Goal: Task Accomplishment & Management: Manage account settings

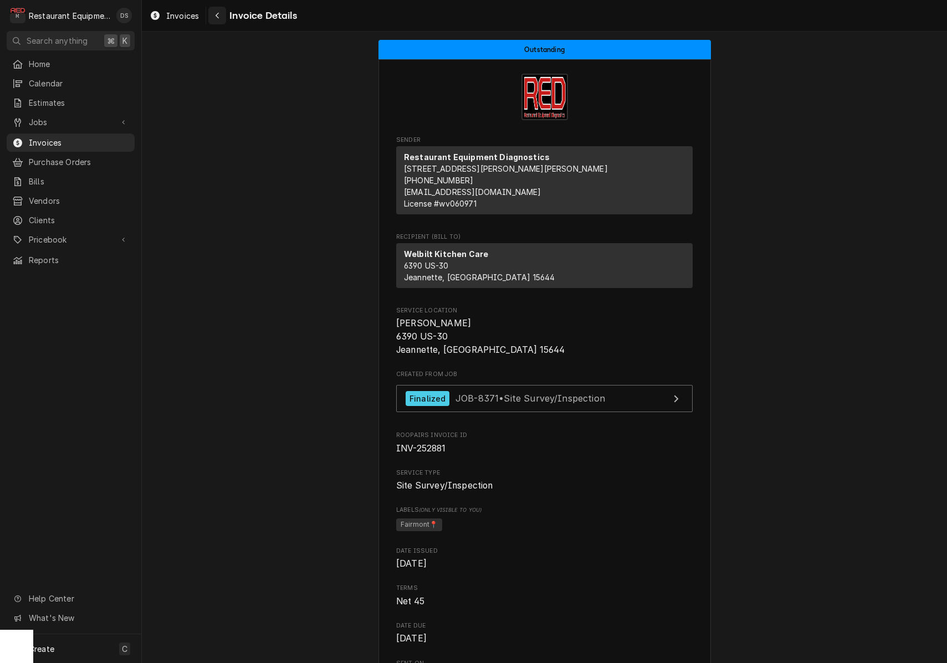
click at [219, 15] on icon "Navigate back" at bounding box center [217, 16] width 5 height 8
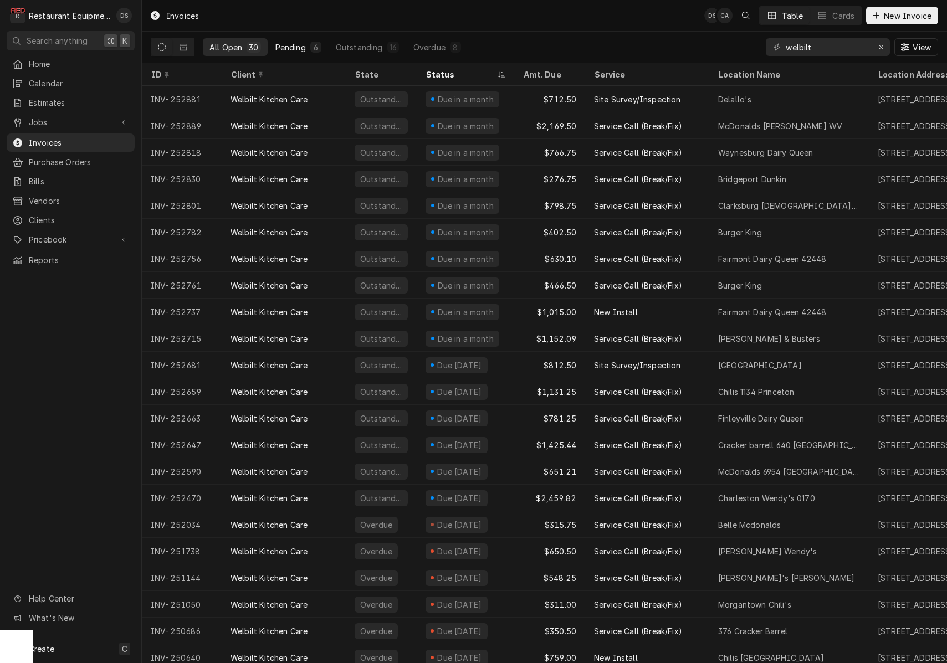
click at [304, 47] on div "Pending" at bounding box center [290, 48] width 30 height 12
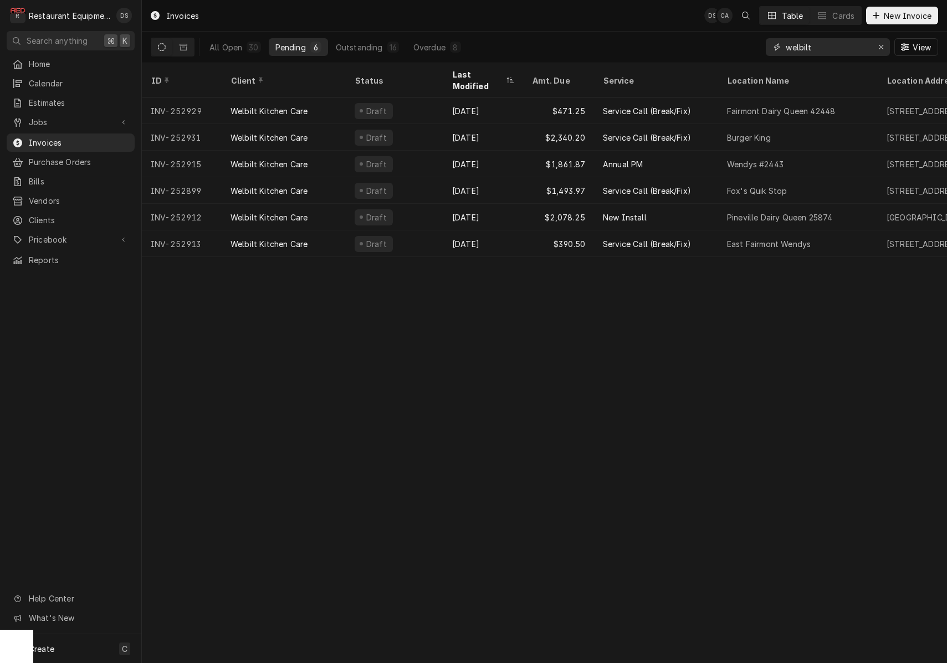
click at [880, 47] on icon "Erase input" at bounding box center [881, 47] width 6 height 8
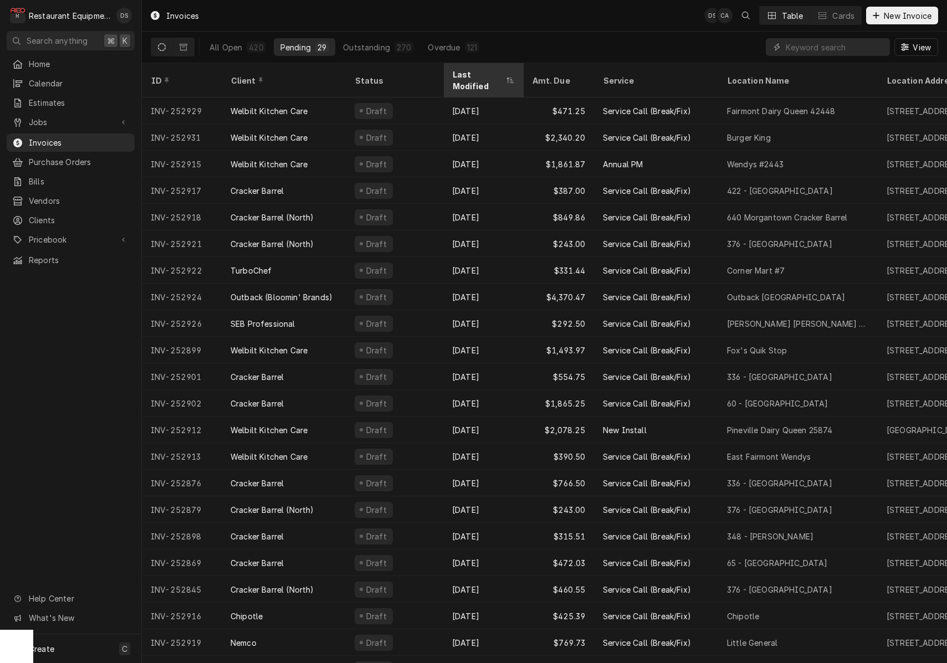
click at [481, 76] on div "Last Modified" at bounding box center [477, 80] width 51 height 23
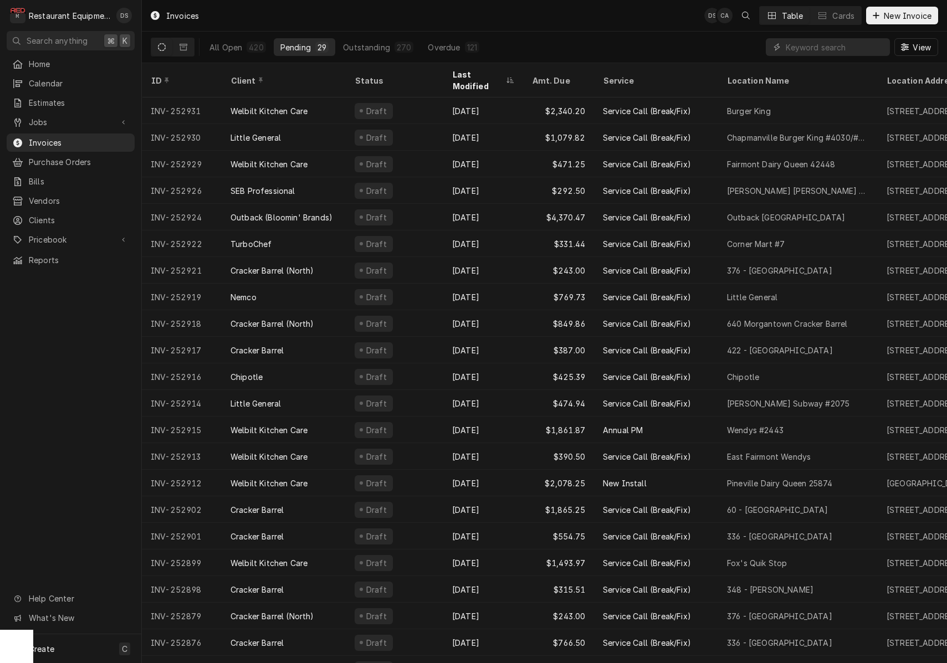
click at [481, 76] on div "Last Modified" at bounding box center [477, 80] width 51 height 23
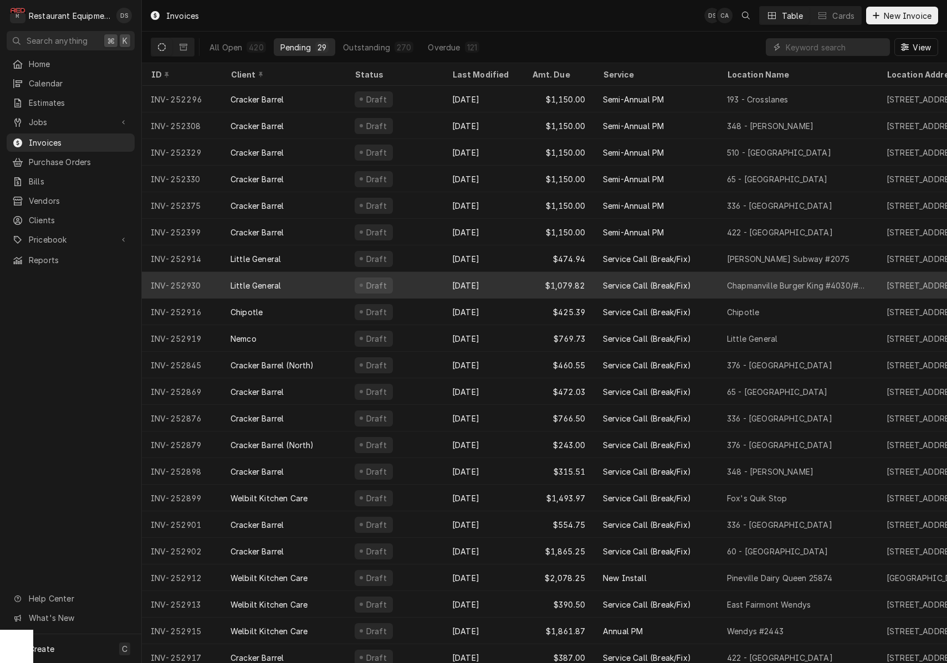
click at [497, 279] on div "Sep 25" at bounding box center [483, 285] width 80 height 27
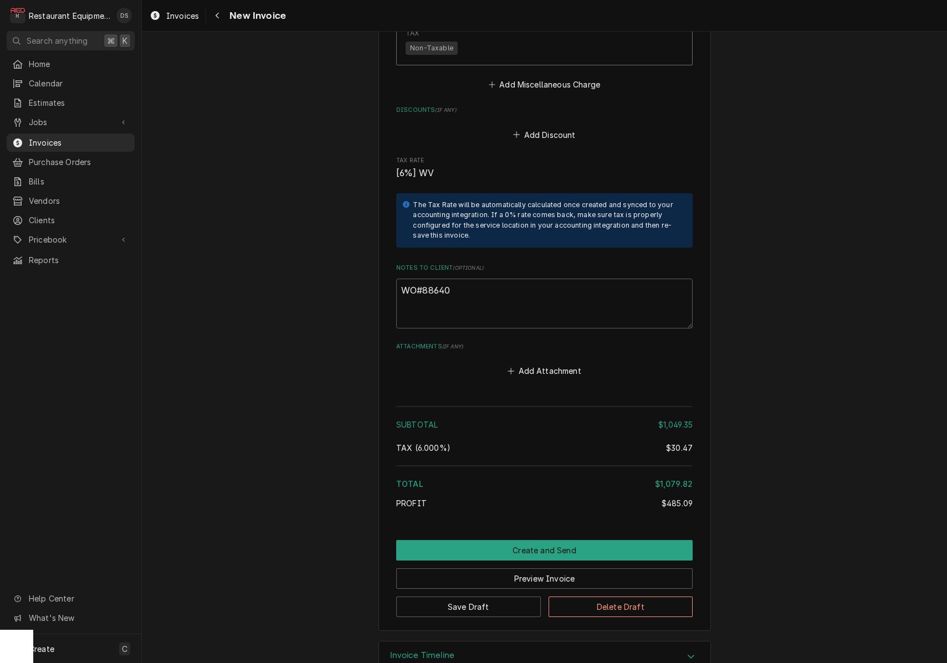
scroll to position [2097, 0]
click at [538, 542] on button "Create and Send" at bounding box center [544, 552] width 296 height 21
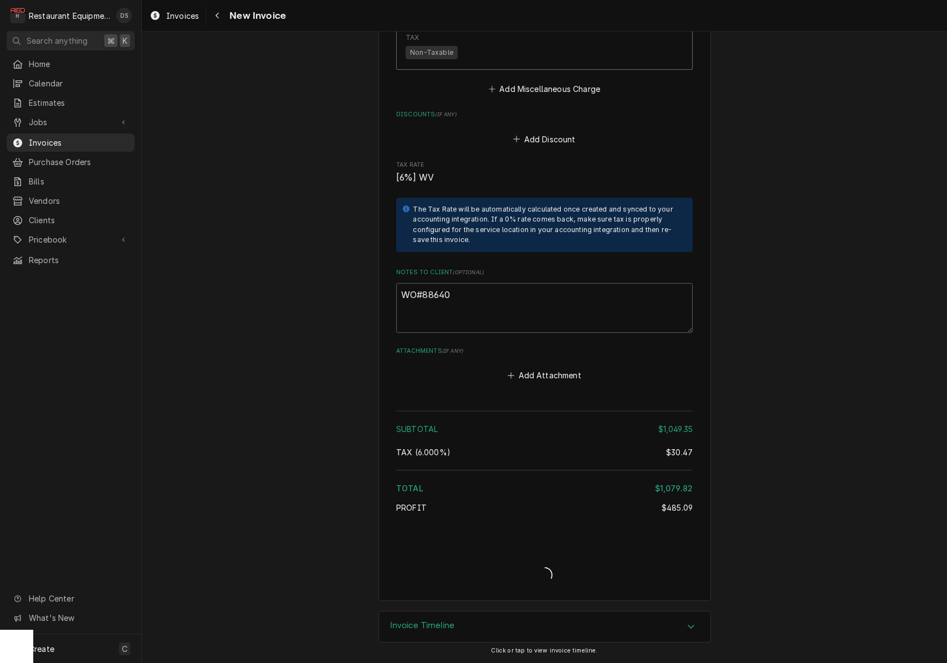
type textarea "x"
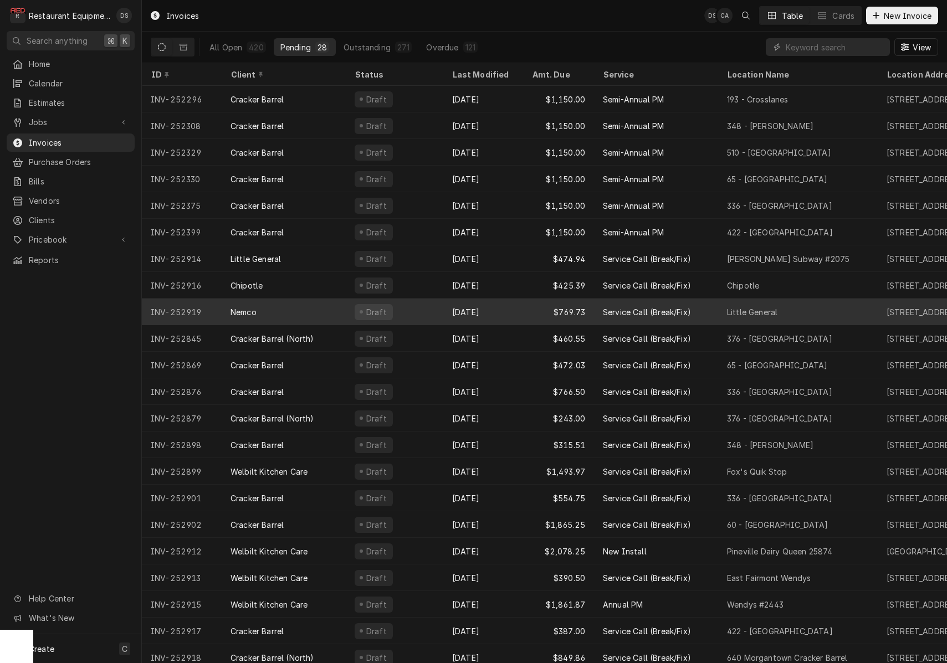
click at [440, 300] on div "Draft" at bounding box center [395, 312] width 98 height 27
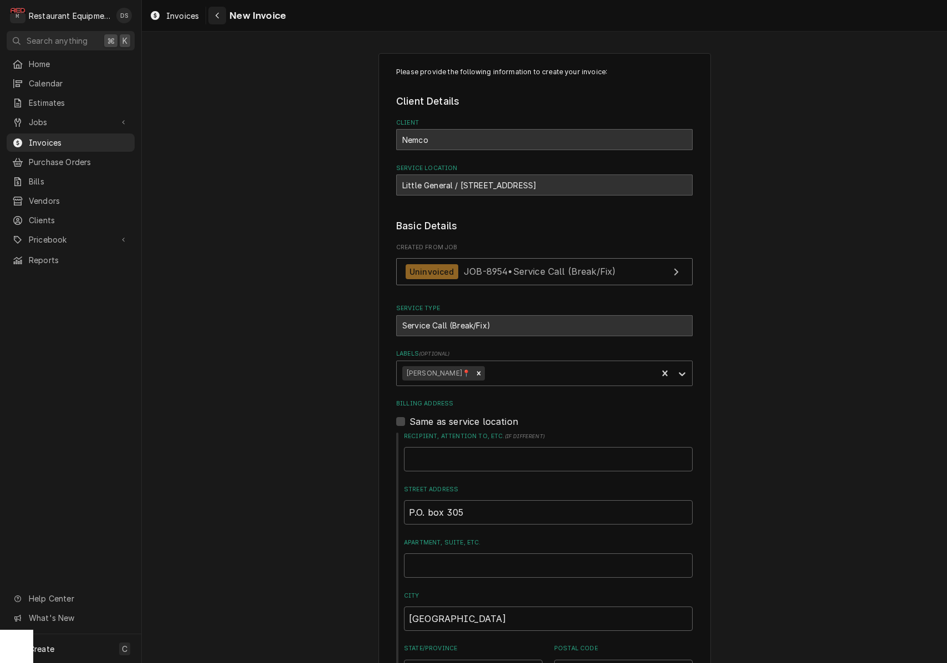
click at [221, 11] on div "Navigate back" at bounding box center [217, 15] width 11 height 11
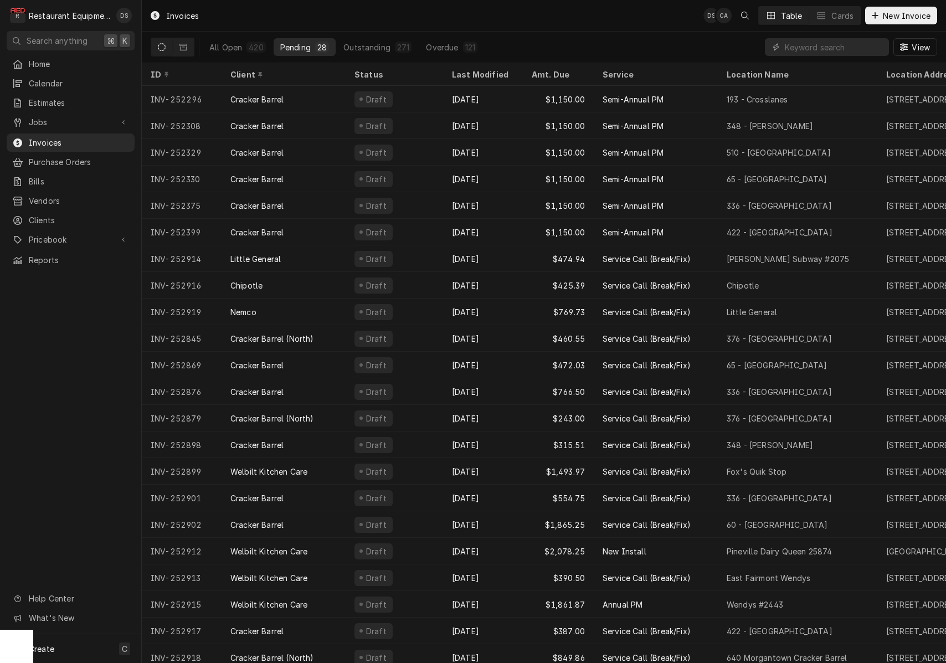
drag, startPoint x: 234, startPoint y: 52, endPoint x: 518, endPoint y: 46, distance: 283.8
click at [236, 52] on div "All Open" at bounding box center [225, 48] width 33 height 12
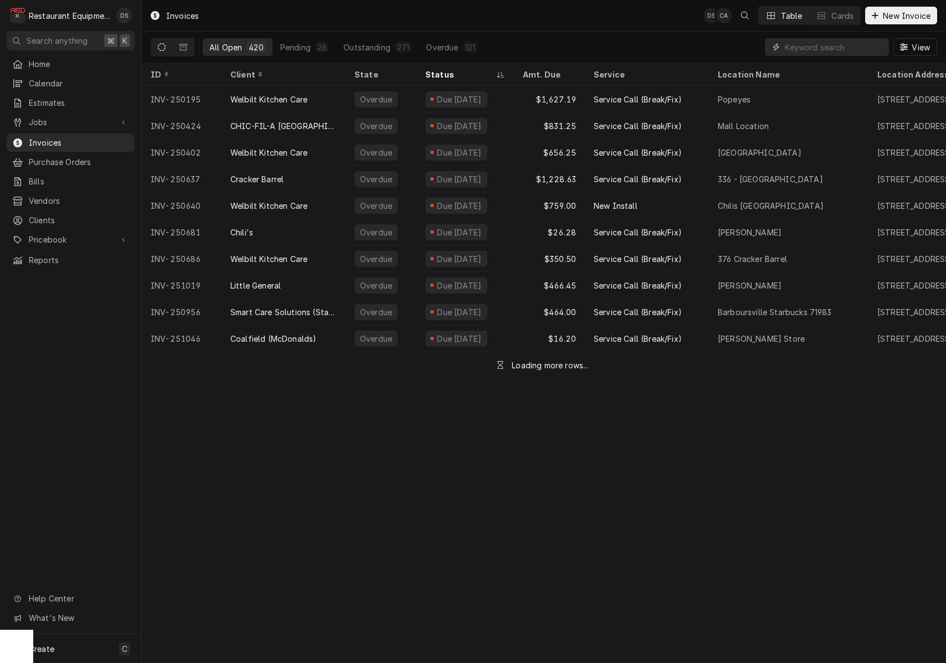
click at [800, 44] on input "Dynamic Content Wrapper" at bounding box center [834, 47] width 99 height 18
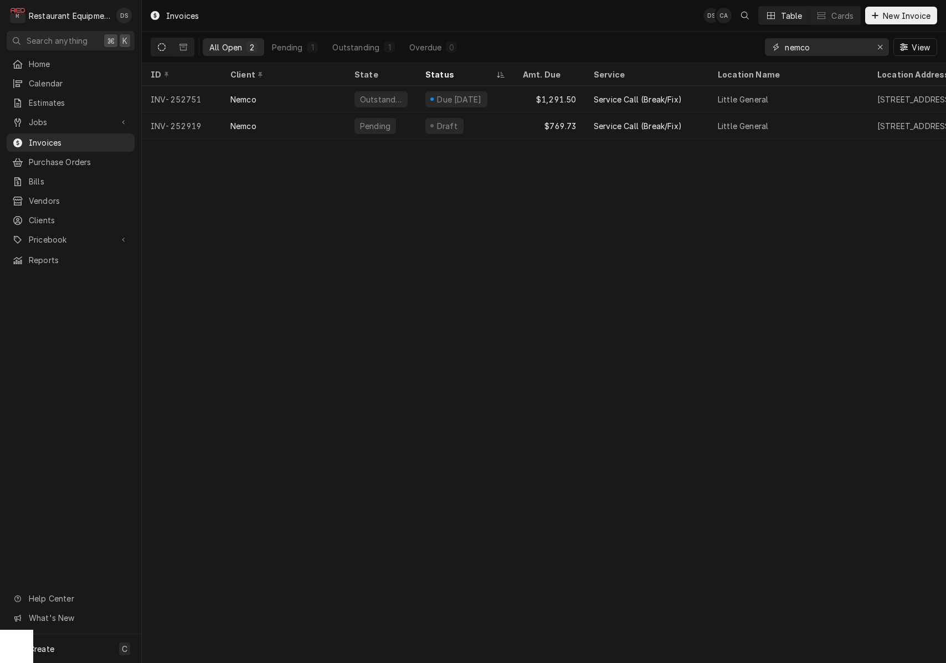
type input "nerco"
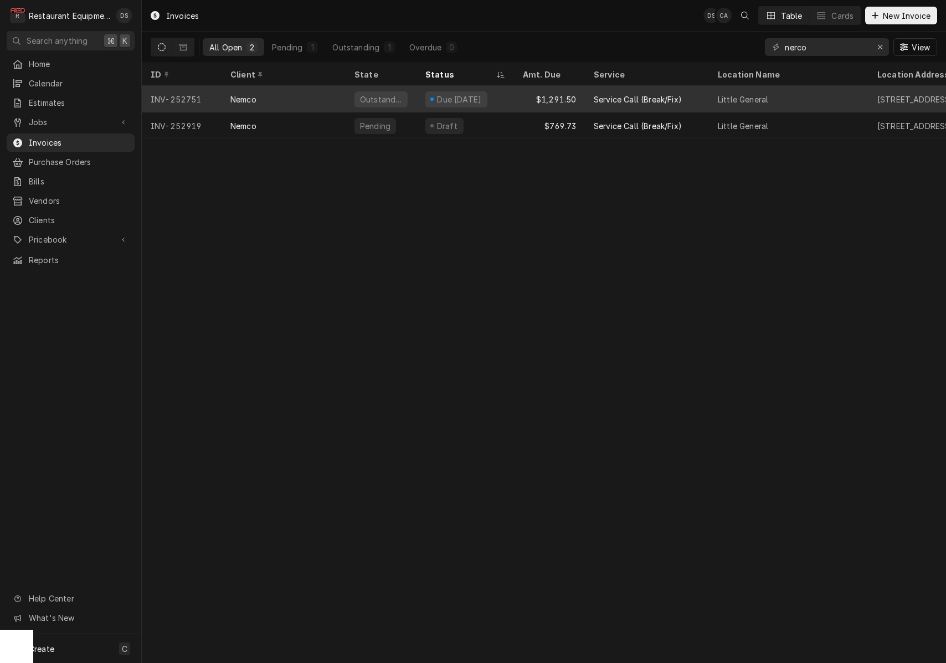
drag, startPoint x: 780, startPoint y: 61, endPoint x: 498, endPoint y: 93, distance: 284.4
click at [498, 93] on div "Due in 15 days" at bounding box center [466, 99] width 98 height 27
click at [502, 93] on div "Due in 15 days" at bounding box center [466, 99] width 98 height 27
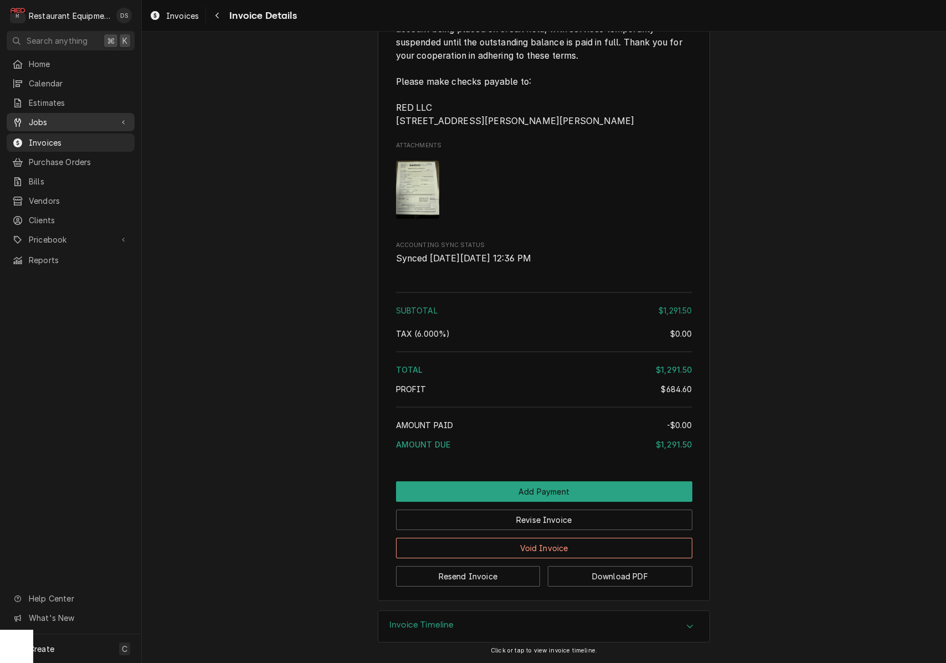
scroll to position [1968, 0]
click at [563, 627] on div "Invoice Timeline" at bounding box center [543, 626] width 331 height 31
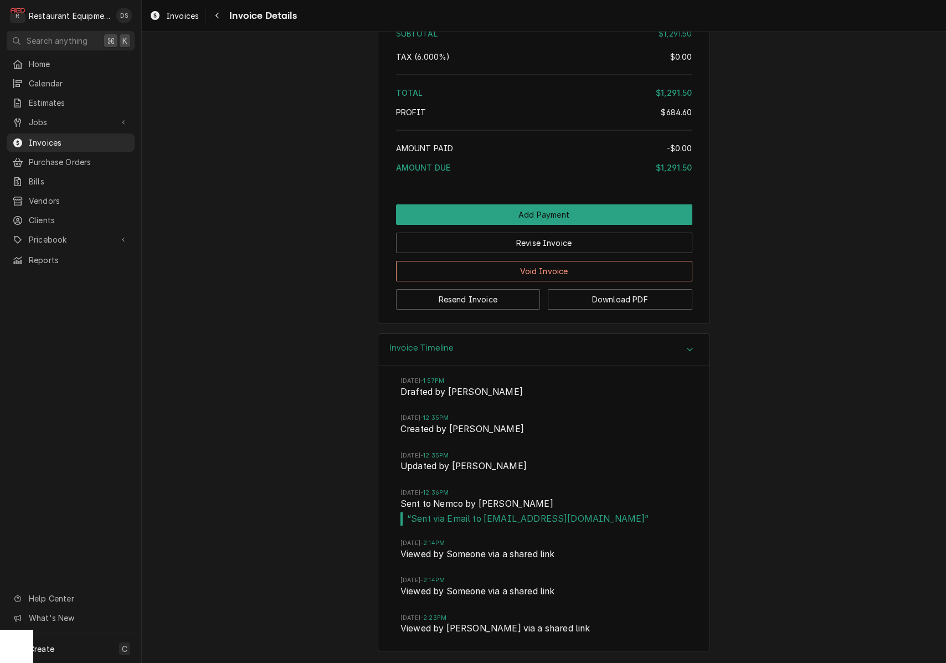
scroll to position [0, 0]
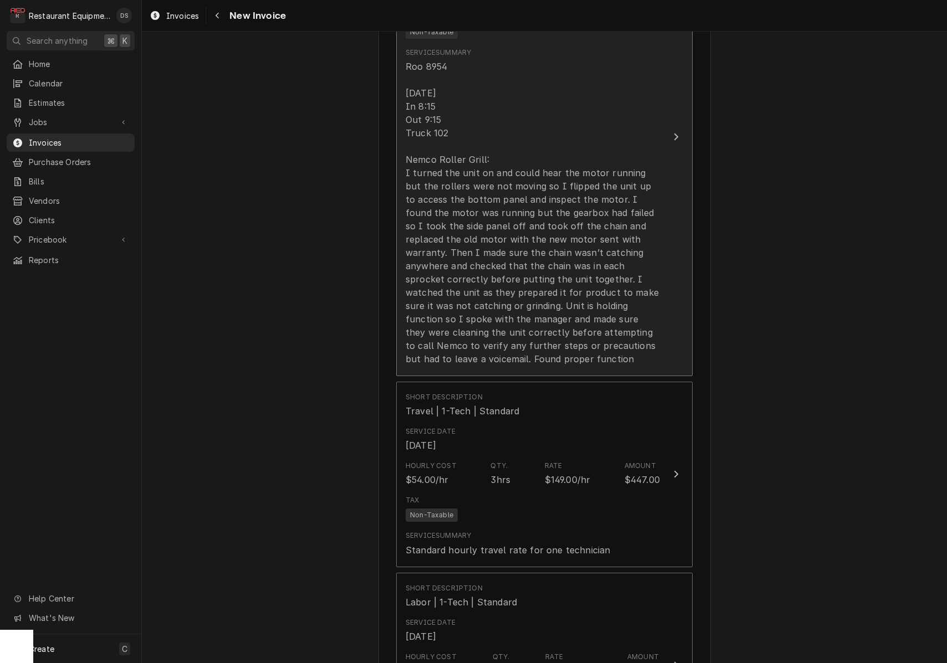
scroll to position [1109, 0]
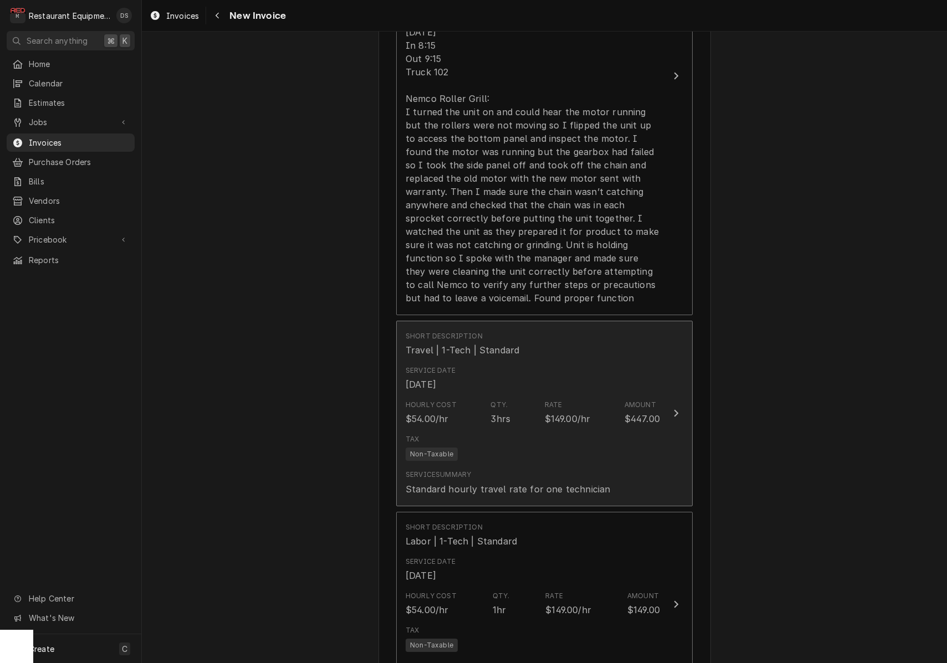
click at [585, 436] on div "Tax Non-Taxable" at bounding box center [533, 447] width 254 height 35
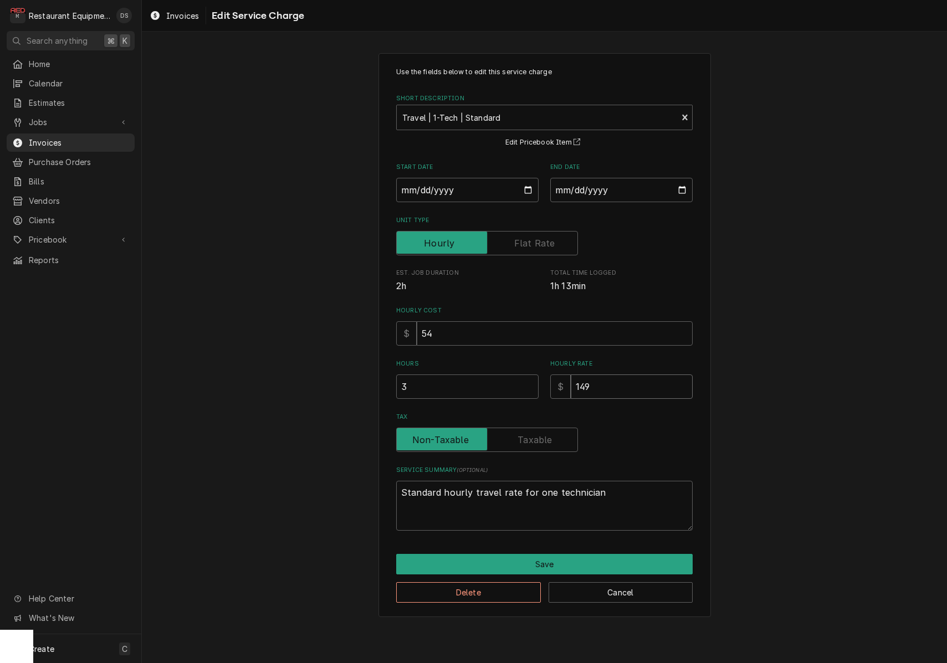
drag, startPoint x: 563, startPoint y: 381, endPoint x: 544, endPoint y: 377, distance: 19.1
click at [545, 377] on div "Hours 3 Hourly Rate $ 149" at bounding box center [544, 379] width 296 height 39
type textarea "x"
type input "1"
type textarea "x"
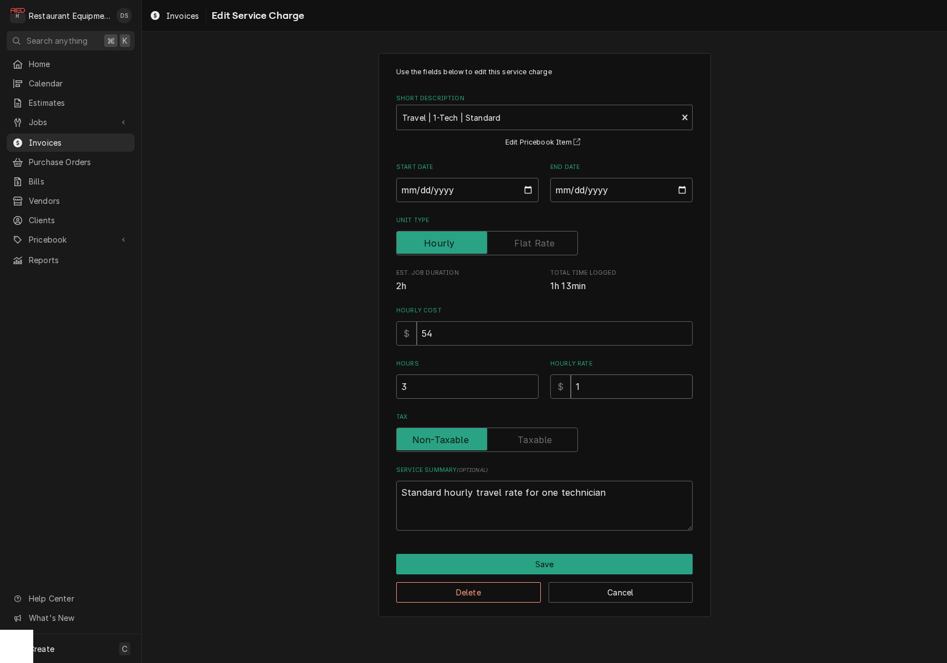
type input "12"
type textarea "x"
type input "125"
click at [573, 562] on button "Save" at bounding box center [544, 564] width 296 height 21
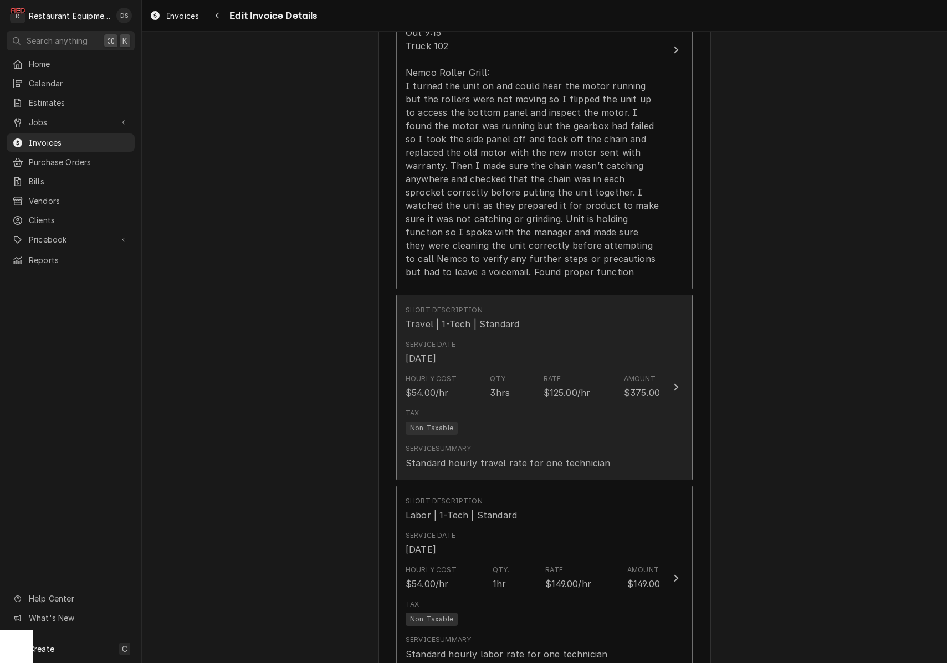
scroll to position [1225, 0]
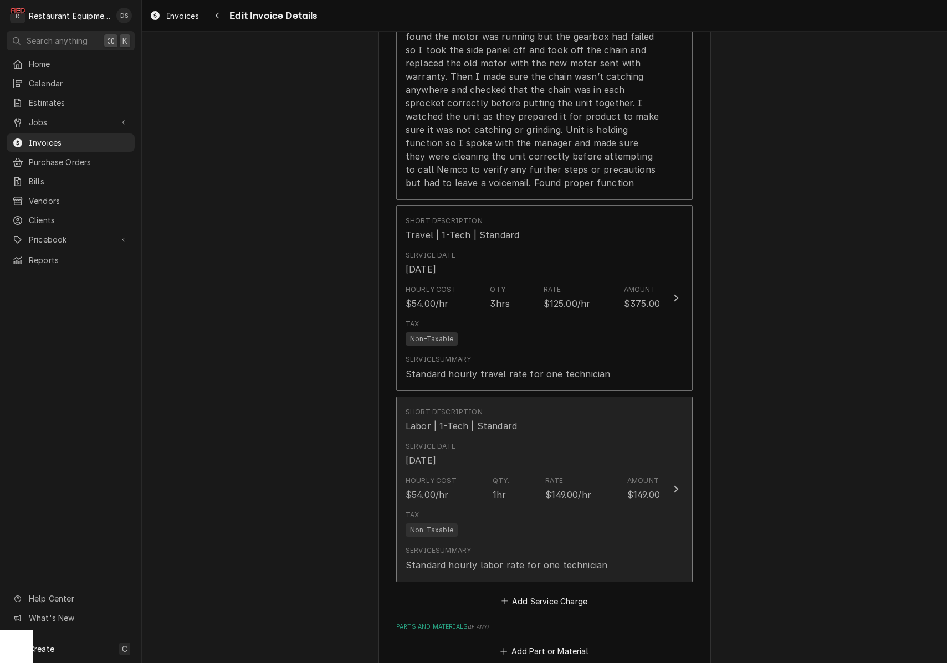
click at [608, 484] on div "Hourly Cost $54.00/hr Qty. 1hr Rate $149.00/hr Amount $149.00" at bounding box center [533, 489] width 254 height 34
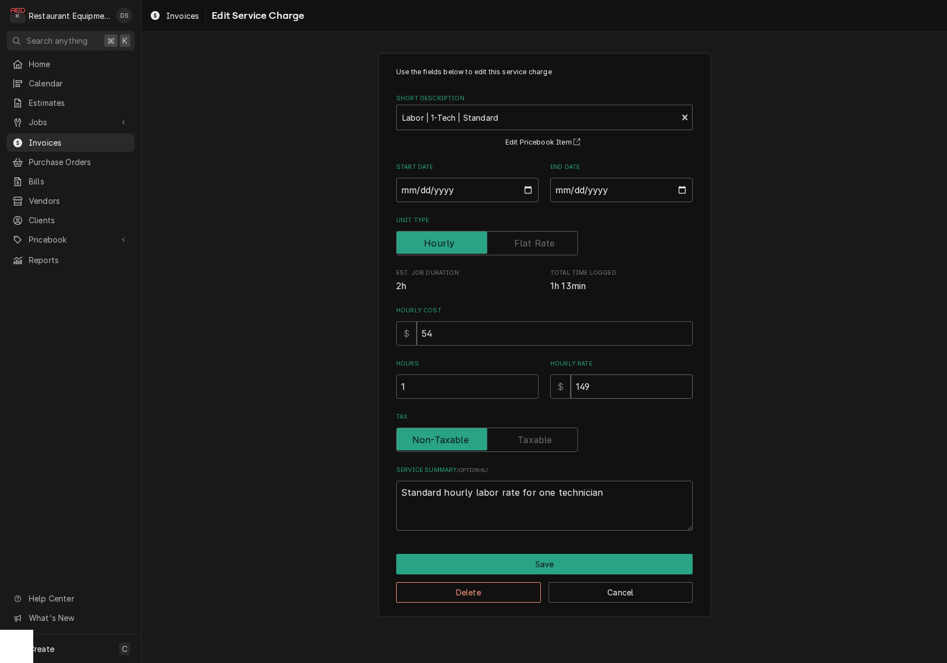
drag, startPoint x: 590, startPoint y: 385, endPoint x: 546, endPoint y: 376, distance: 44.1
click at [547, 377] on div "Hours 1 Hourly Rate $ 149" at bounding box center [544, 379] width 296 height 39
type textarea "x"
type input "1"
type textarea "x"
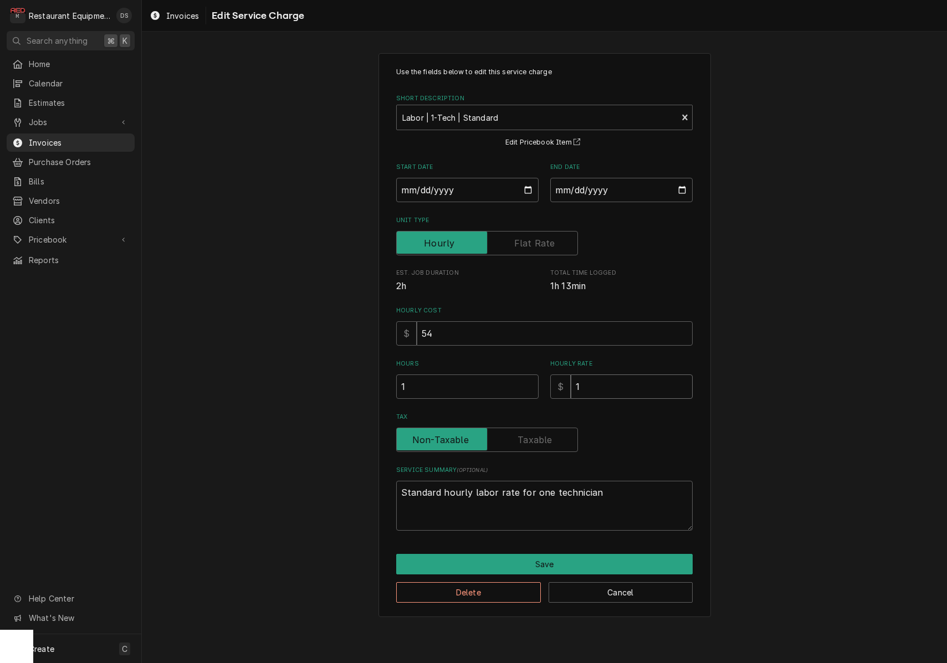
type input "12"
type textarea "x"
type input "125"
click at [559, 559] on button "Save" at bounding box center [544, 564] width 296 height 21
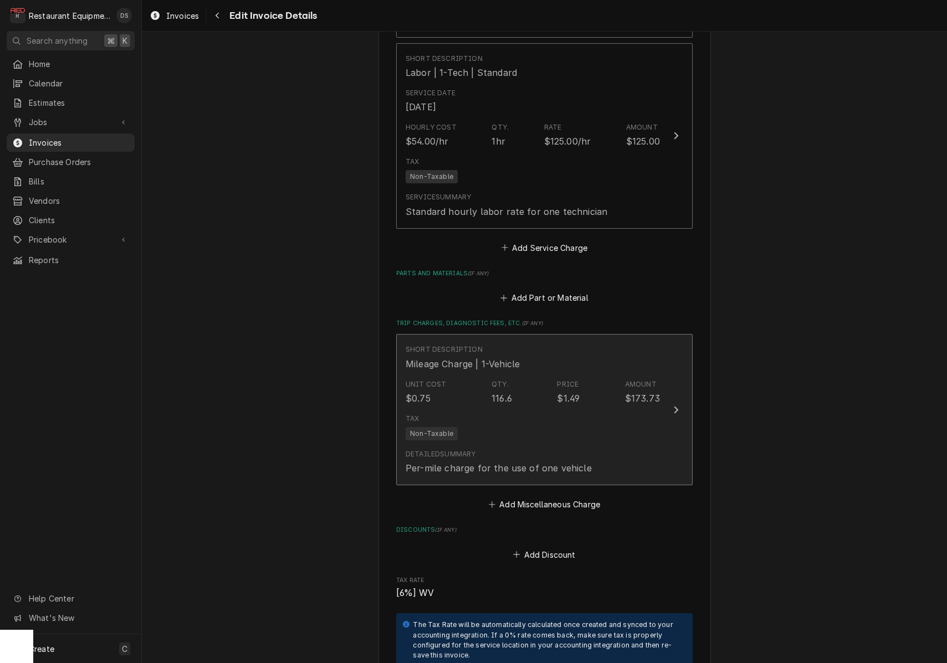
scroll to position [1593, 0]
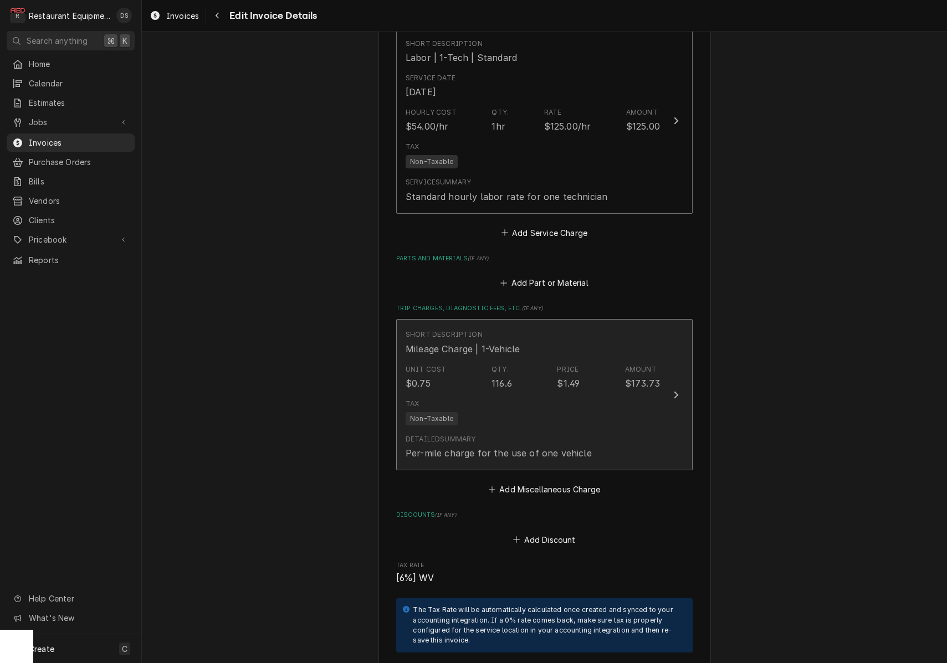
click at [616, 403] on div "Tax Non-Taxable" at bounding box center [533, 412] width 254 height 35
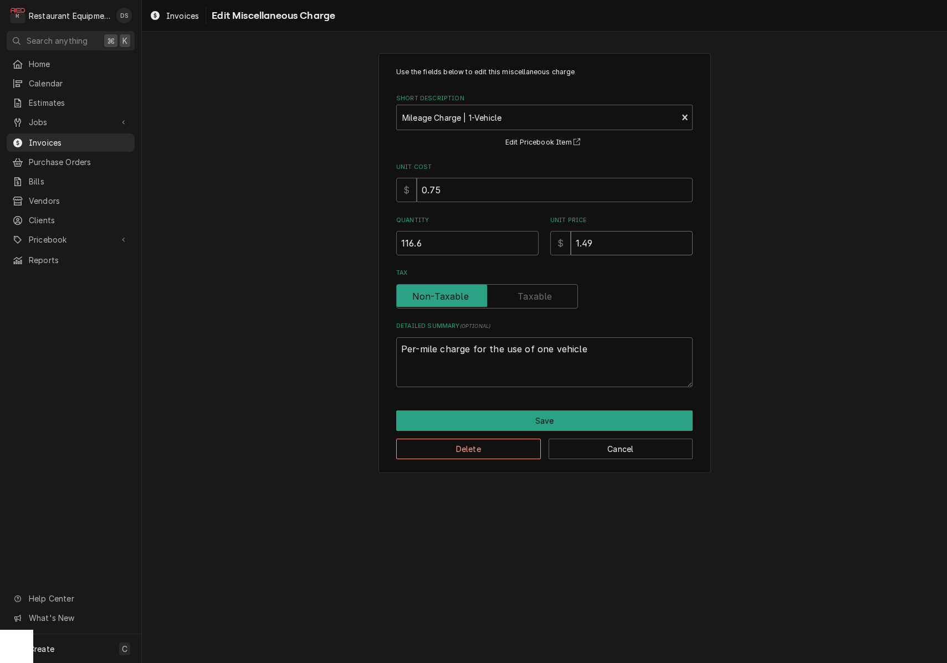
drag, startPoint x: 614, startPoint y: 248, endPoint x: 514, endPoint y: 232, distance: 102.1
click at [514, 232] on div "Quantity 116.6 Unit Price $ 1.49" at bounding box center [544, 235] width 296 height 39
type textarea "x"
type input "1"
type textarea "x"
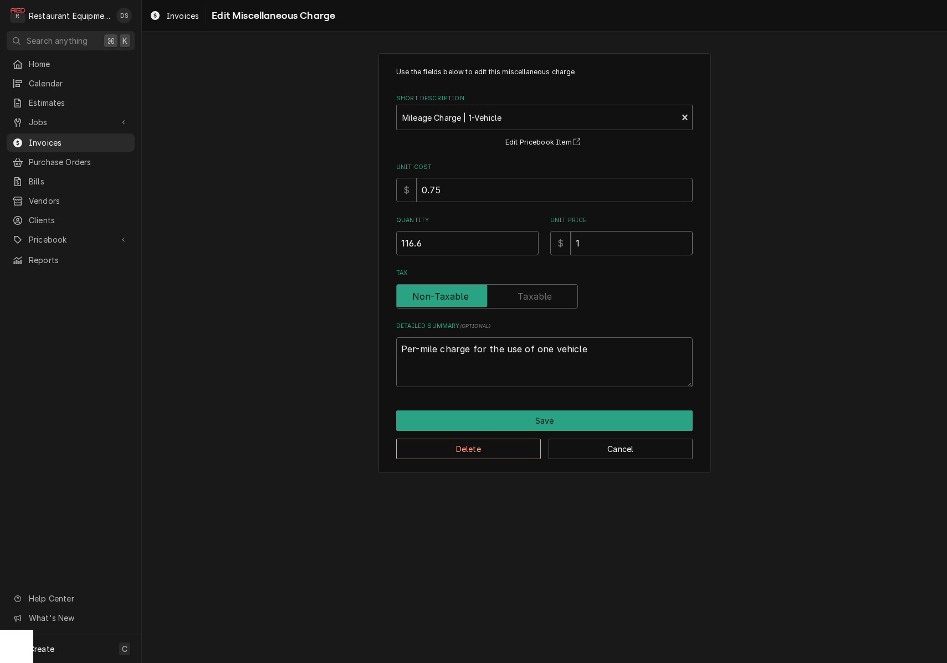
type input "1.2"
type textarea "x"
type input "1.25"
click at [558, 411] on button "Save" at bounding box center [544, 421] width 296 height 21
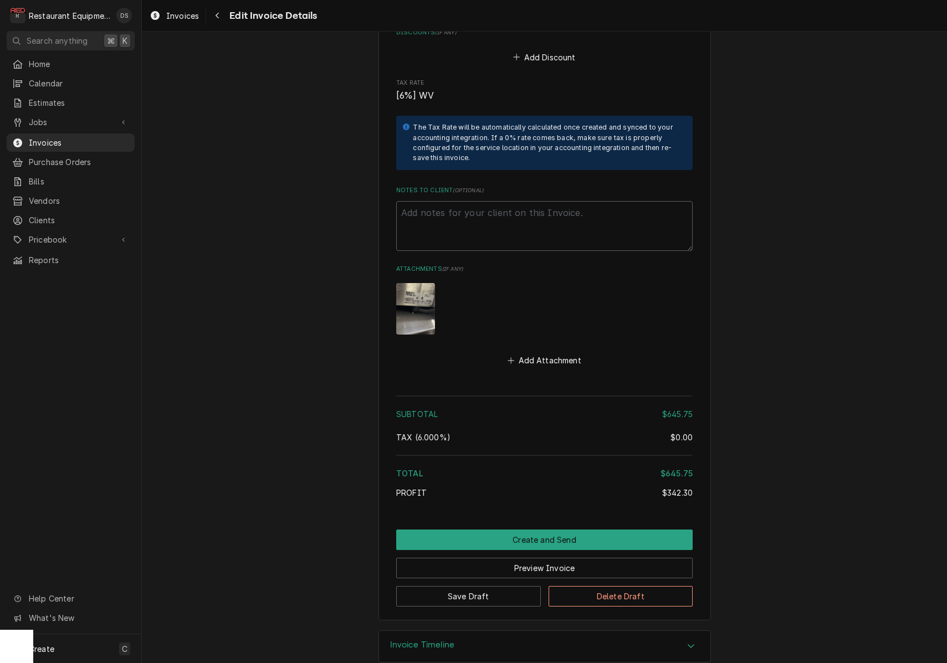
scroll to position [2075, 0]
click at [570, 530] on button "Create and Send" at bounding box center [544, 540] width 296 height 21
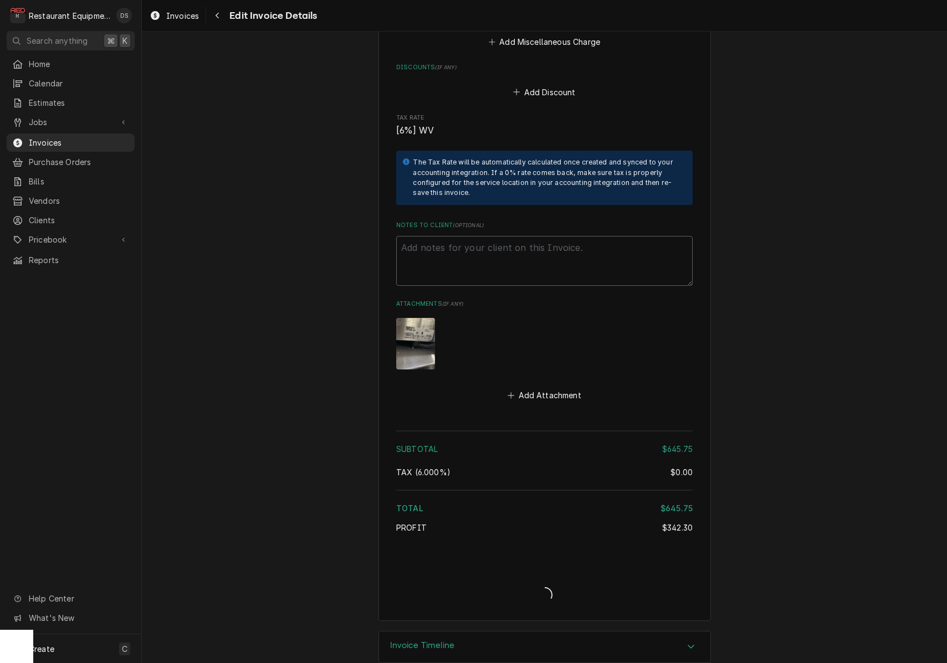
type textarea "x"
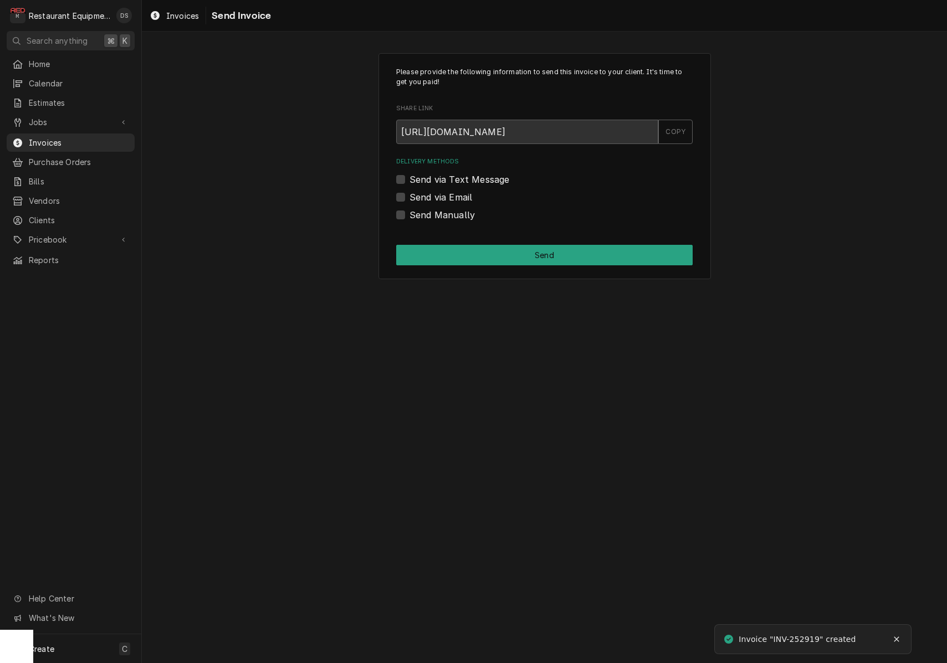
click at [409, 194] on label "Send via Email" at bounding box center [440, 197] width 63 height 13
click at [409, 194] on input "Send via Email" at bounding box center [557, 203] width 296 height 24
checkbox input "true"
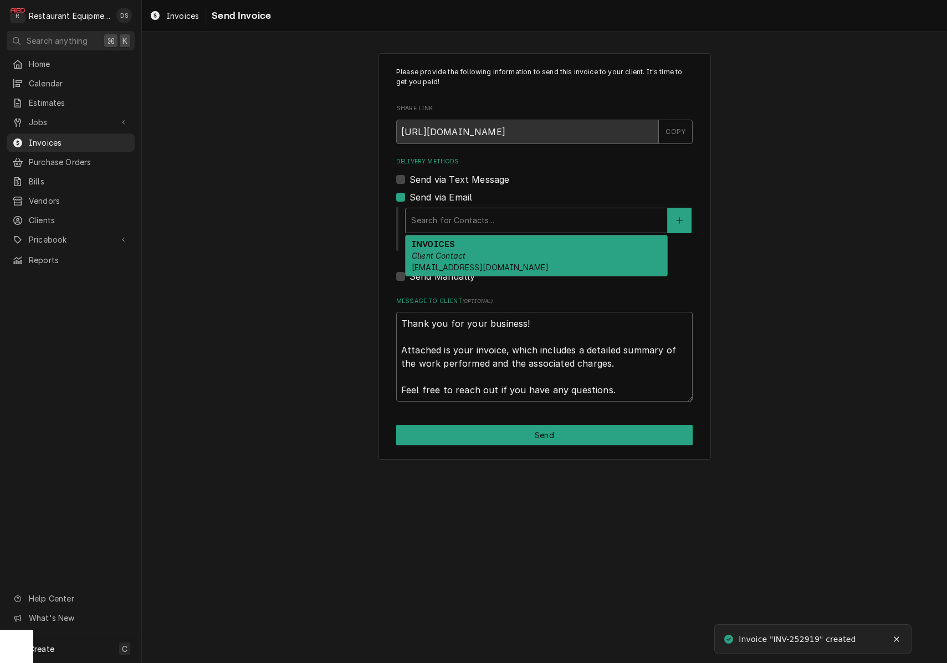
click at [523, 220] on div "Delivery Methods" at bounding box center [536, 221] width 250 height 20
click at [513, 254] on div "INVOICES Client Contact dfrost@nemcofoodequip.com" at bounding box center [537, 255] width 262 height 40
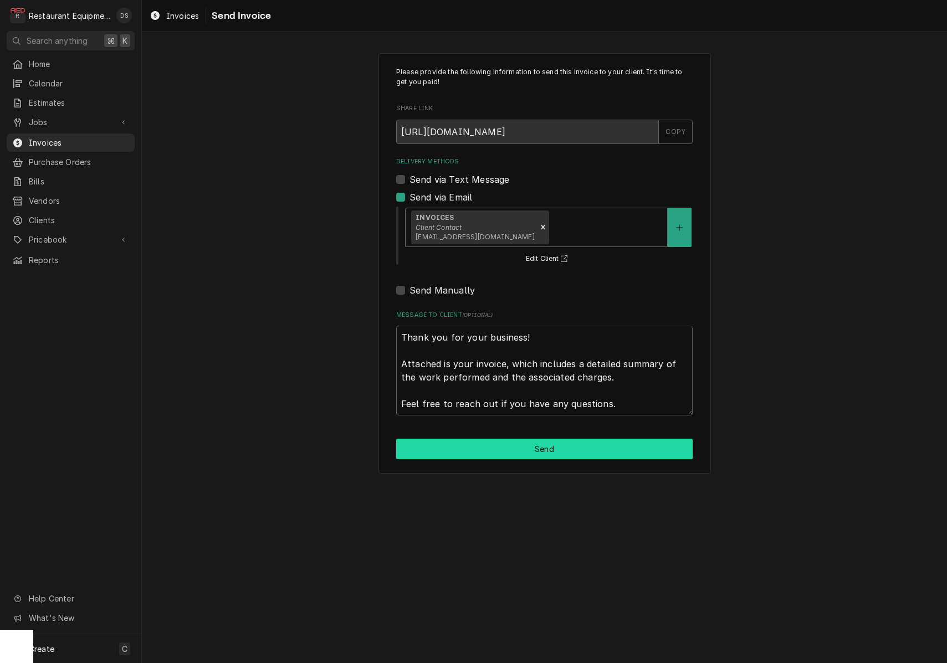
click at [546, 449] on button "Send" at bounding box center [544, 449] width 296 height 21
type textarea "x"
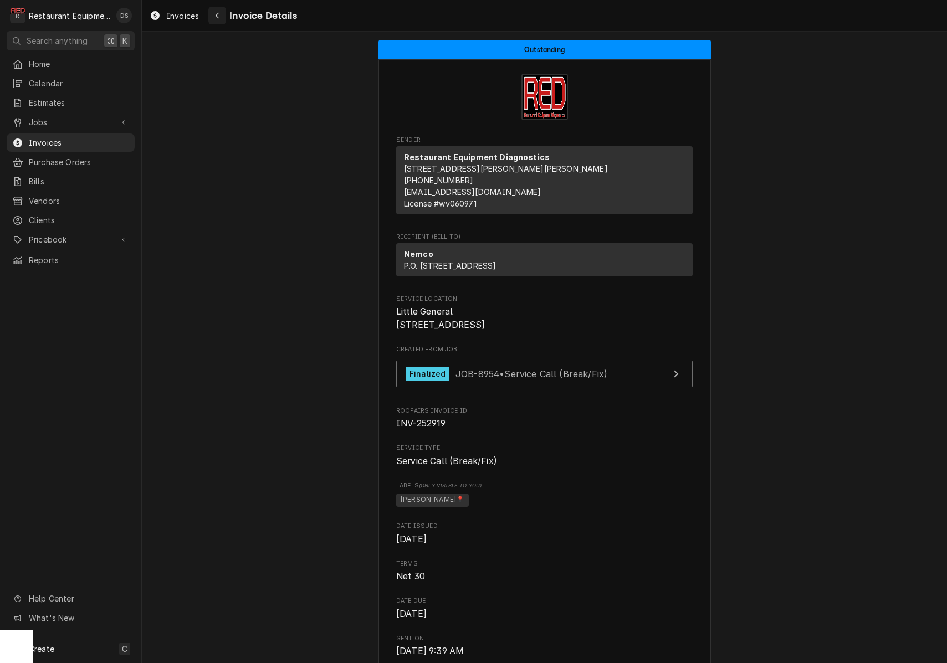
click at [214, 13] on div "Navigate back" at bounding box center [217, 15] width 11 height 11
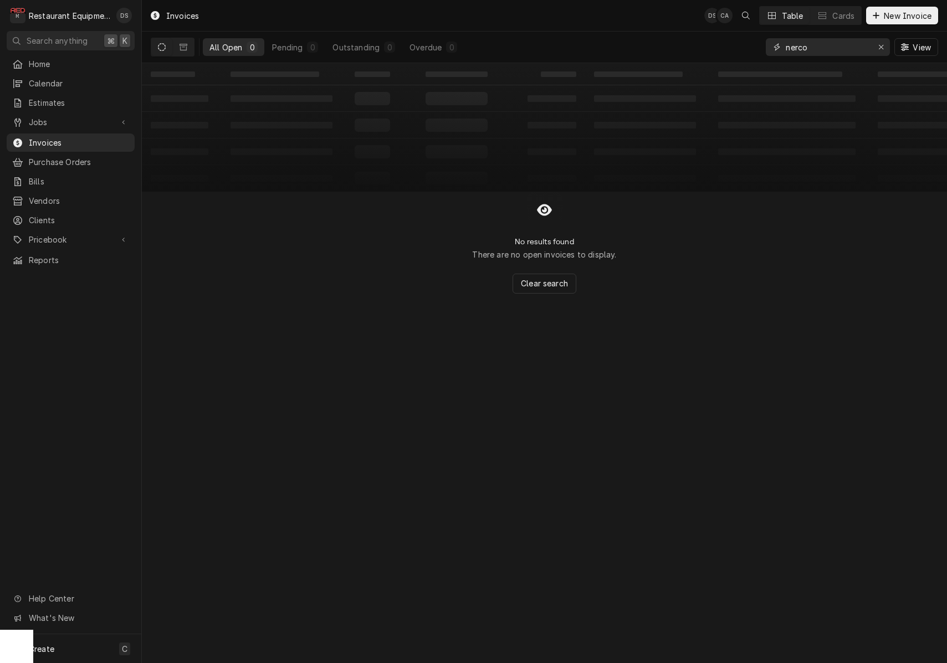
click at [877, 48] on div "Erase input" at bounding box center [880, 47] width 11 height 11
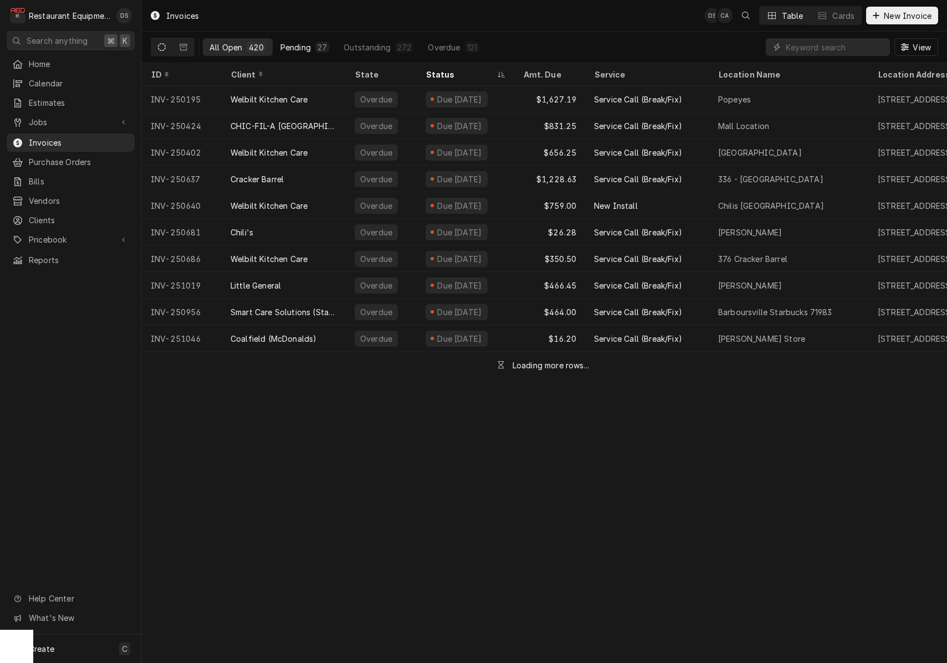
click at [315, 48] on div "27" at bounding box center [322, 47] width 14 height 11
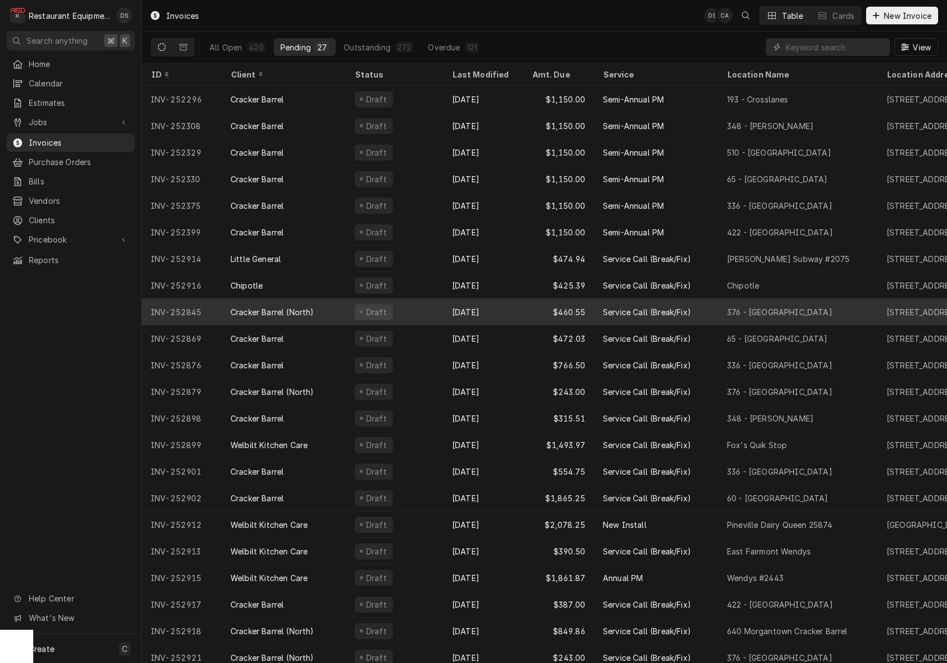
click at [427, 307] on div "Draft" at bounding box center [395, 312] width 98 height 27
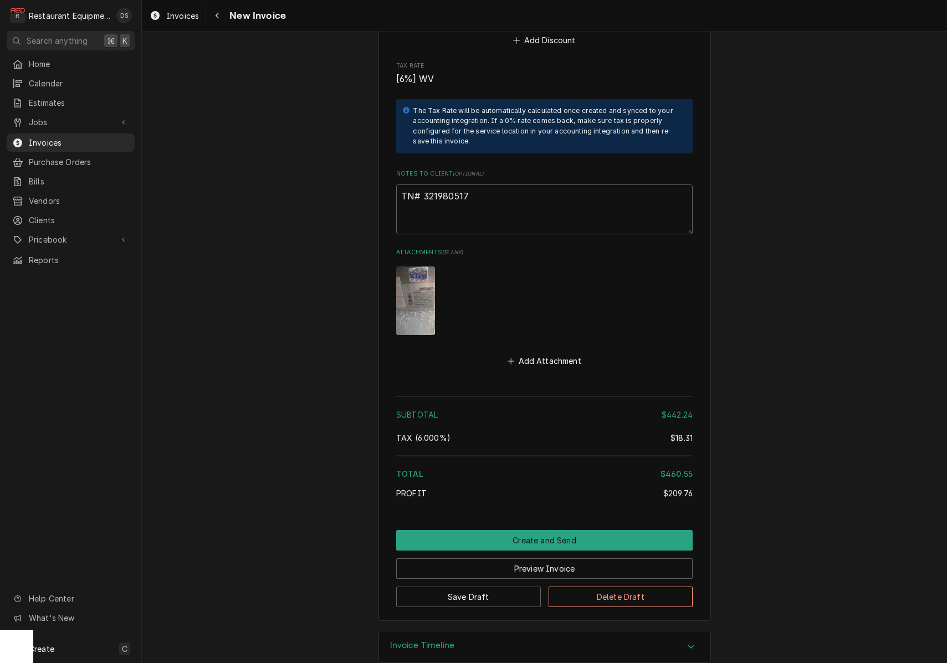
scroll to position [2307, 0]
drag, startPoint x: 475, startPoint y: 179, endPoint x: 423, endPoint y: 179, distance: 52.1
click at [423, 185] on textarea "TN# 321980517" at bounding box center [544, 210] width 296 height 50
click at [218, 18] on icon "Navigate back" at bounding box center [217, 16] width 5 height 8
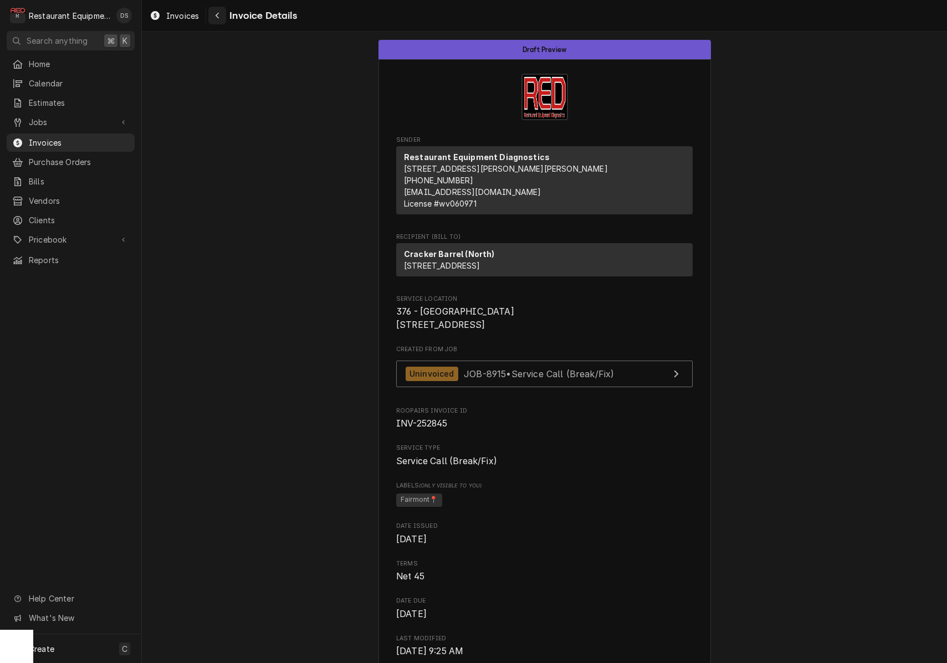
click at [214, 13] on div "Navigate back" at bounding box center [217, 15] width 11 height 11
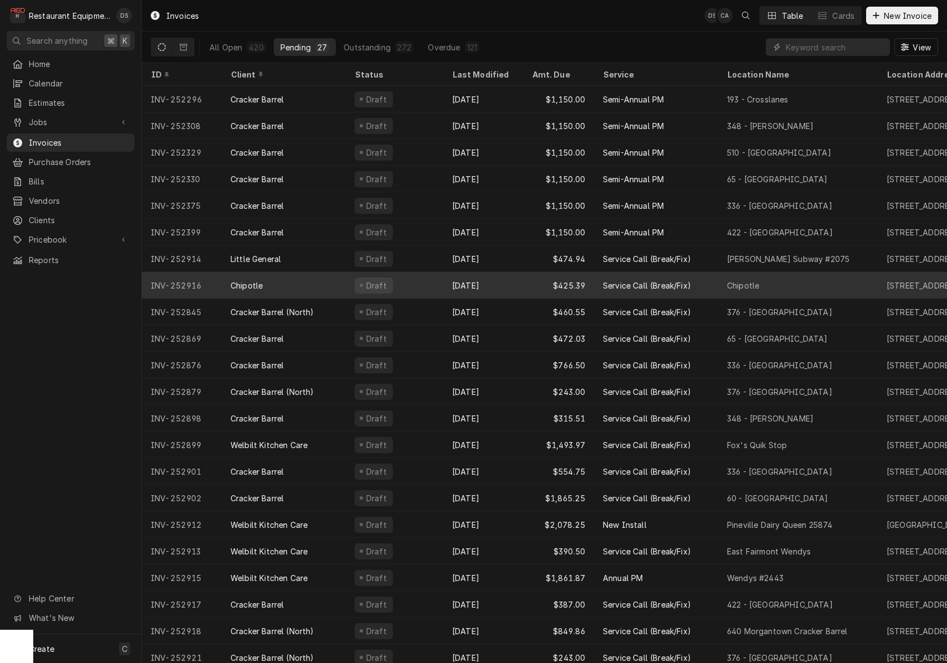
click at [411, 277] on div "Draft" at bounding box center [395, 285] width 98 height 27
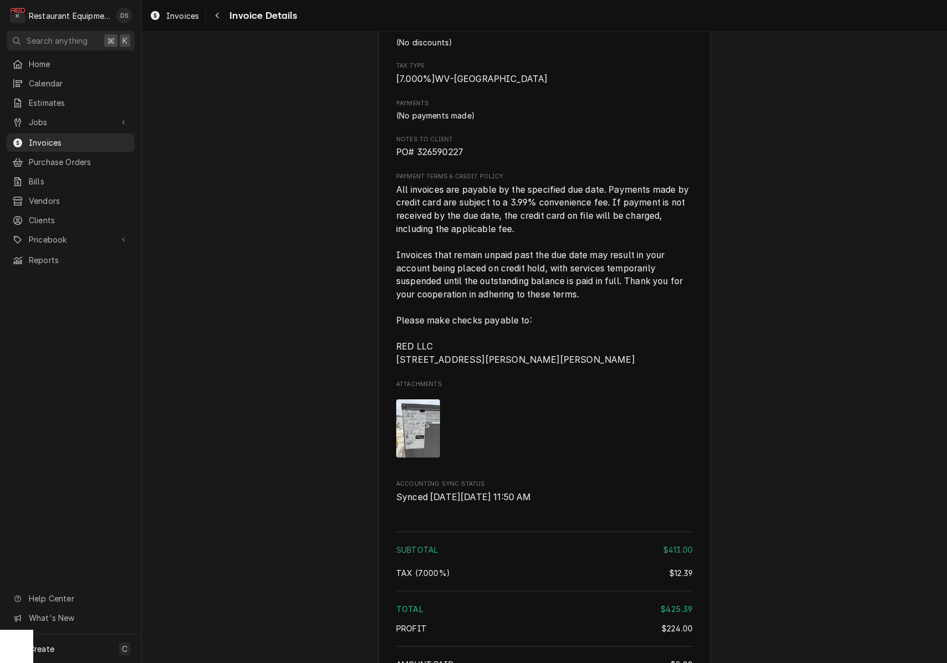
scroll to position [1550, 0]
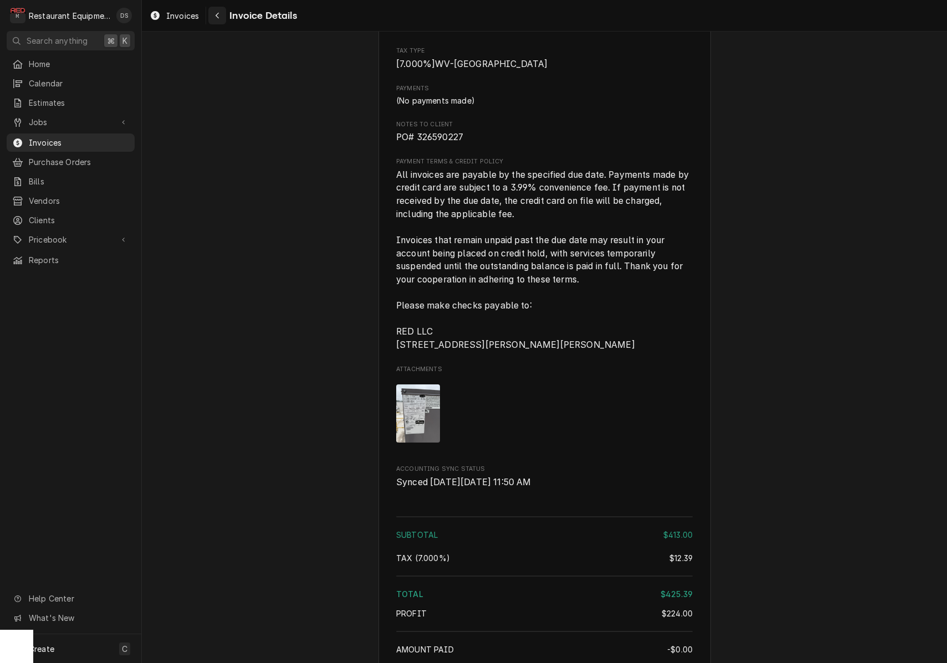
click at [216, 17] on icon "Navigate back" at bounding box center [217, 16] width 5 height 8
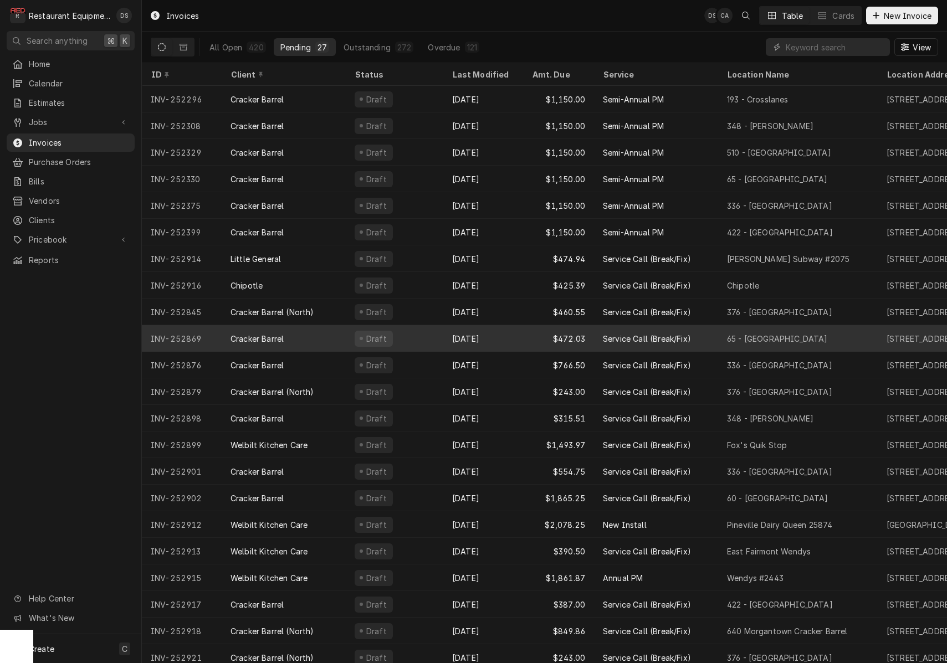
click at [496, 334] on div "Sep 19" at bounding box center [483, 338] width 80 height 27
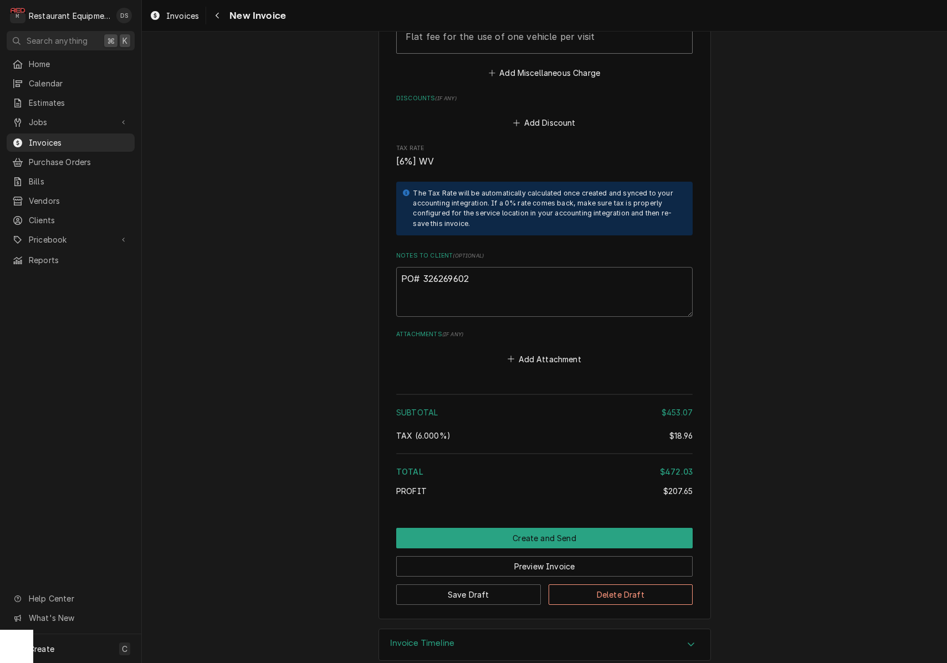
scroll to position [1942, 0]
drag, startPoint x: 474, startPoint y: 263, endPoint x: 421, endPoint y: 264, distance: 53.2
click at [421, 268] on textarea "PO# 326269602" at bounding box center [544, 293] width 296 height 50
drag, startPoint x: 423, startPoint y: 262, endPoint x: 465, endPoint y: 263, distance: 42.1
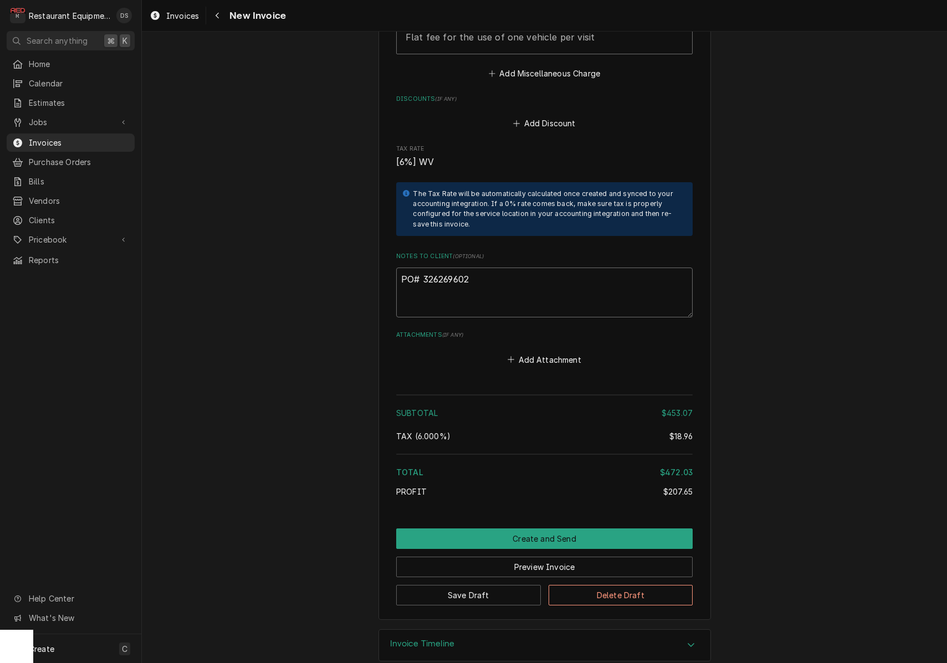
click at [483, 268] on textarea "PO# 326269602" at bounding box center [544, 293] width 296 height 50
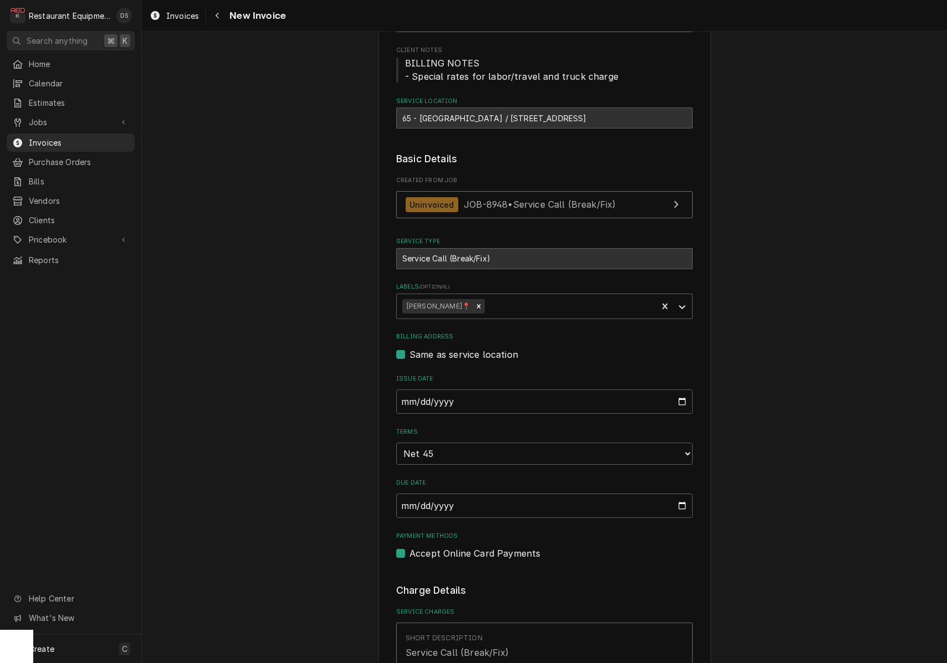
scroll to position [122, 0]
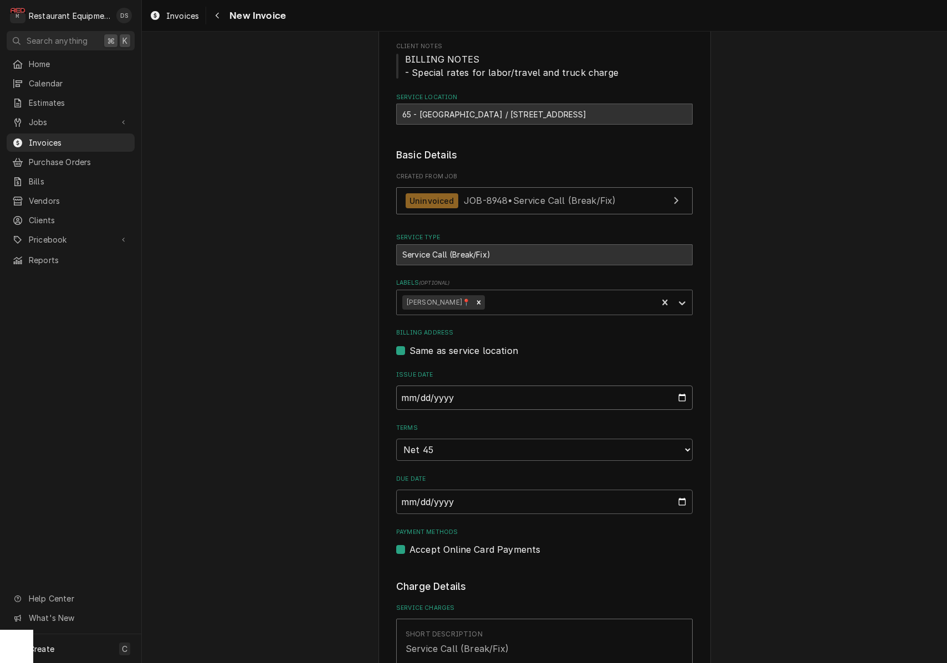
click at [444, 398] on input "[DATE]" at bounding box center [544, 398] width 296 height 24
type input "[DATE]"
drag, startPoint x: 790, startPoint y: 408, endPoint x: 778, endPoint y: 411, distance: 12.0
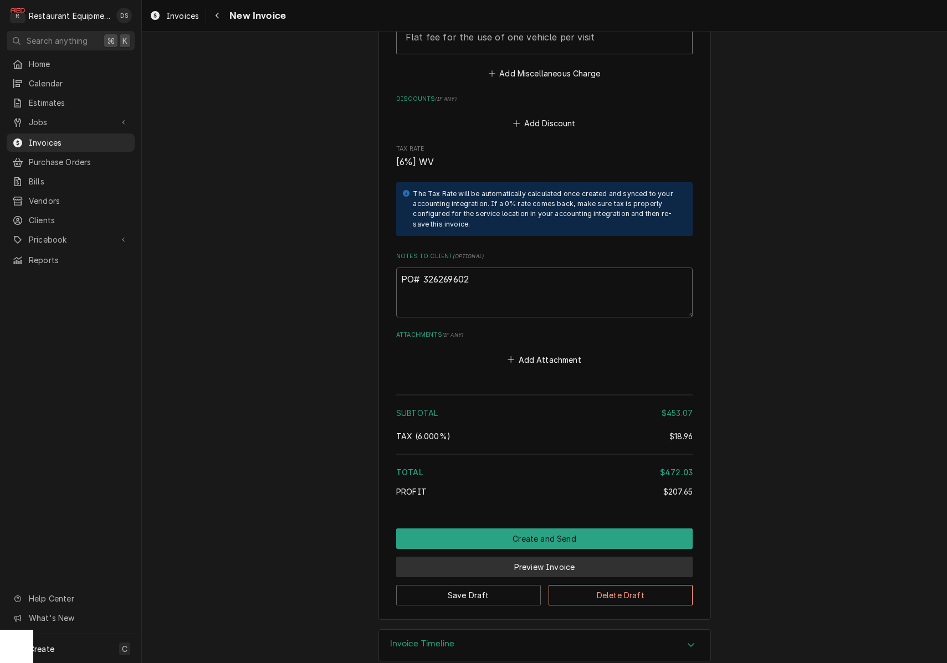
click at [560, 557] on button "Preview Invoice" at bounding box center [544, 567] width 296 height 21
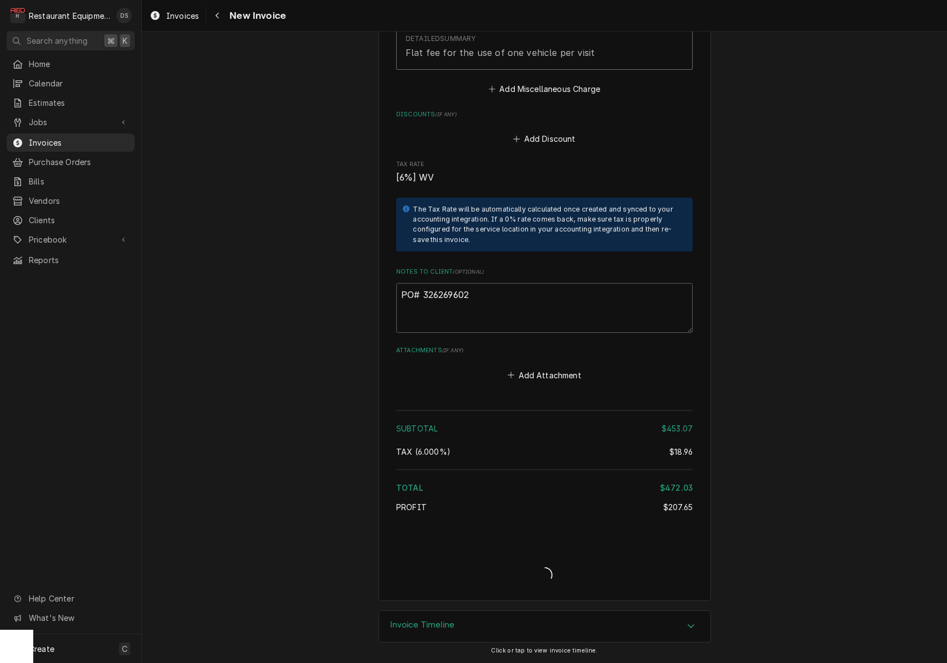
scroll to position [1908, 0]
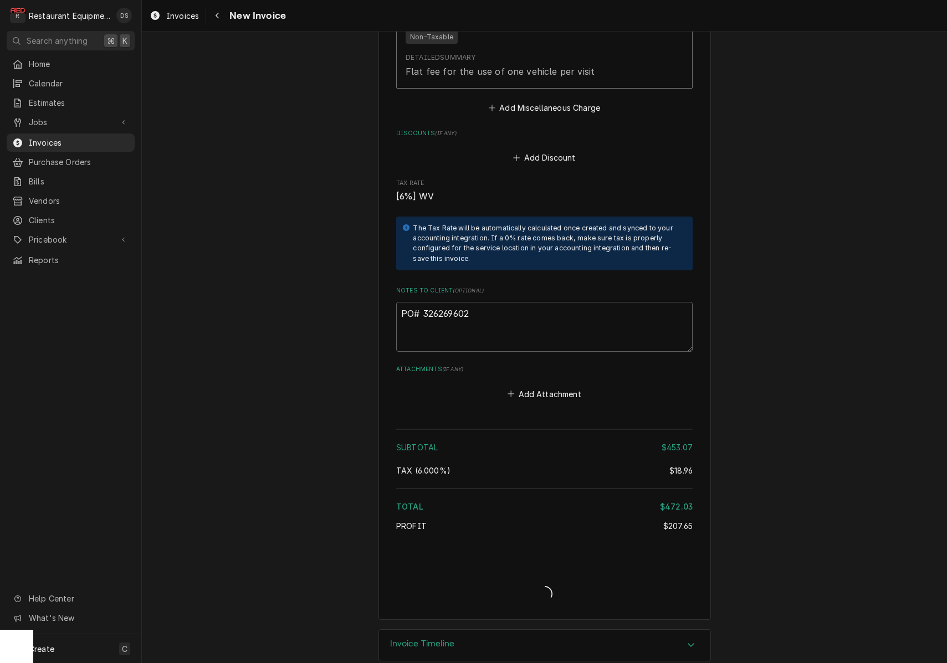
type textarea "x"
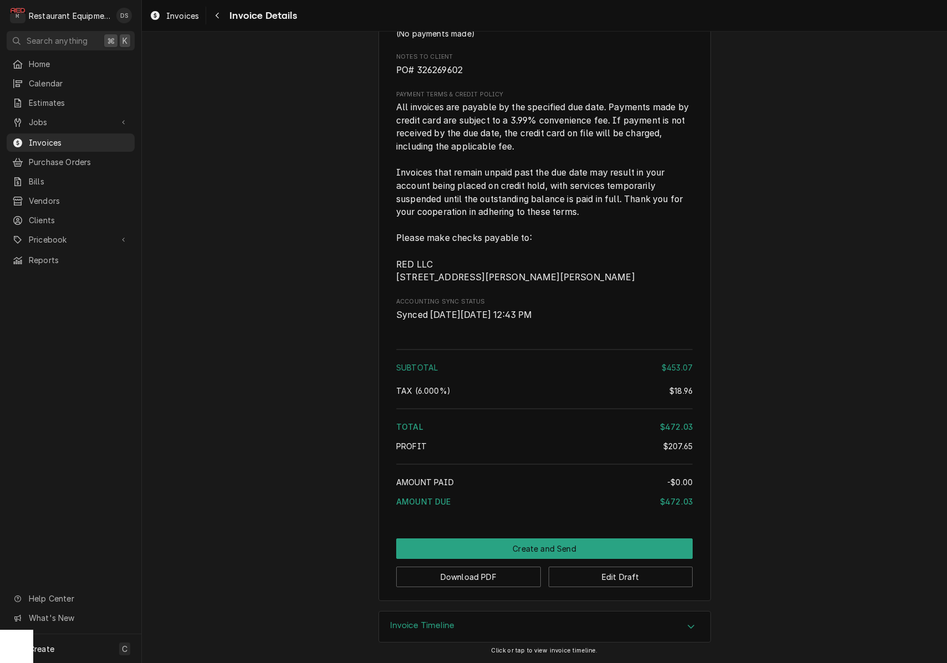
scroll to position [1802, 0]
click at [506, 582] on button "Download PDF" at bounding box center [468, 577] width 145 height 21
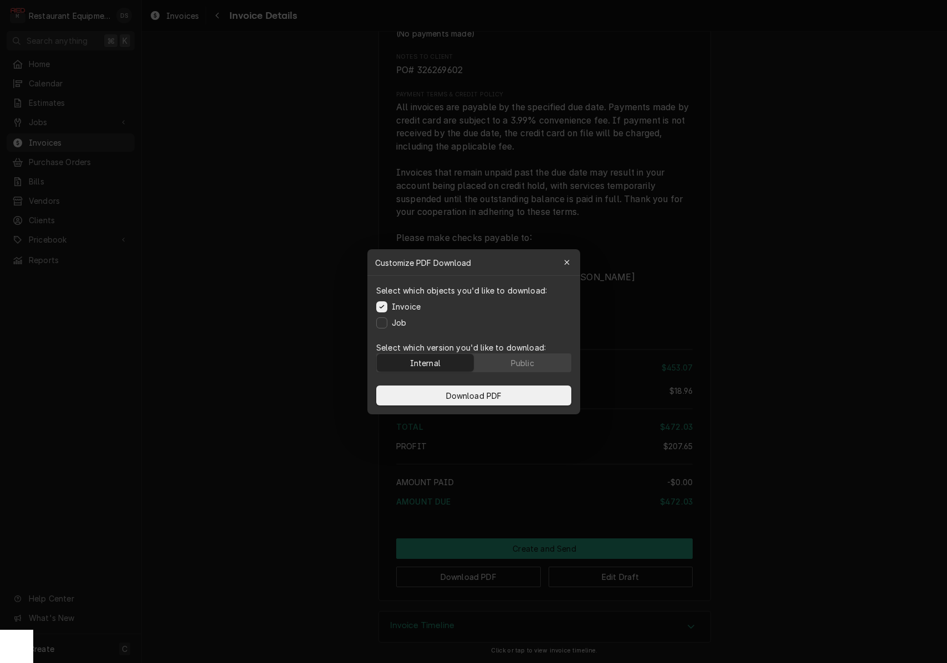
drag, startPoint x: 520, startPoint y: 356, endPoint x: 521, endPoint y: 378, distance: 21.6
click at [520, 356] on button "Public" at bounding box center [522, 363] width 97 height 18
drag, startPoint x: 520, startPoint y: 392, endPoint x: 775, endPoint y: 385, distance: 255.0
click at [520, 392] on button "Download PDF" at bounding box center [473, 396] width 195 height 20
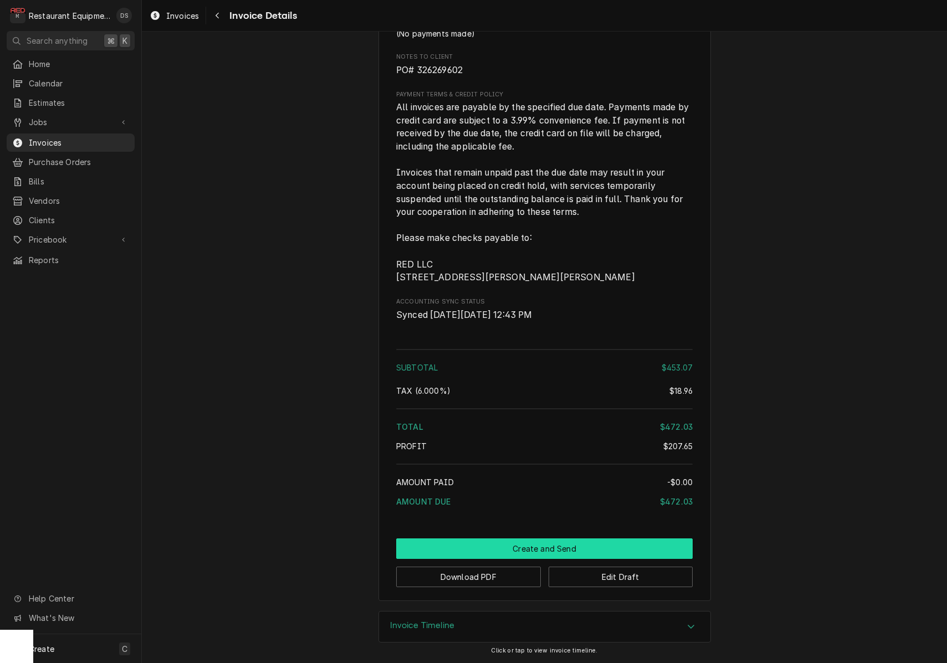
click at [566, 551] on button "Create and Send" at bounding box center [544, 549] width 296 height 21
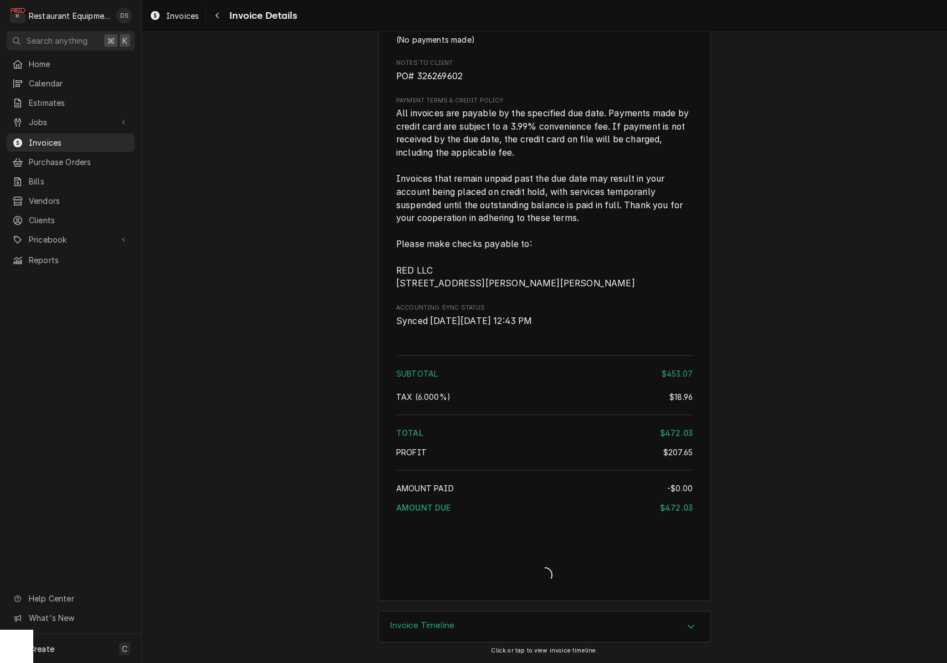
scroll to position [1796, 0]
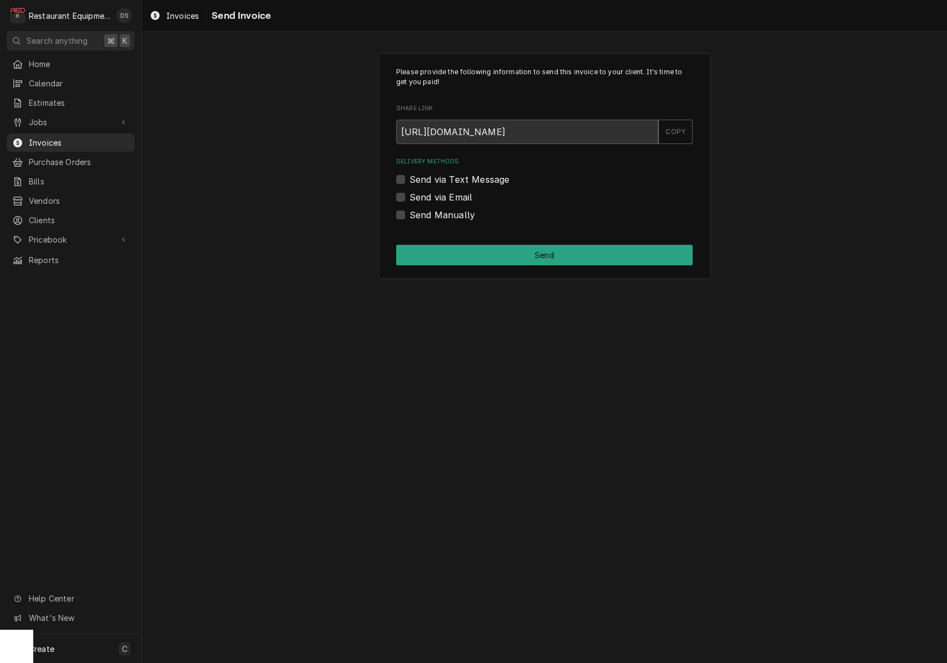
click at [409, 215] on label "Send Manually" at bounding box center [441, 214] width 65 height 13
click at [409, 215] on input "Send Manually" at bounding box center [557, 220] width 296 height 24
checkbox input "true"
click at [504, 249] on button "Send" at bounding box center [544, 255] width 296 height 21
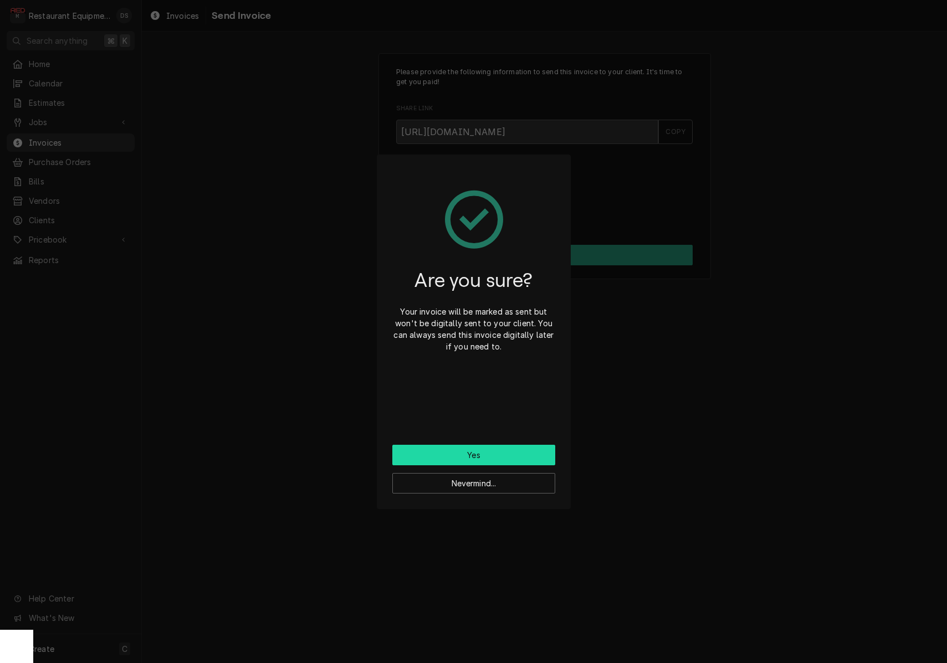
click at [504, 450] on button "Yes" at bounding box center [473, 455] width 163 height 21
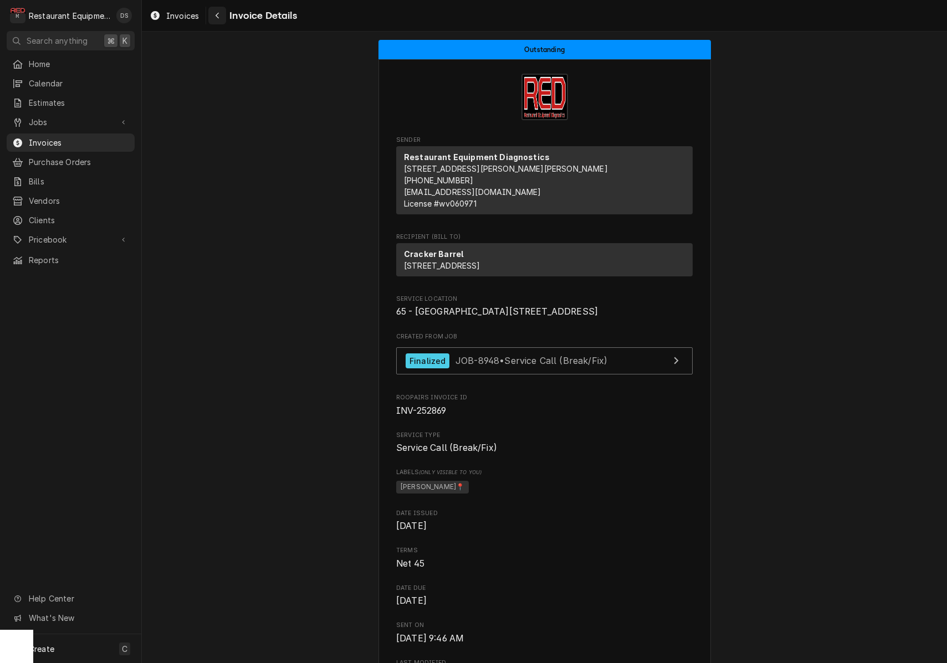
click at [221, 11] on div "Navigate back" at bounding box center [217, 15] width 11 height 11
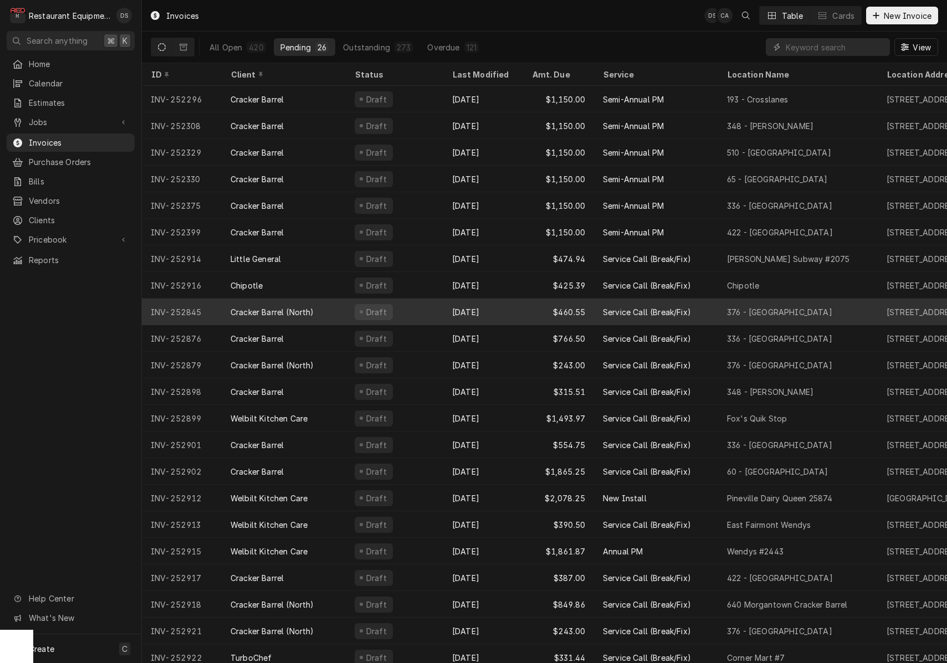
click at [434, 308] on div "Draft" at bounding box center [395, 312] width 98 height 27
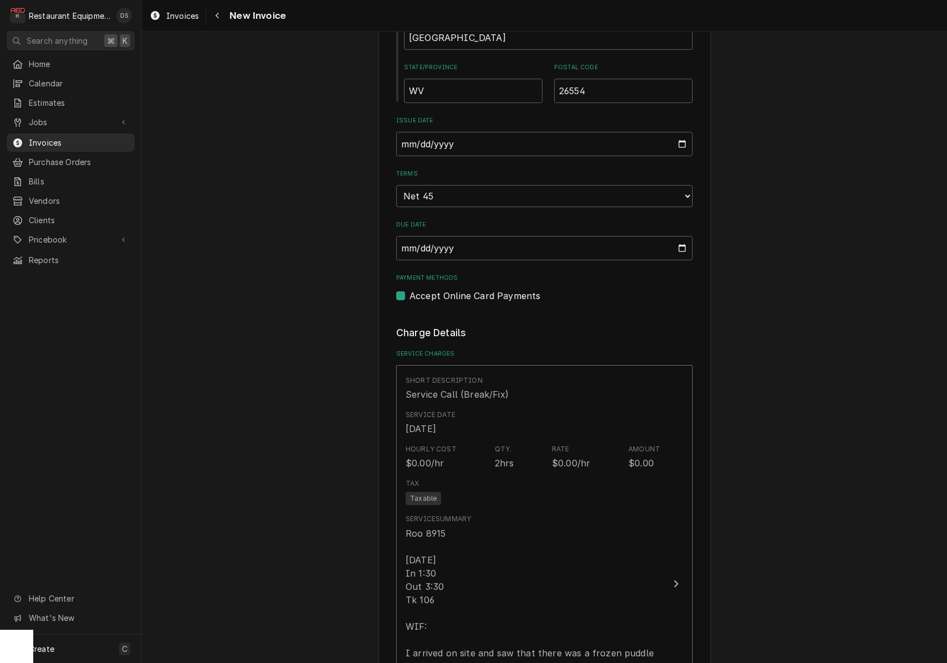
scroll to position [633, 0]
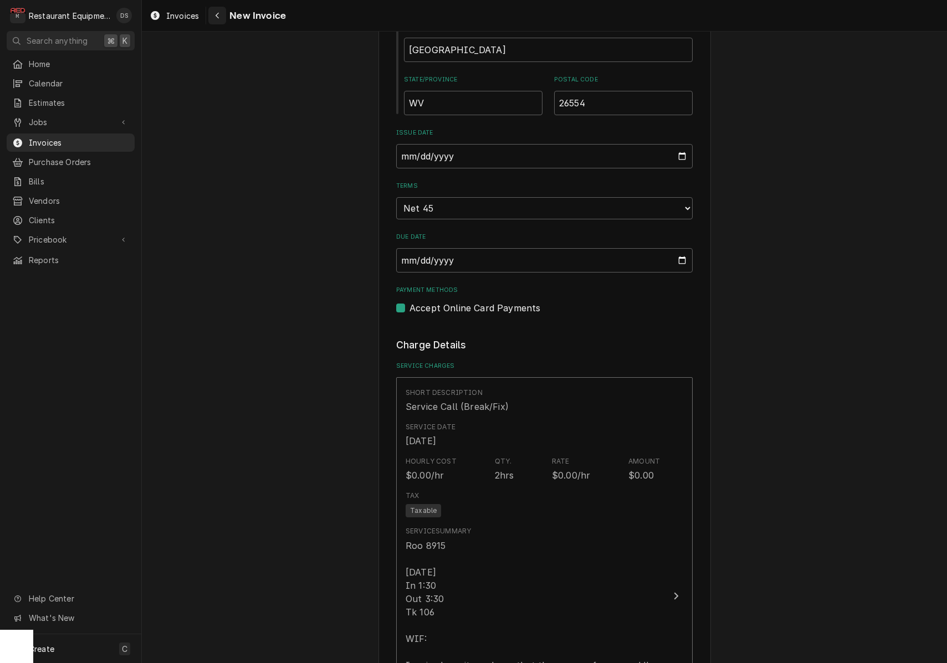
click at [218, 14] on icon "Navigate back" at bounding box center [217, 16] width 5 height 8
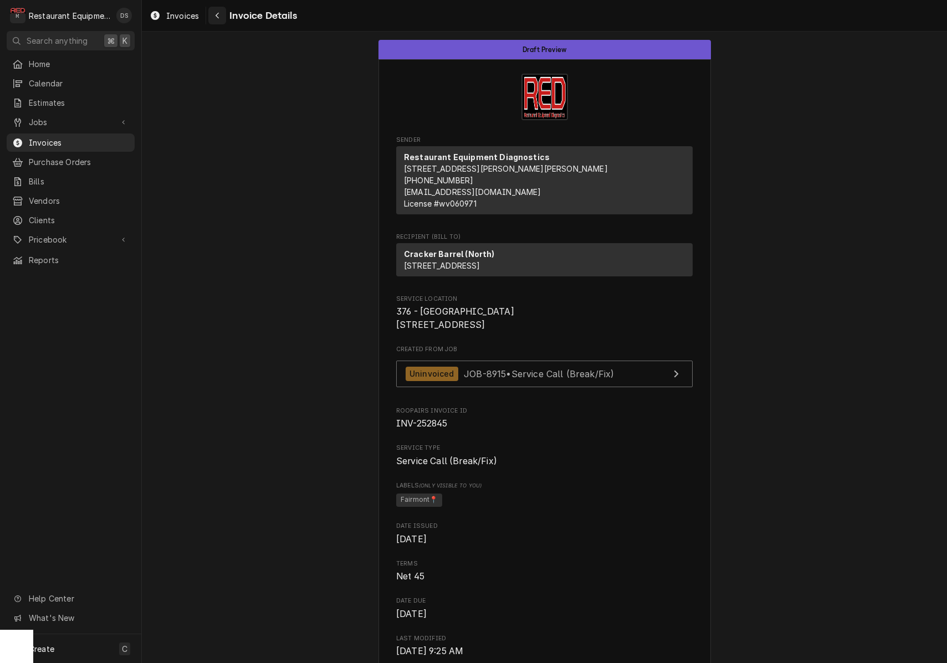
click at [223, 21] on button "Navigate back" at bounding box center [217, 16] width 18 height 18
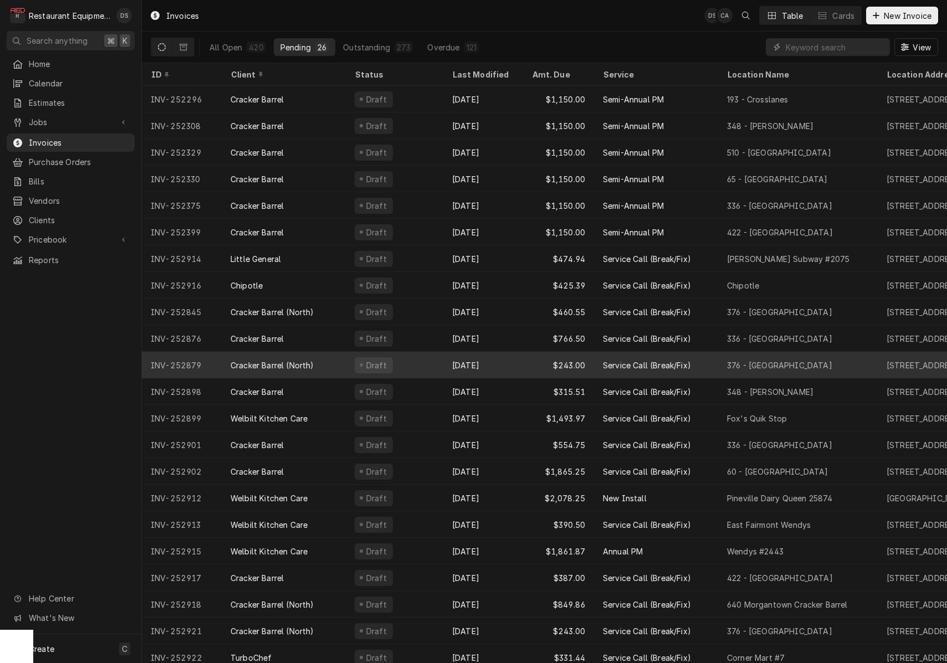
click at [516, 357] on div "[DATE]" at bounding box center [483, 365] width 80 height 27
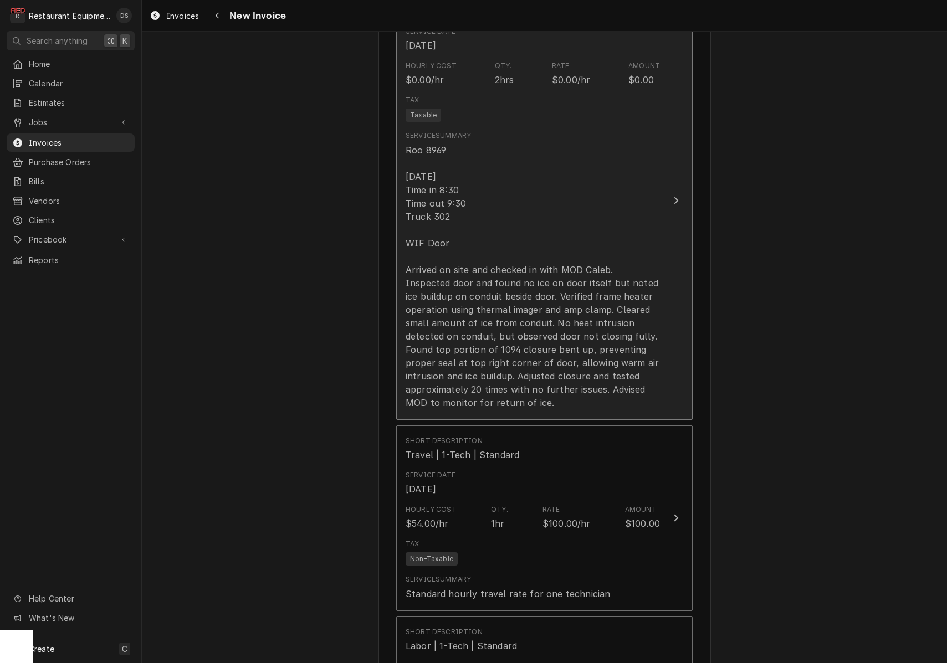
scroll to position [1029, 0]
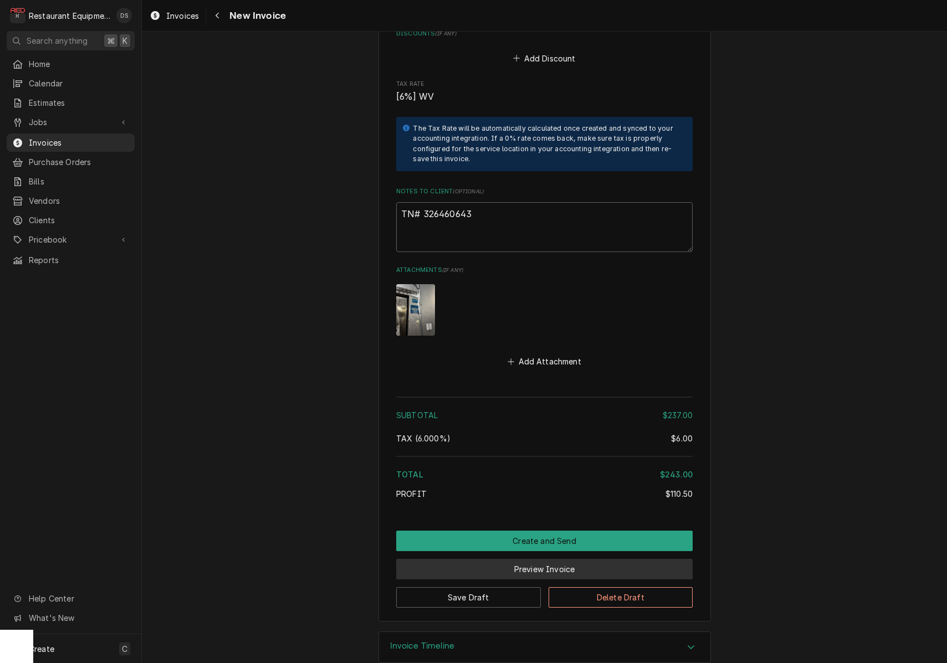
click at [585, 559] on button "Preview Invoice" at bounding box center [544, 569] width 296 height 21
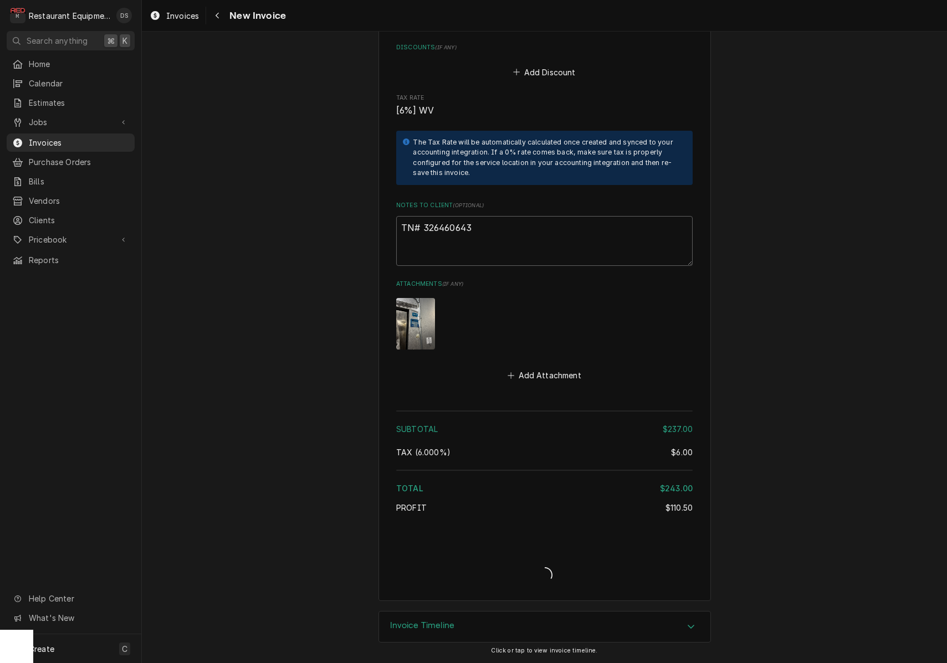
scroll to position [2064, 0]
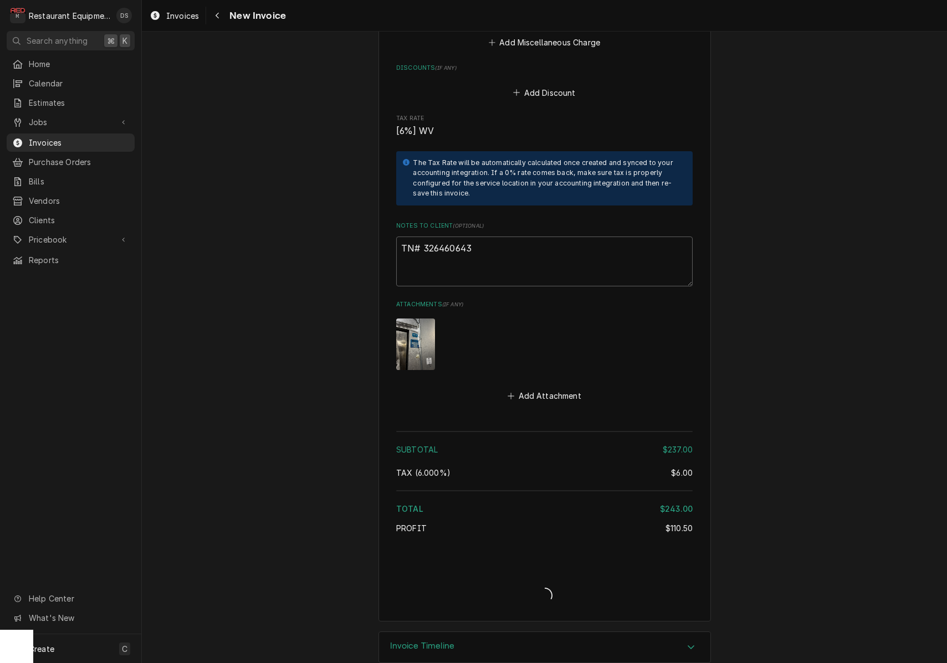
type textarea "x"
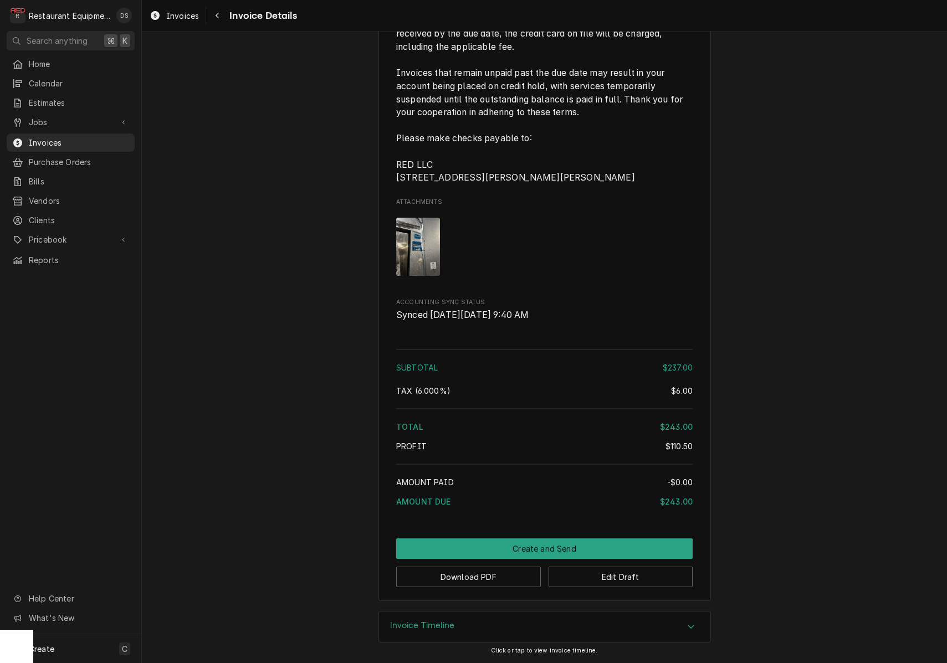
scroll to position [1760, 0]
click at [481, 580] on button "Download PDF" at bounding box center [468, 577] width 145 height 21
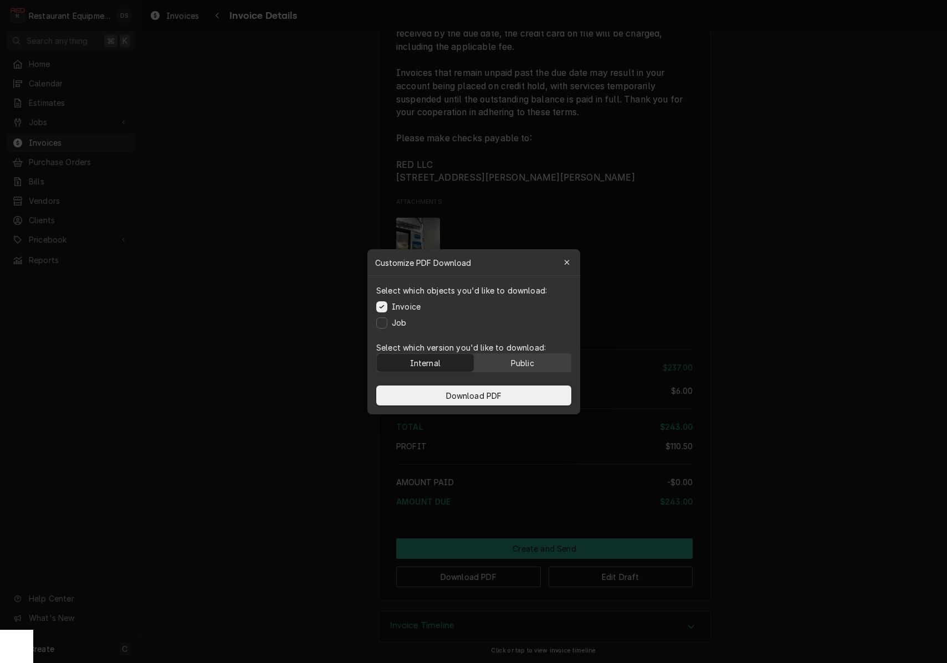
click at [508, 357] on button "Public" at bounding box center [522, 363] width 97 height 18
click at [503, 387] on button "Download PDF" at bounding box center [473, 396] width 195 height 20
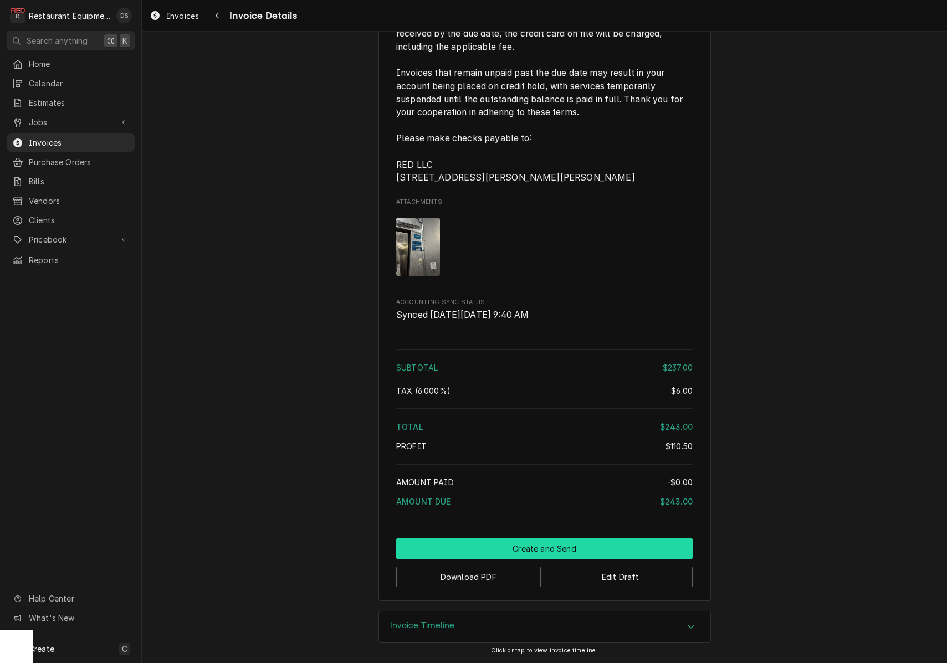
click at [549, 547] on button "Create and Send" at bounding box center [544, 549] width 296 height 21
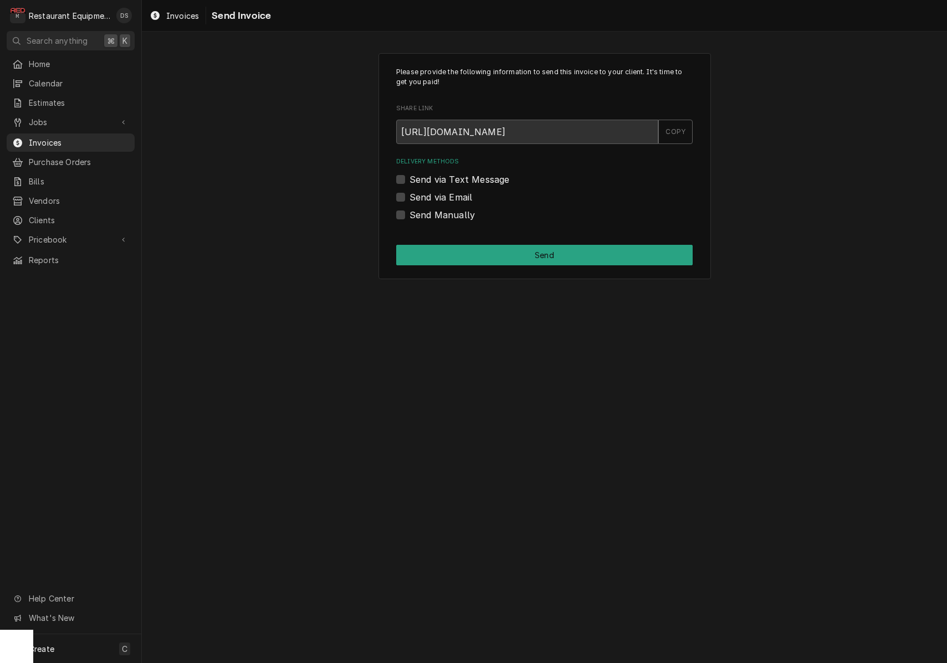
drag, startPoint x: 400, startPoint y: 212, endPoint x: 406, endPoint y: 214, distance: 6.5
click at [409, 212] on label "Send Manually" at bounding box center [441, 214] width 65 height 13
click at [409, 212] on input "Send Manually" at bounding box center [557, 220] width 296 height 24
checkbox input "true"
click at [479, 247] on button "Send" at bounding box center [544, 255] width 296 height 21
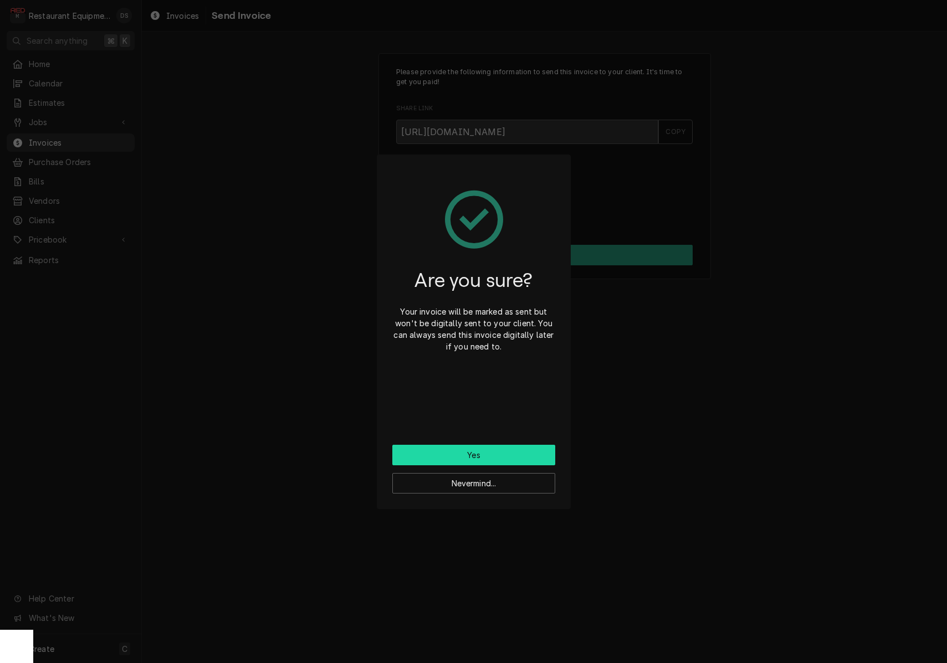
click at [481, 445] on button "Yes" at bounding box center [473, 455] width 163 height 21
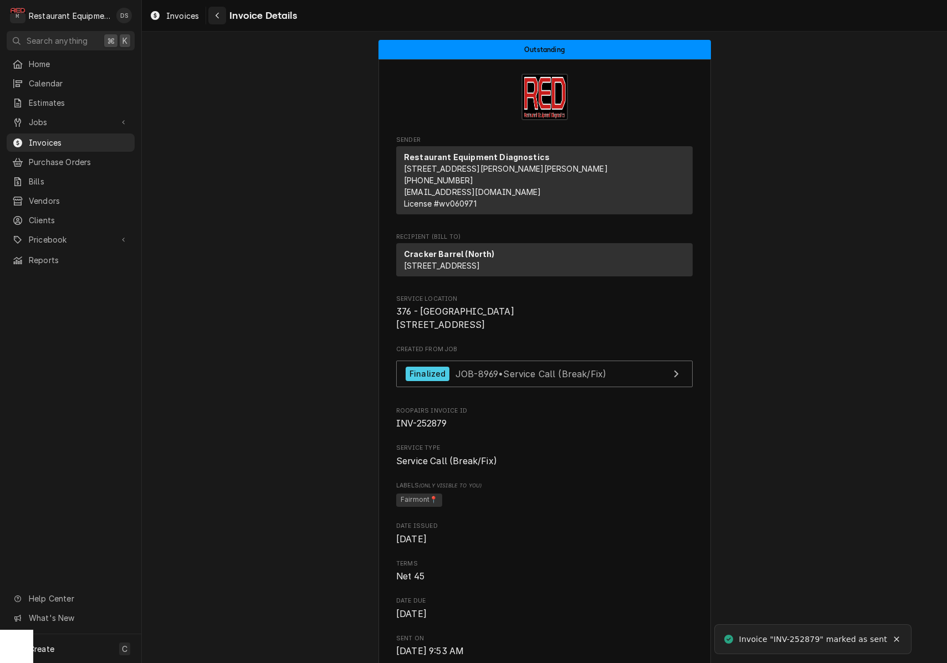
click at [218, 18] on icon "Navigate back" at bounding box center [217, 16] width 3 height 6
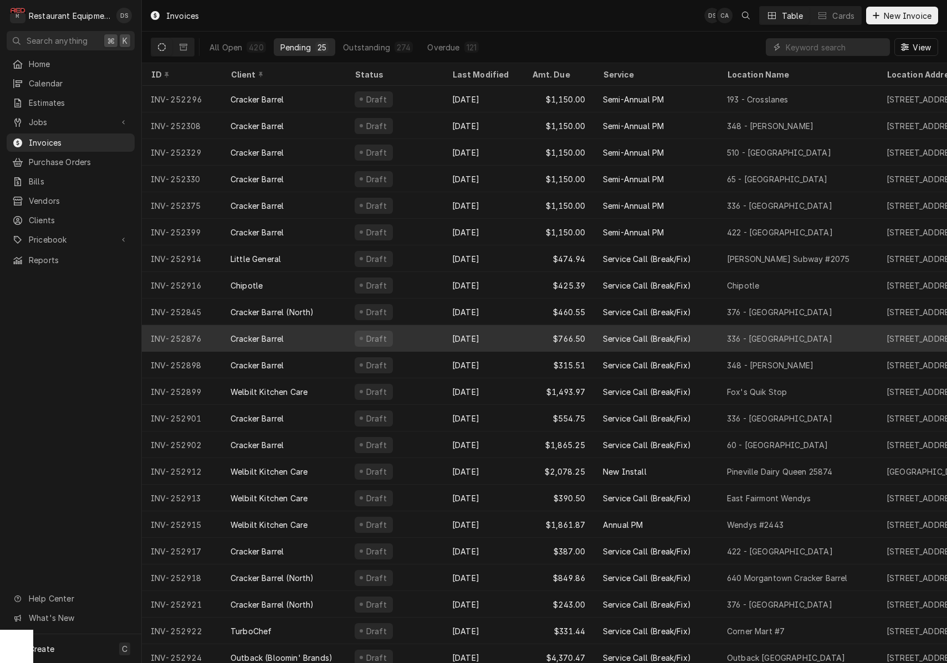
click at [435, 332] on div "Draft" at bounding box center [395, 338] width 98 height 27
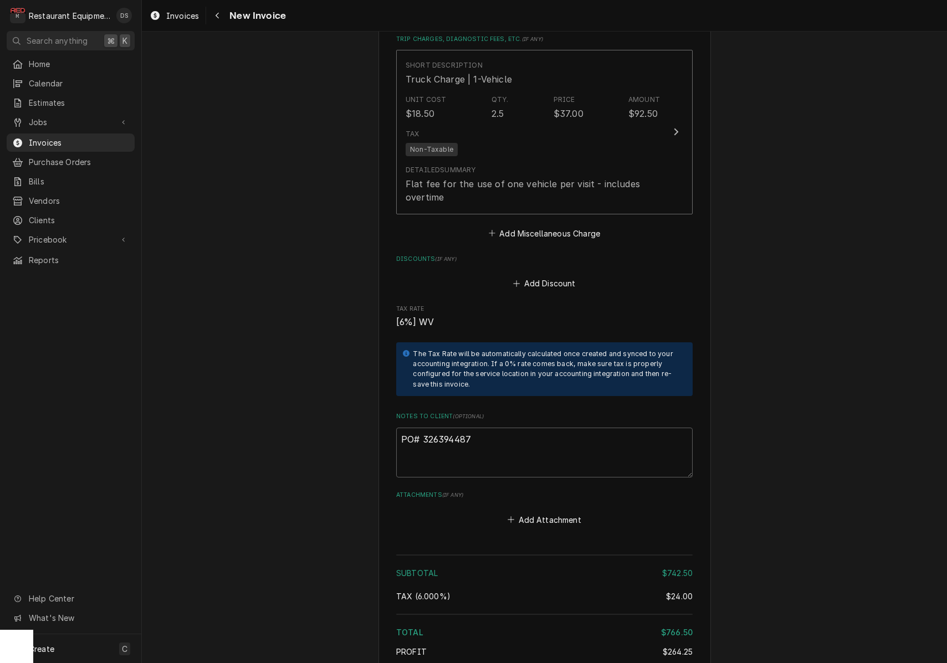
scroll to position [2135, 0]
drag, startPoint x: 477, startPoint y: 408, endPoint x: 424, endPoint y: 407, distance: 52.1
click at [423, 425] on textarea "PO# 326394487" at bounding box center [544, 450] width 296 height 50
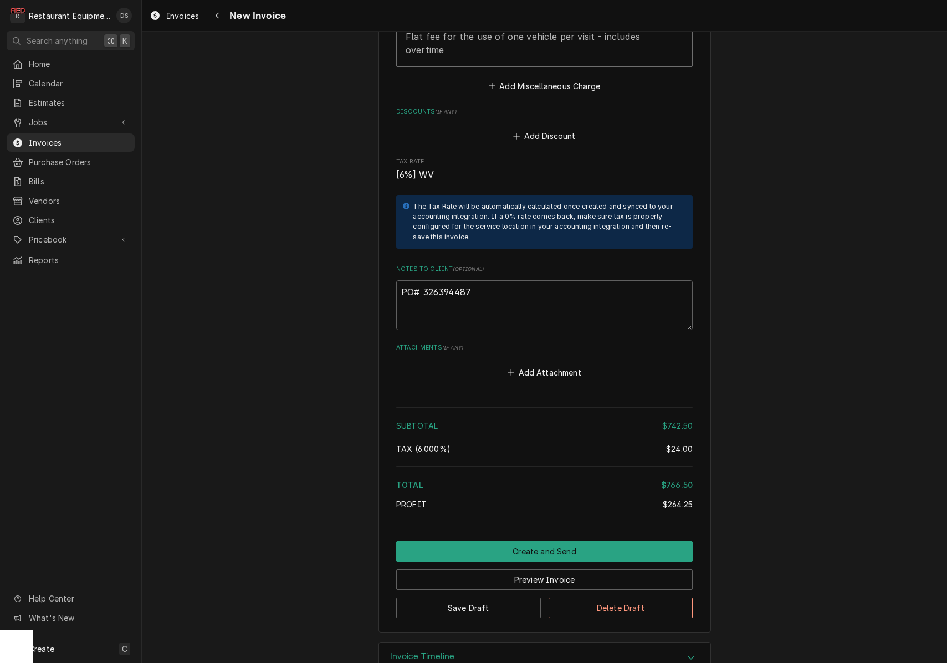
scroll to position [2279, 0]
click at [220, 20] on div "Navigate back" at bounding box center [217, 15] width 11 height 11
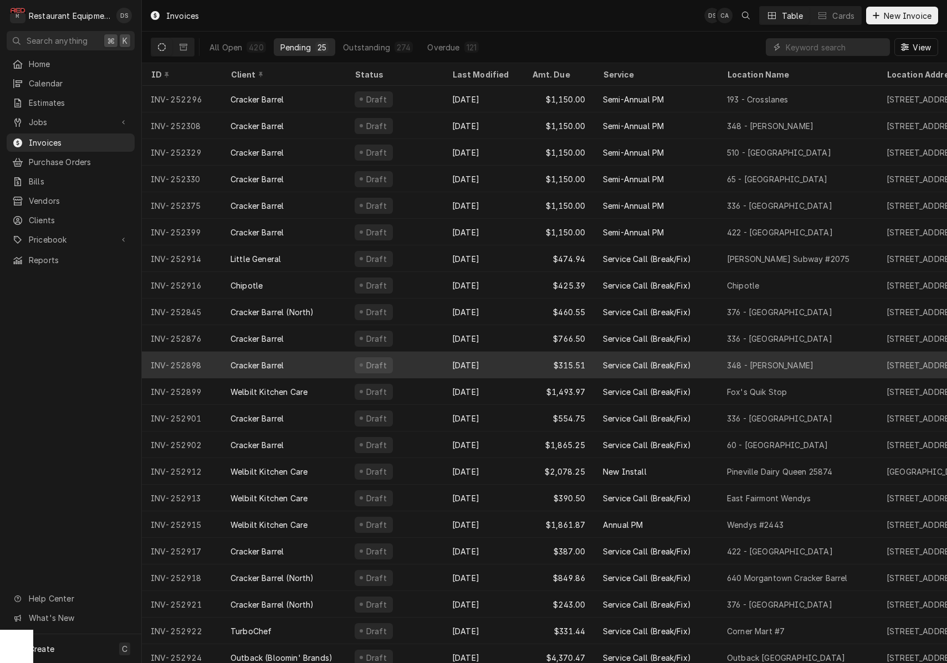
click at [509, 361] on div "Sep 22" at bounding box center [483, 365] width 80 height 27
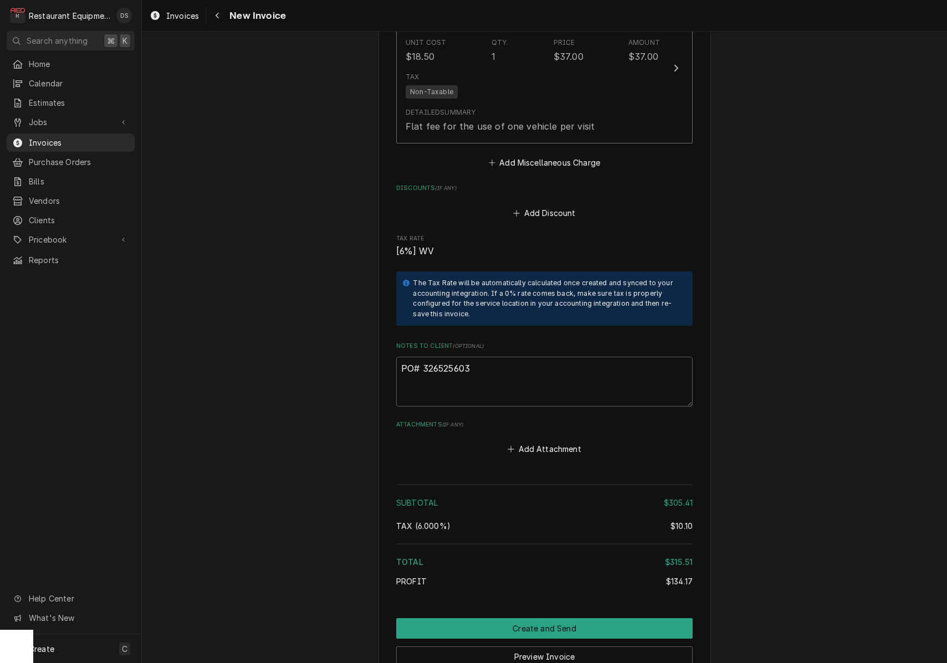
scroll to position [1851, 0]
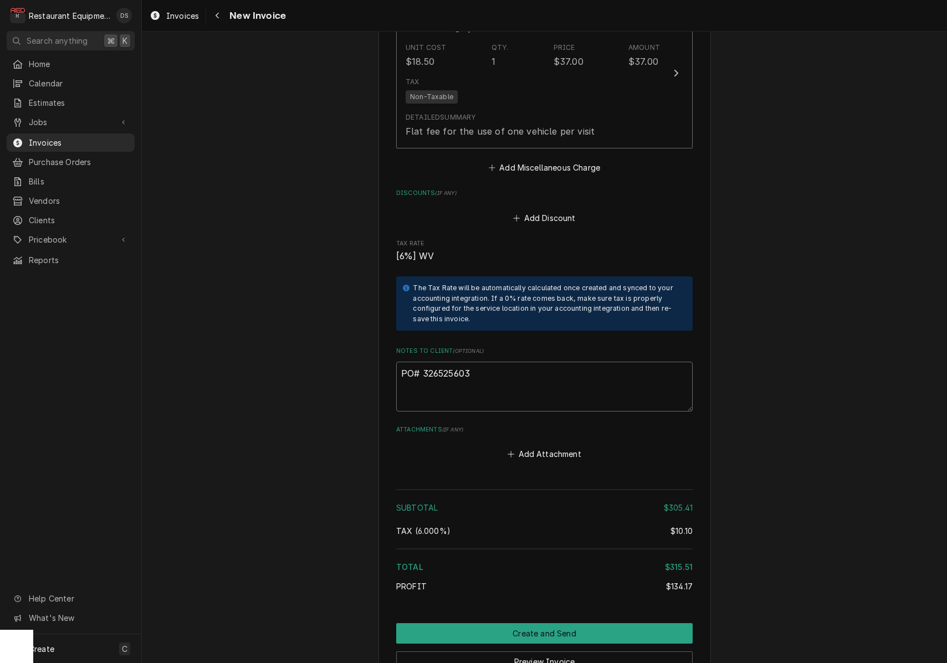
drag, startPoint x: 485, startPoint y: 354, endPoint x: 426, endPoint y: 356, distance: 59.3
click at [424, 362] on textarea "PO# 326525603" at bounding box center [544, 387] width 296 height 50
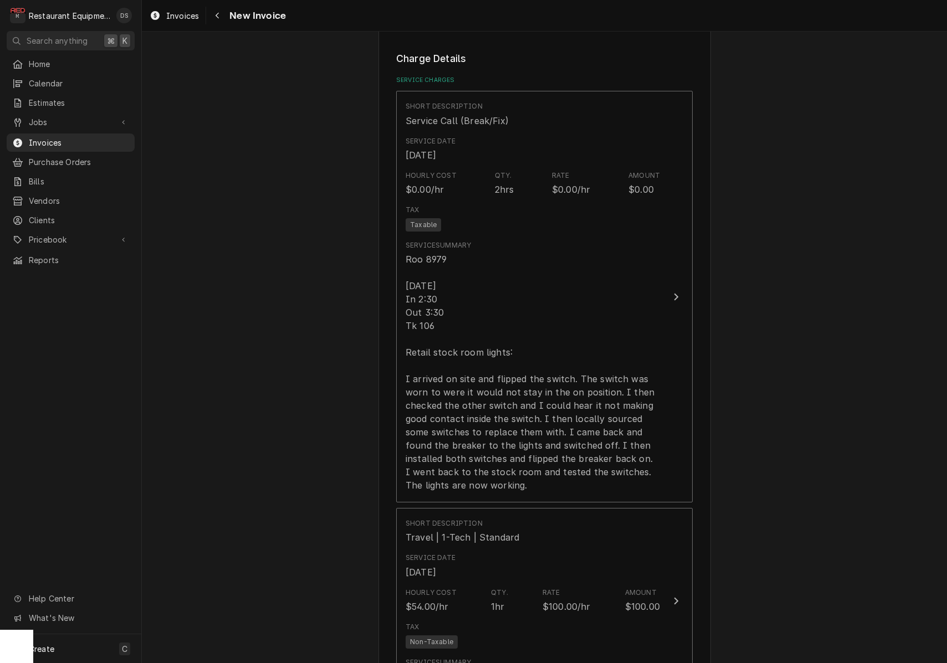
scroll to position [652, 0]
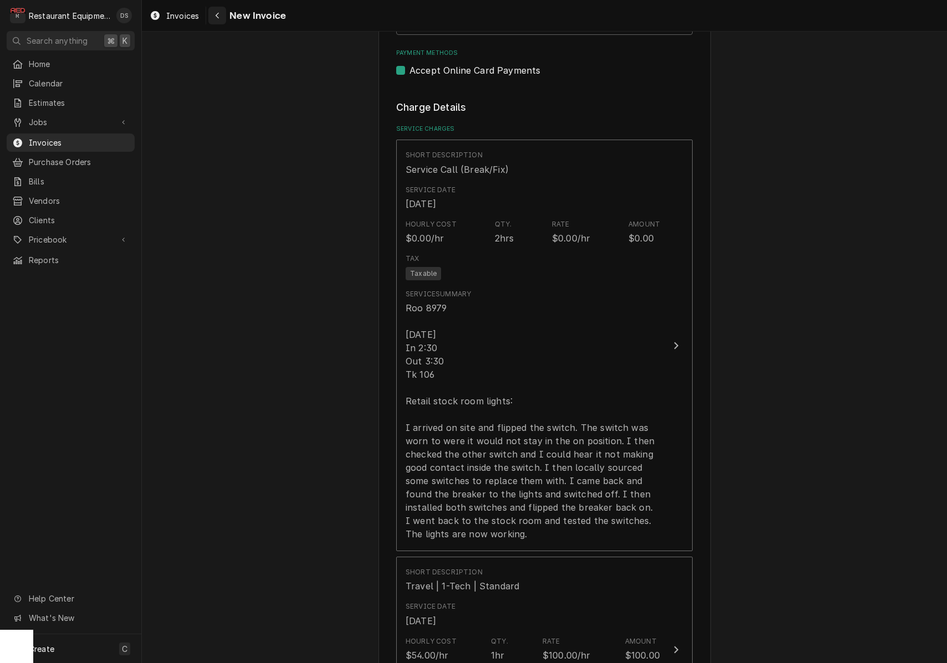
click at [222, 20] on div "Navigate back" at bounding box center [217, 15] width 11 height 11
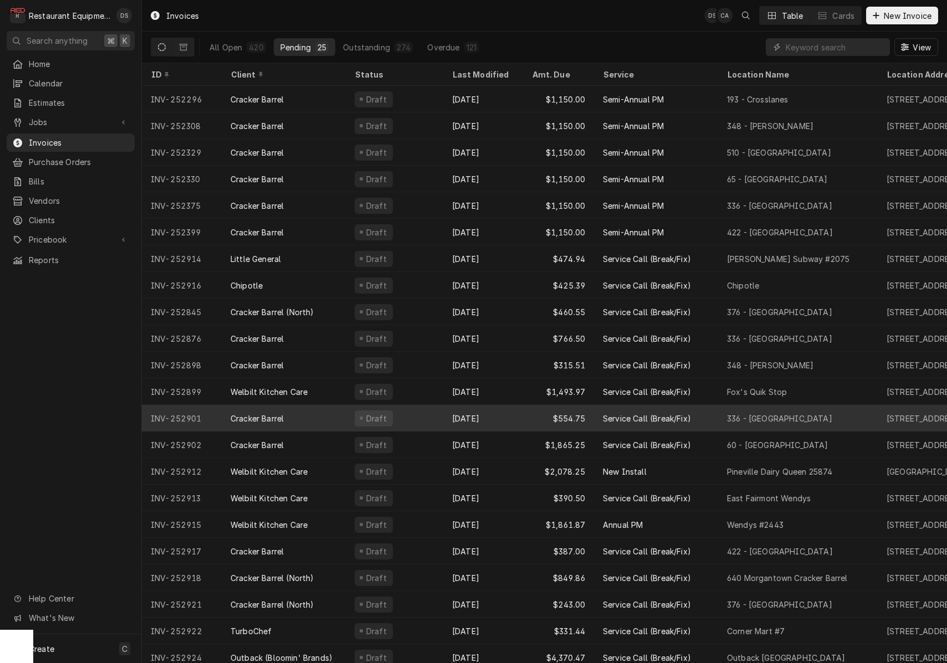
click at [433, 418] on div "Draft" at bounding box center [395, 418] width 98 height 27
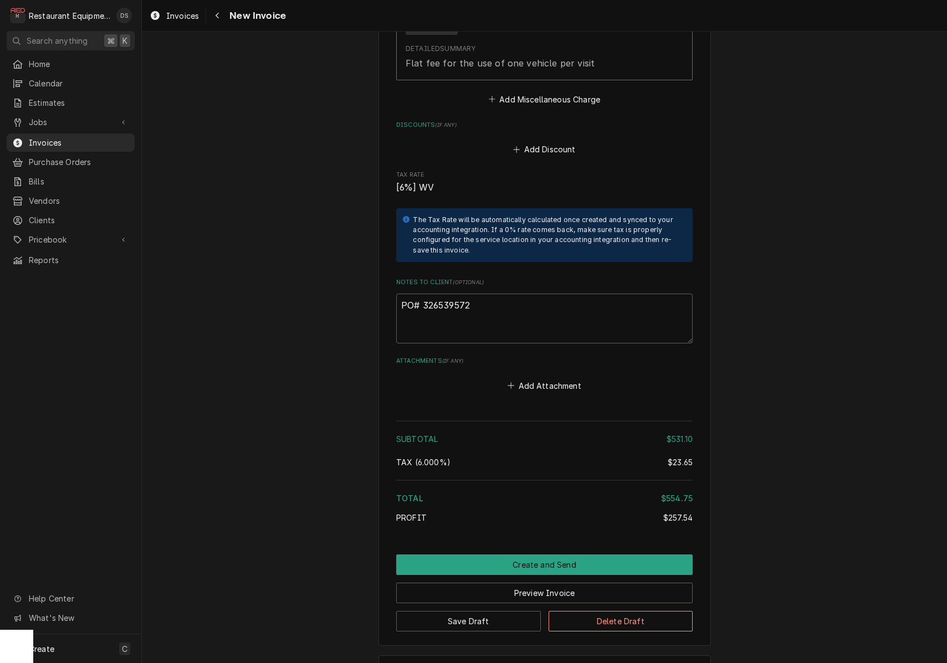
scroll to position [2277, 0]
drag, startPoint x: 475, startPoint y: 266, endPoint x: 428, endPoint y: 265, distance: 47.1
click at [421, 294] on textarea "PO# 326539572" at bounding box center [544, 319] width 296 height 50
click at [221, 18] on div "Navigate back" at bounding box center [217, 15] width 11 height 11
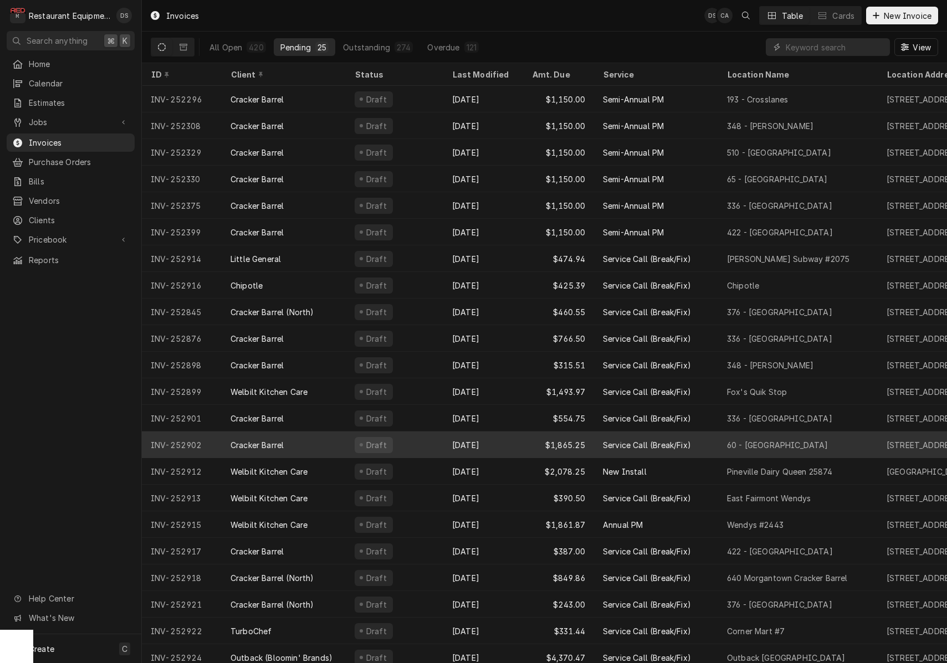
click at [504, 439] on div "[DATE]" at bounding box center [483, 445] width 80 height 27
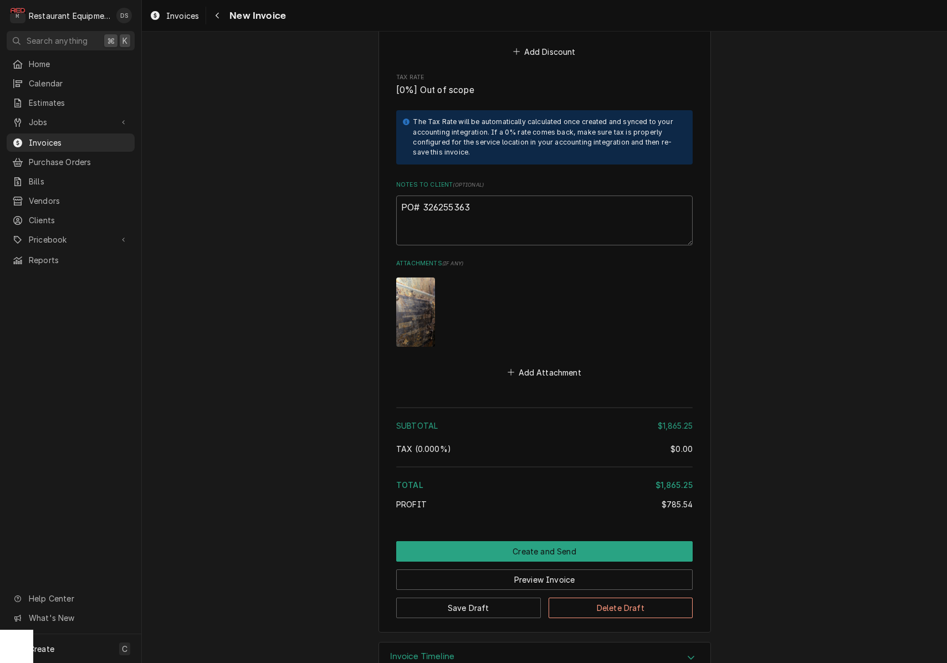
scroll to position [2361, 0]
drag, startPoint x: 479, startPoint y: 176, endPoint x: 424, endPoint y: 176, distance: 54.9
click at [424, 196] on textarea "PO# 326255363" at bounding box center [544, 221] width 296 height 50
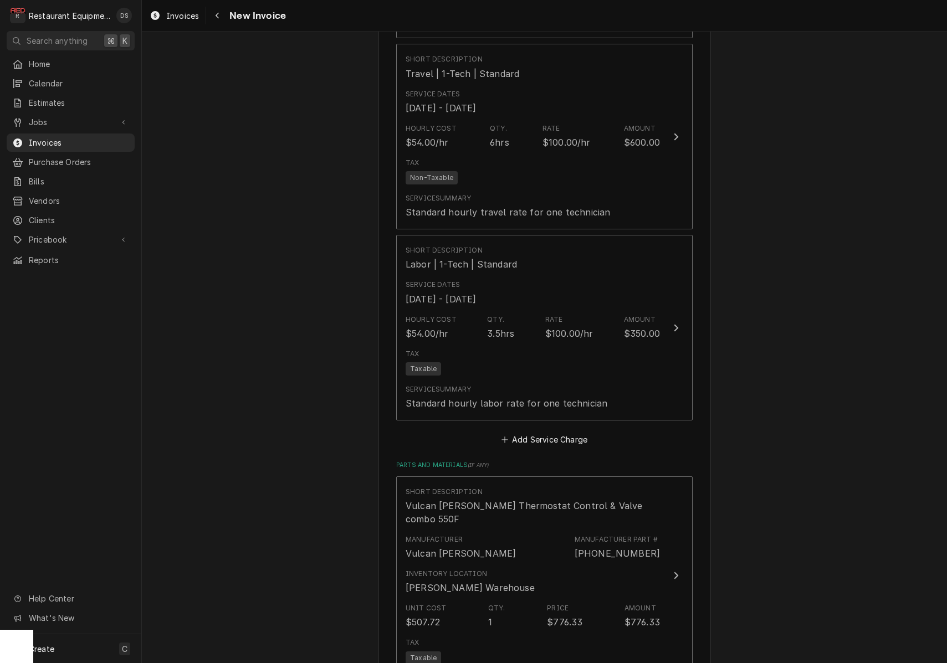
scroll to position [1337, 0]
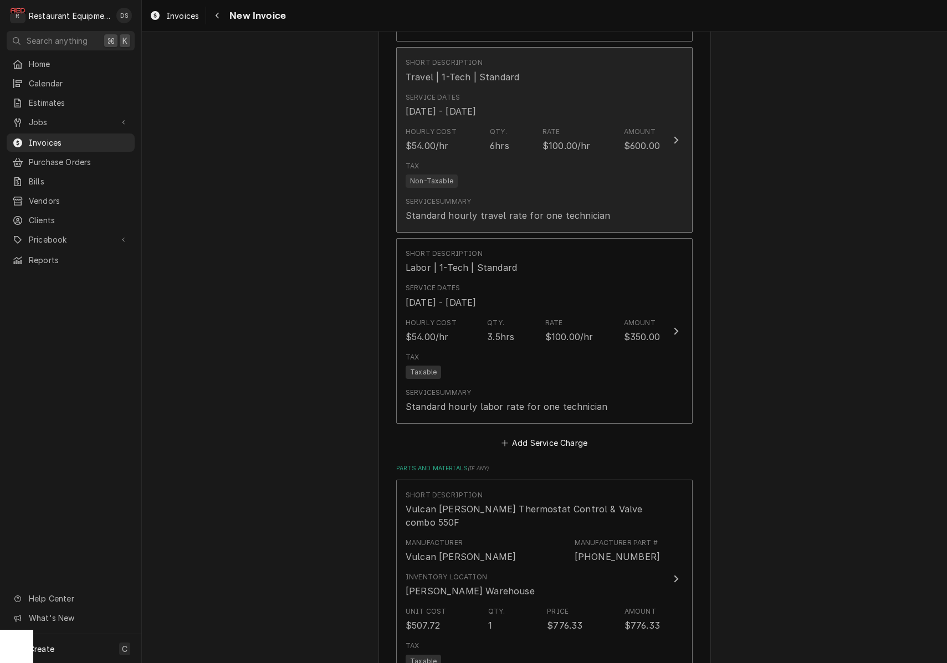
click at [542, 137] on div "Hourly Cost $54.00/hr Qty. 6hrs Rate $100.00/hr Amount $600.00" at bounding box center [533, 139] width 254 height 34
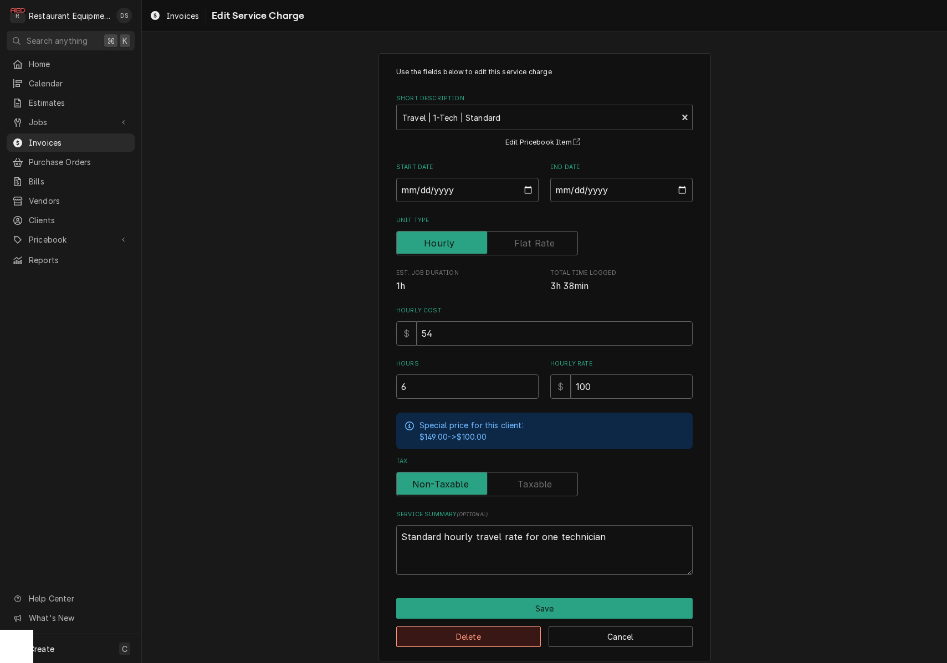
click at [498, 627] on button "Delete" at bounding box center [468, 637] width 145 height 21
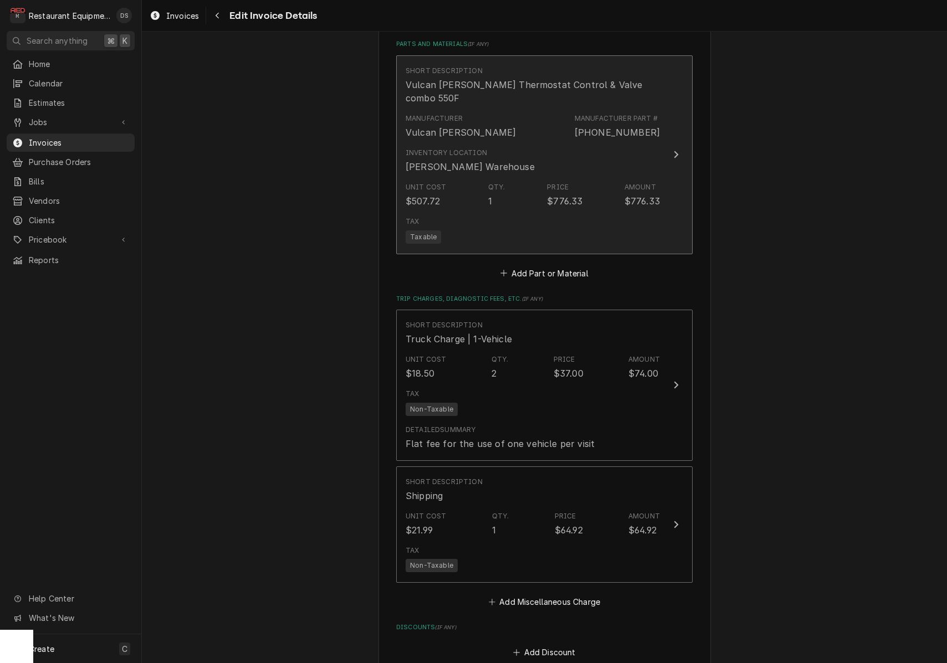
scroll to position [1572, 0]
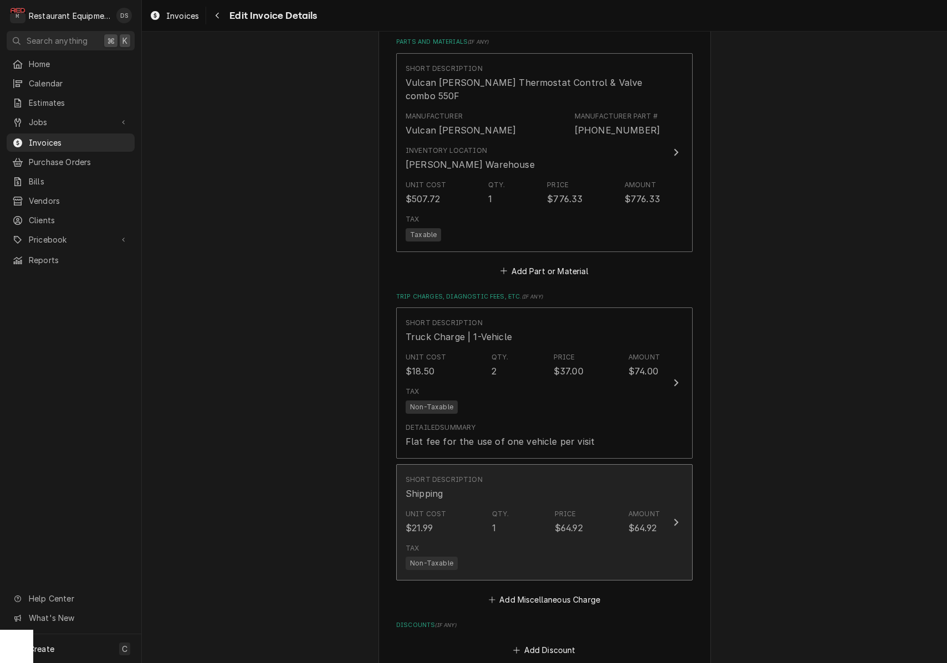
click at [570, 521] on div "$64.92" at bounding box center [569, 527] width 28 height 13
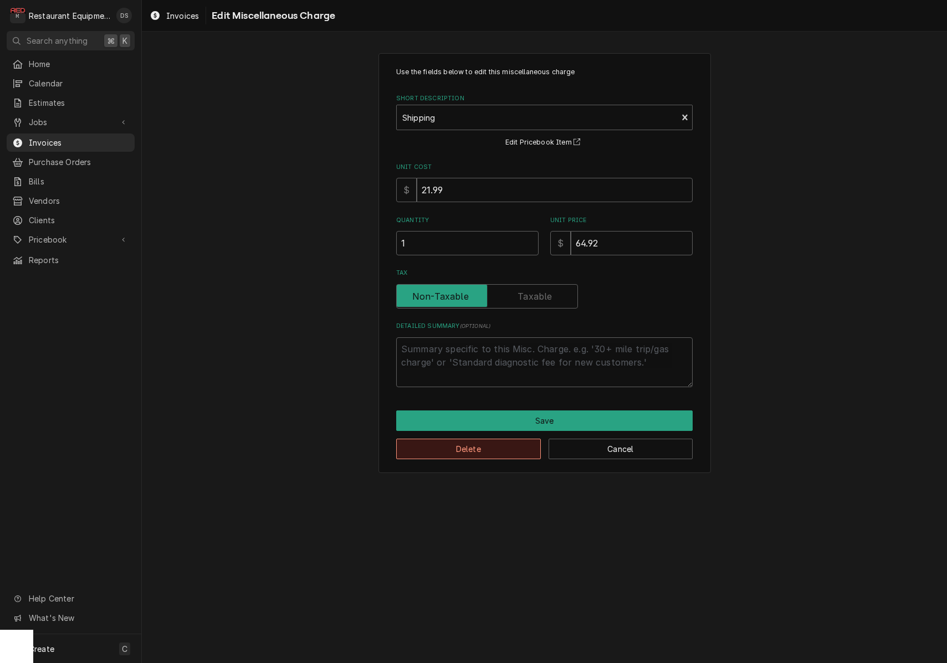
click at [490, 452] on button "Delete" at bounding box center [468, 449] width 145 height 21
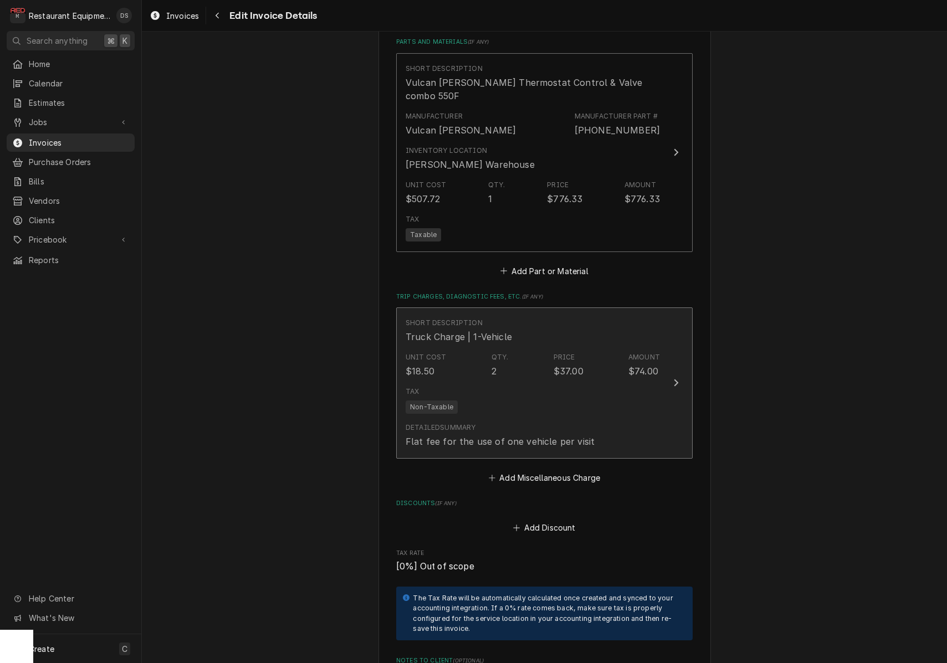
click at [512, 382] on div "Tax Non-Taxable" at bounding box center [533, 399] width 254 height 35
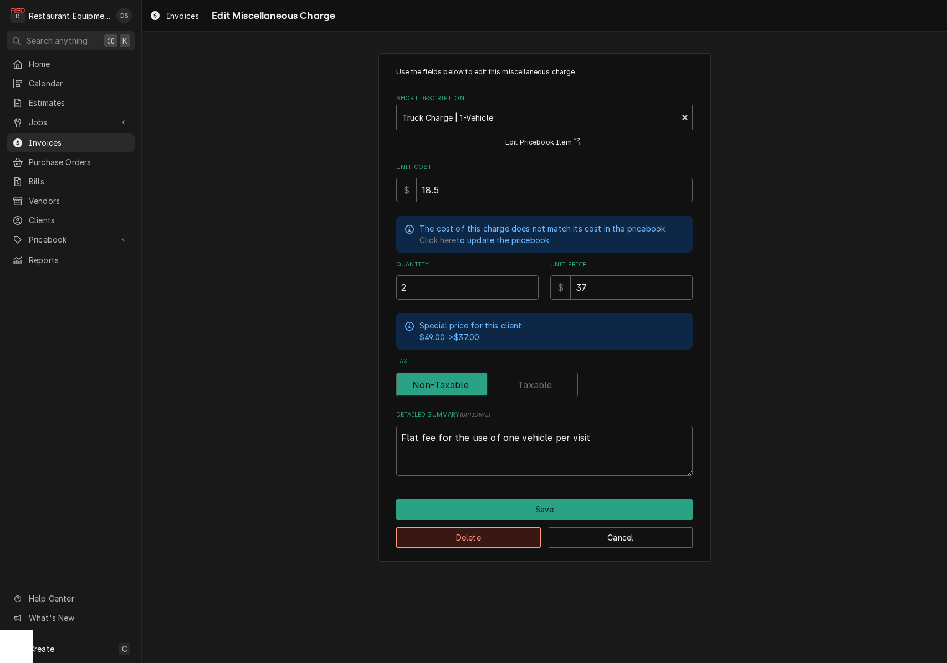
click at [491, 527] on button "Delete" at bounding box center [468, 537] width 145 height 21
type textarea "x"
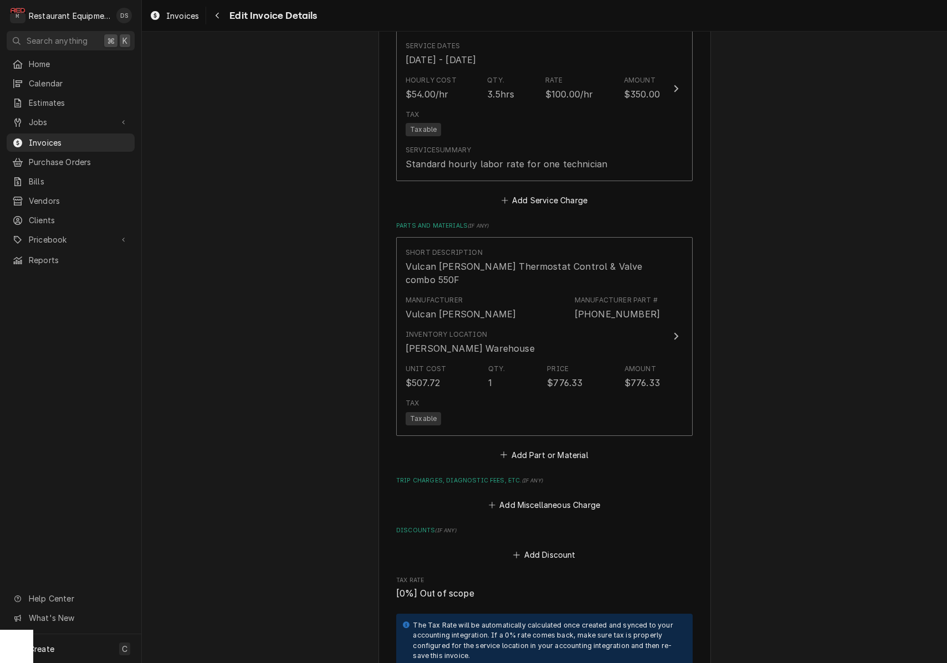
scroll to position [1390, 0]
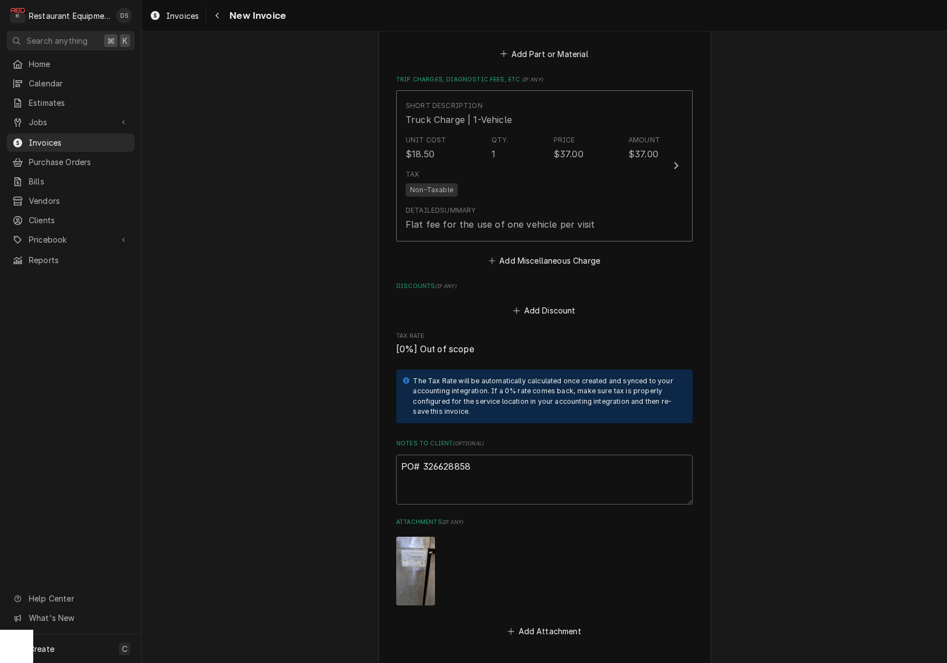
scroll to position [1579, 0]
drag, startPoint x: 478, startPoint y: 450, endPoint x: 427, endPoint y: 449, distance: 50.4
click at [423, 453] on textarea "PO# 326628858" at bounding box center [544, 478] width 296 height 50
click at [218, 17] on icon "Navigate back" at bounding box center [217, 16] width 5 height 8
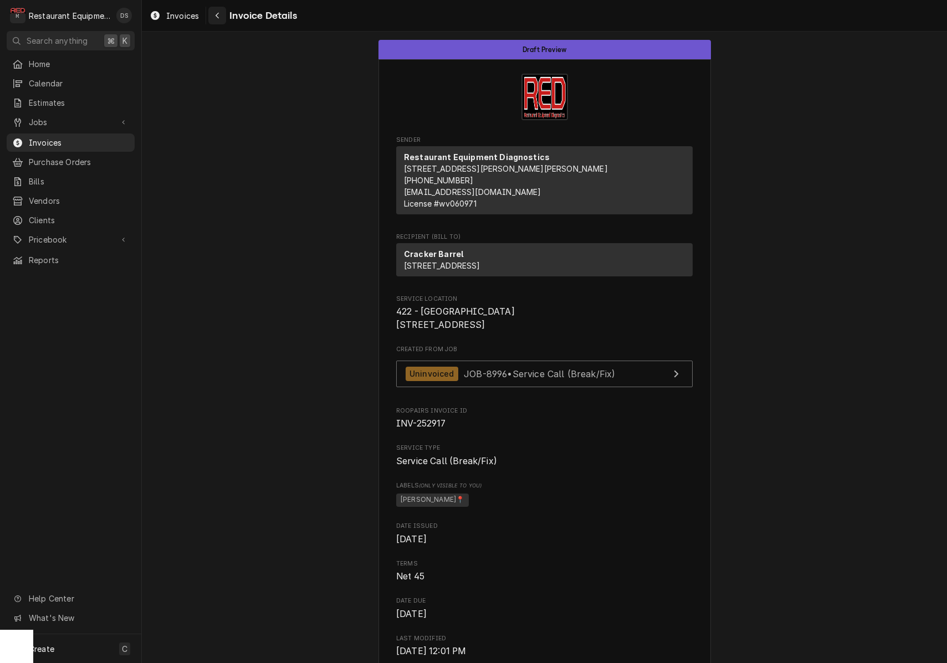
click at [218, 19] on div "Navigate back" at bounding box center [217, 15] width 11 height 11
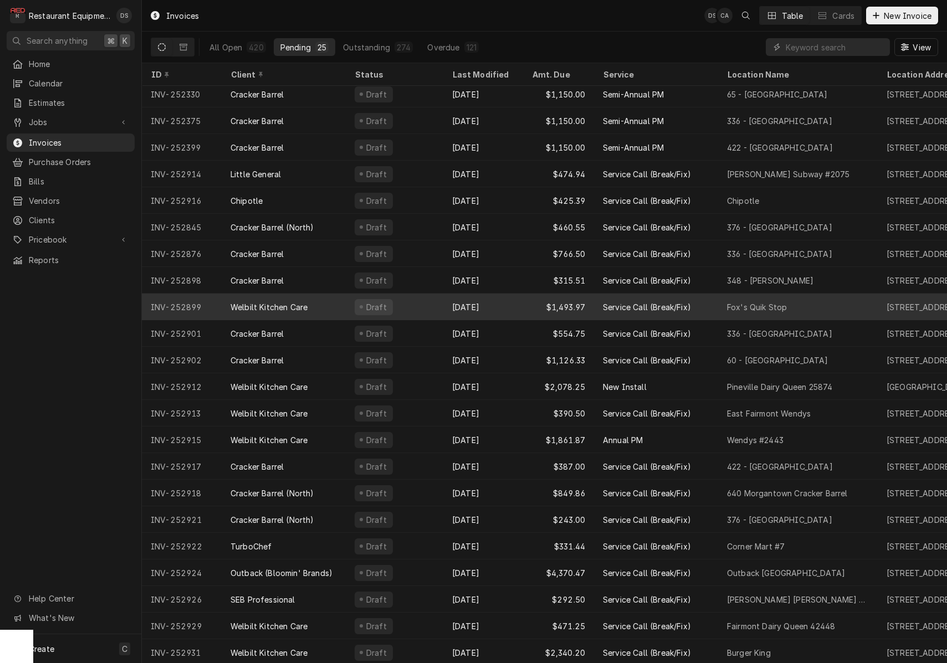
click at [502, 300] on div "[DATE]" at bounding box center [483, 307] width 80 height 27
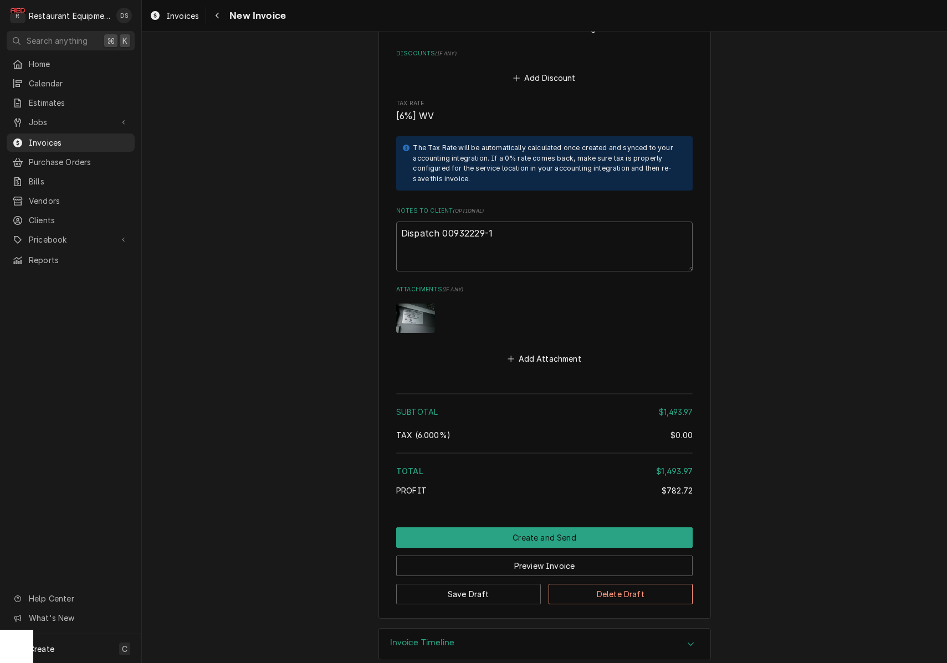
scroll to position [2476, 0]
click at [416, 304] on img "Attachments" at bounding box center [415, 318] width 39 height 29
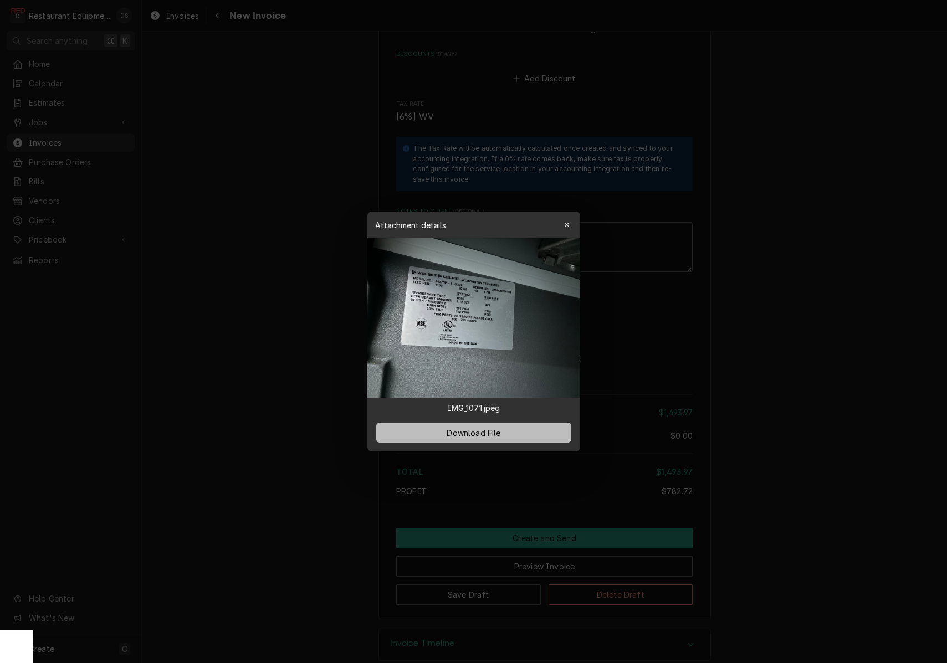
click at [477, 441] on button "Download File" at bounding box center [473, 433] width 195 height 20
click at [475, 434] on span "Download File" at bounding box center [473, 433] width 58 height 12
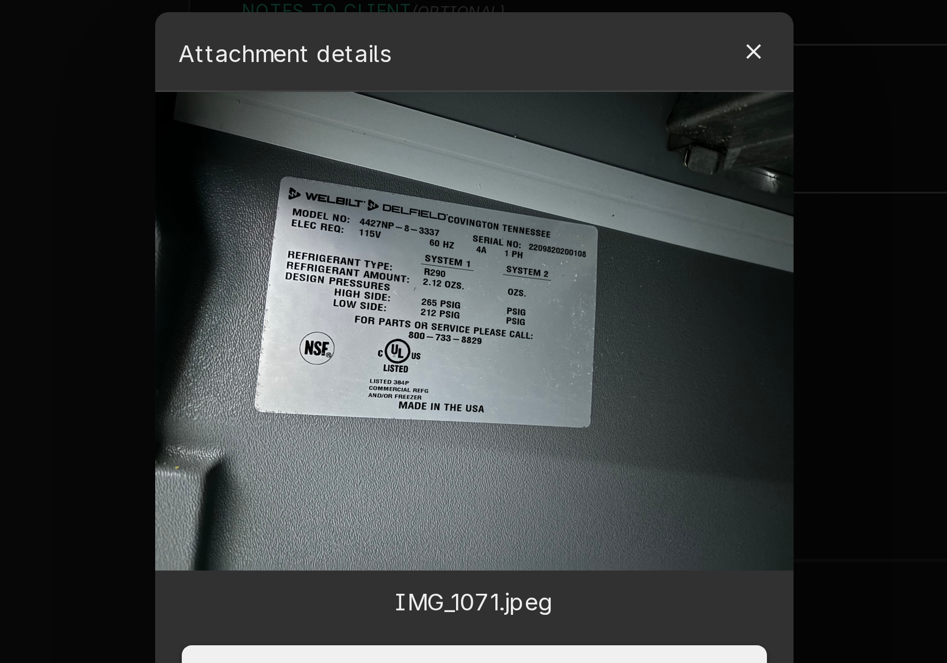
click at [561, 219] on div "button" at bounding box center [566, 224] width 11 height 11
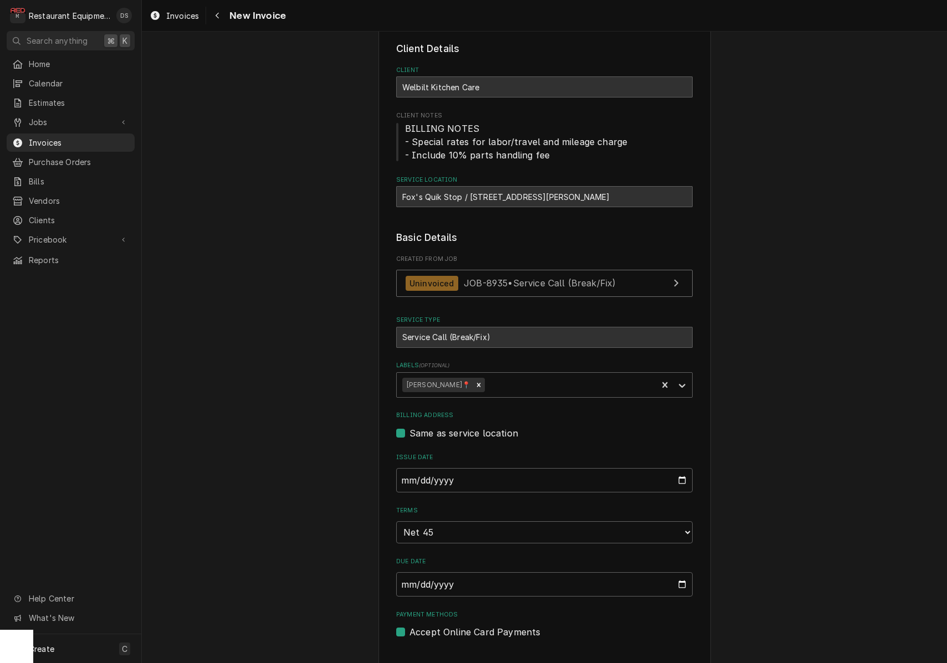
scroll to position [49, 0]
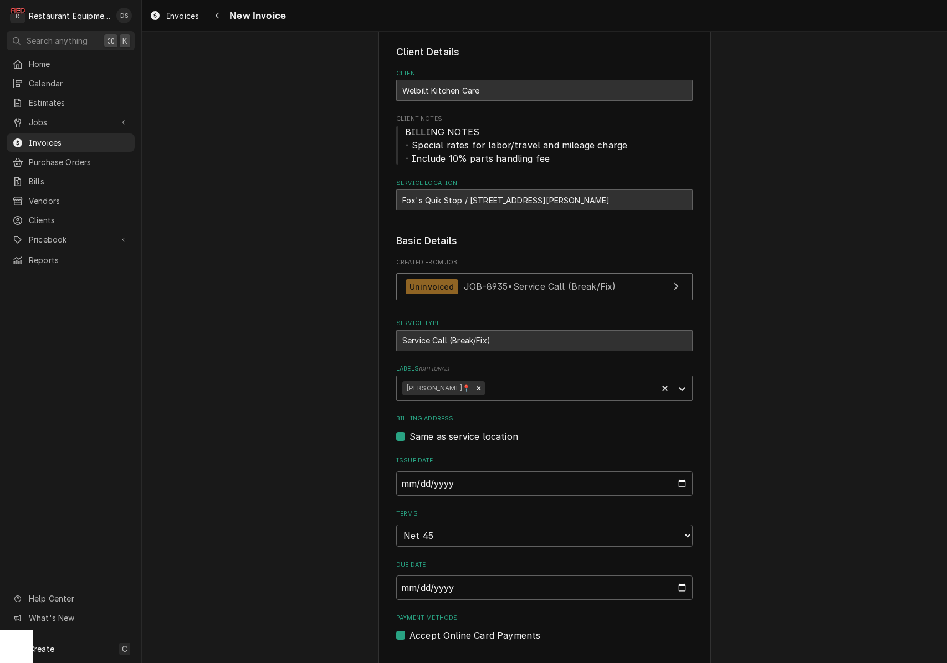
drag, startPoint x: 434, startPoint y: 211, endPoint x: 417, endPoint y: 202, distance: 19.1
drag, startPoint x: 399, startPoint y: 199, endPoint x: 461, endPoint y: 201, distance: 61.5
click at [461, 201] on div "Fox's Quik Stop / [STREET_ADDRESS][PERSON_NAME]" at bounding box center [544, 199] width 296 height 21
copy div "Fox's Quik Stop"
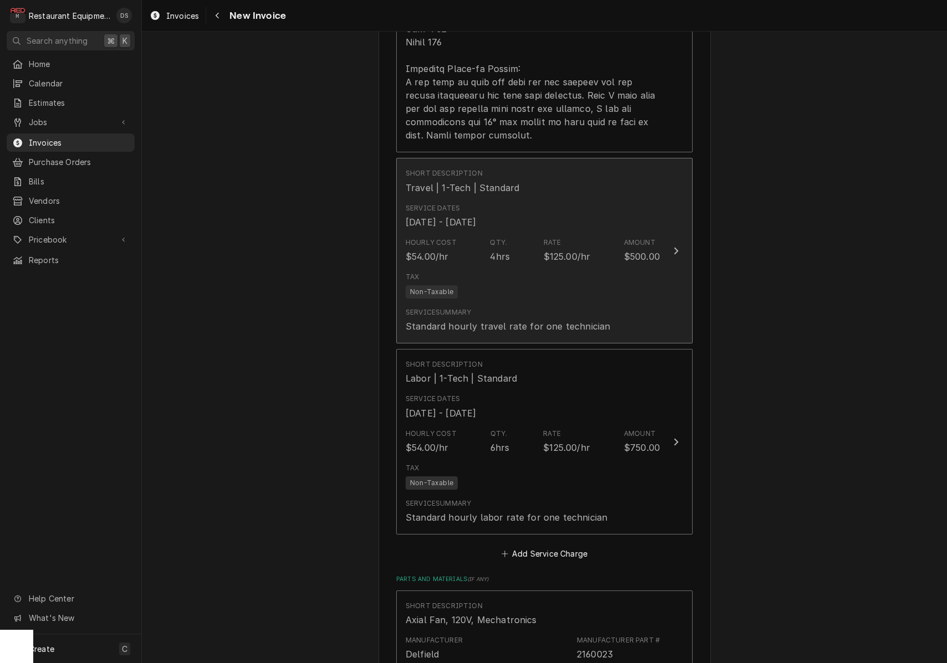
scroll to position [1356, 0]
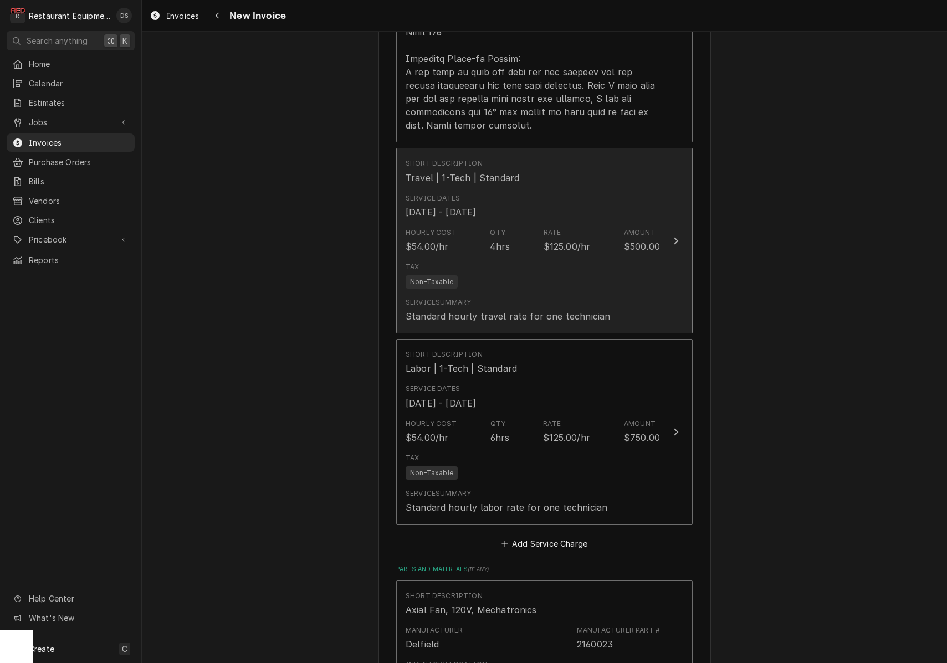
click at [573, 240] on div "$125.00/hr" at bounding box center [567, 246] width 47 height 13
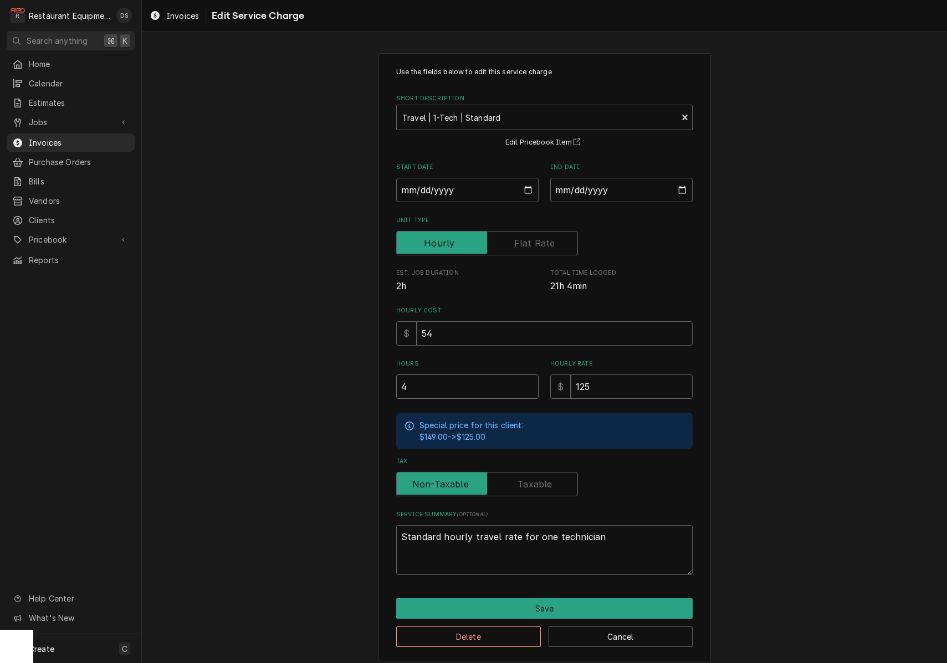
drag, startPoint x: 450, startPoint y: 381, endPoint x: 372, endPoint y: 386, distance: 78.3
click at [372, 386] on div "Use the fields below to edit this service charge Short Description Travel | 1-T…" at bounding box center [544, 357] width 805 height 628
type textarea "x"
type input "2"
click at [535, 604] on button "Save" at bounding box center [544, 608] width 296 height 21
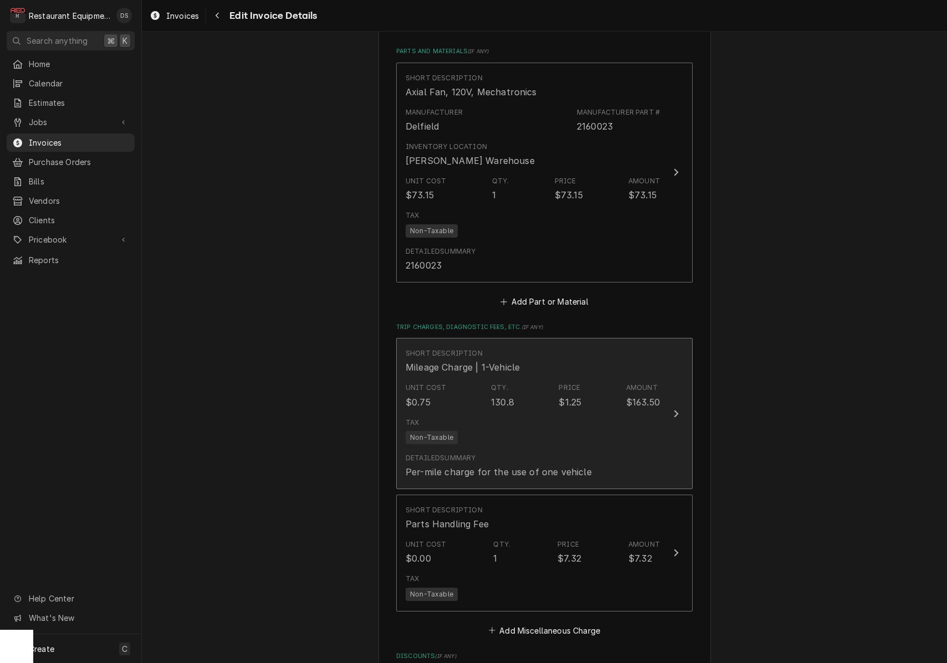
scroll to position [1881, 0]
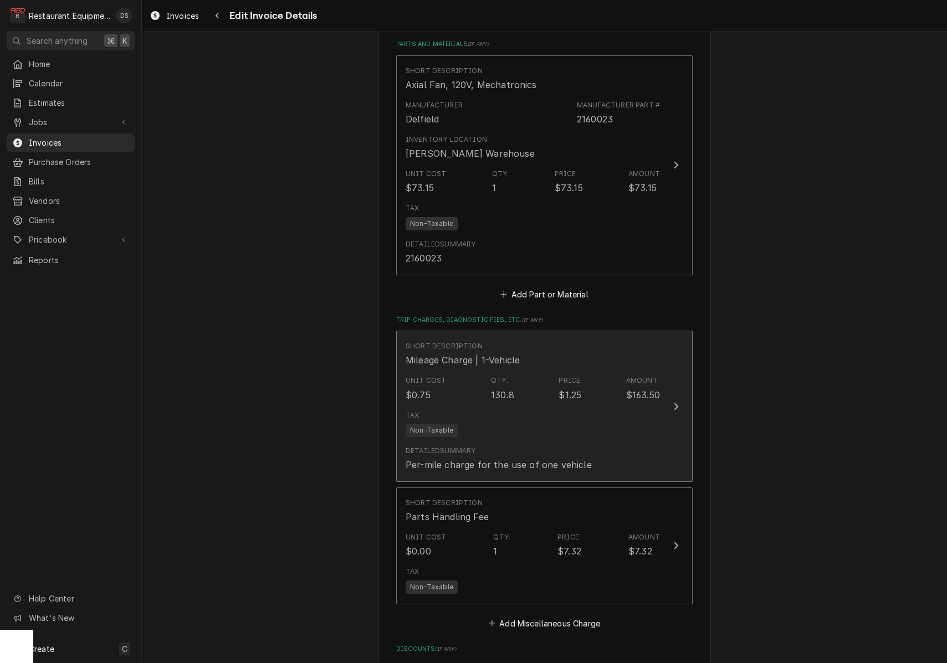
click at [566, 458] on div "Per-mile charge for the use of one vehicle" at bounding box center [499, 464] width 186 height 13
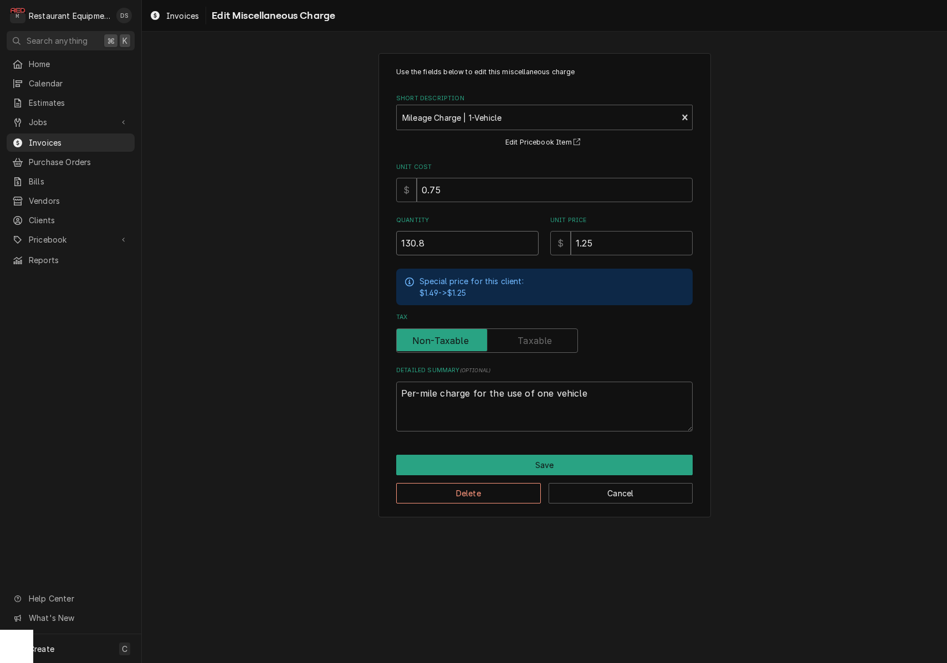
drag, startPoint x: 469, startPoint y: 245, endPoint x: 325, endPoint y: 237, distance: 144.9
click at [326, 237] on div "Use the fields below to edit this miscellaneous charge Short Description Mileag…" at bounding box center [544, 285] width 805 height 484
type textarea "x"
type input "1"
type textarea "x"
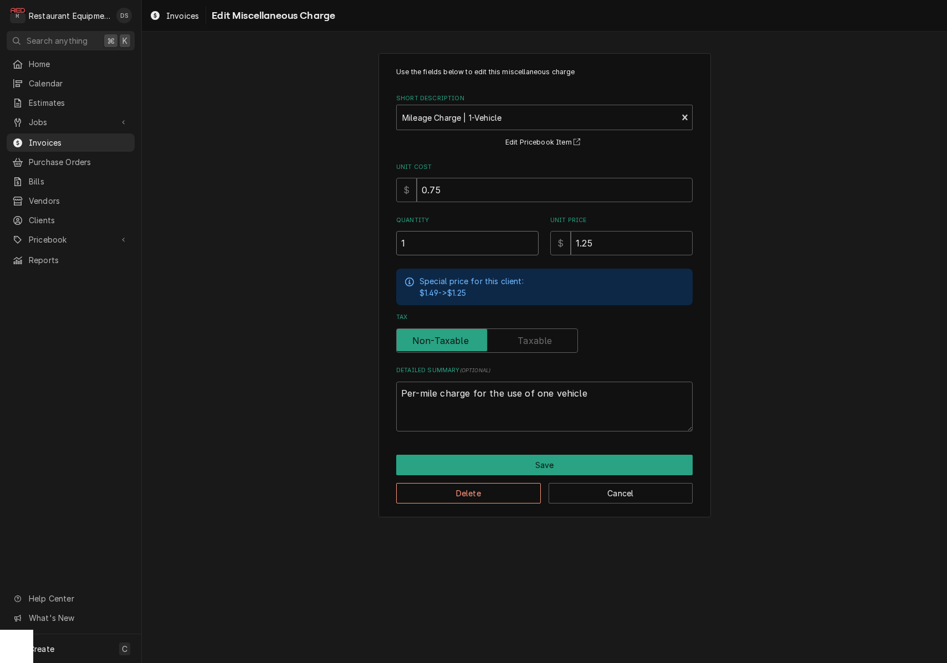
type input "10"
type textarea "x"
type input "100"
type textarea "x"
type input "100.0"
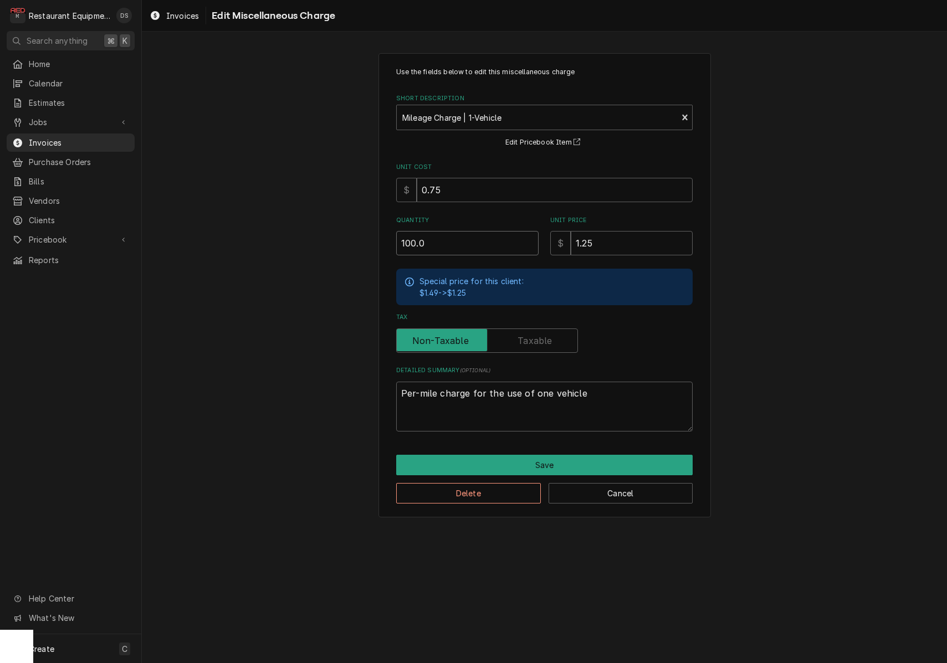
type textarea "x"
type input "100.00"
click at [549, 458] on button "Save" at bounding box center [544, 465] width 296 height 21
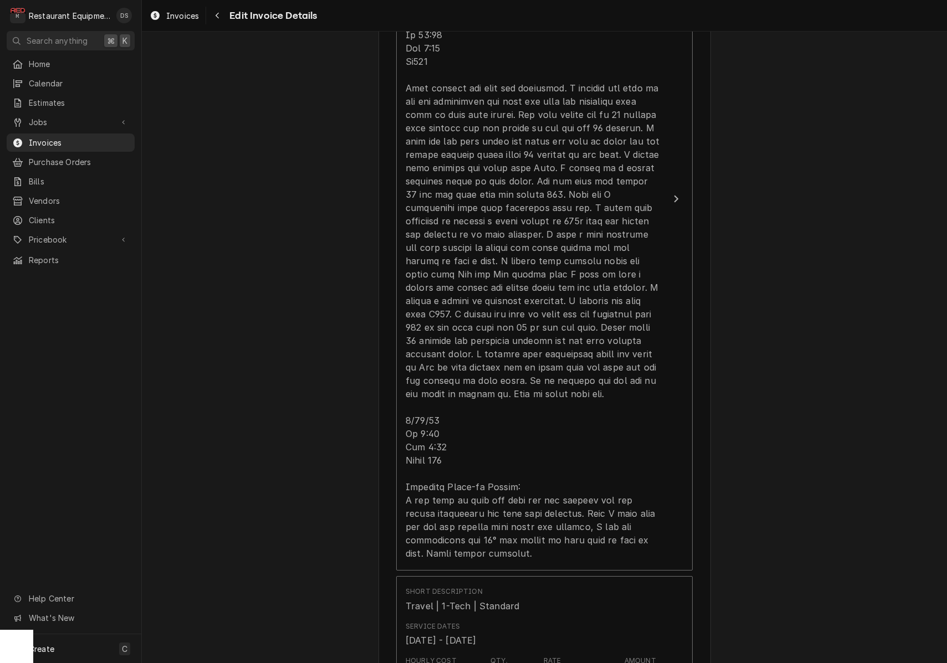
scroll to position [871, 0]
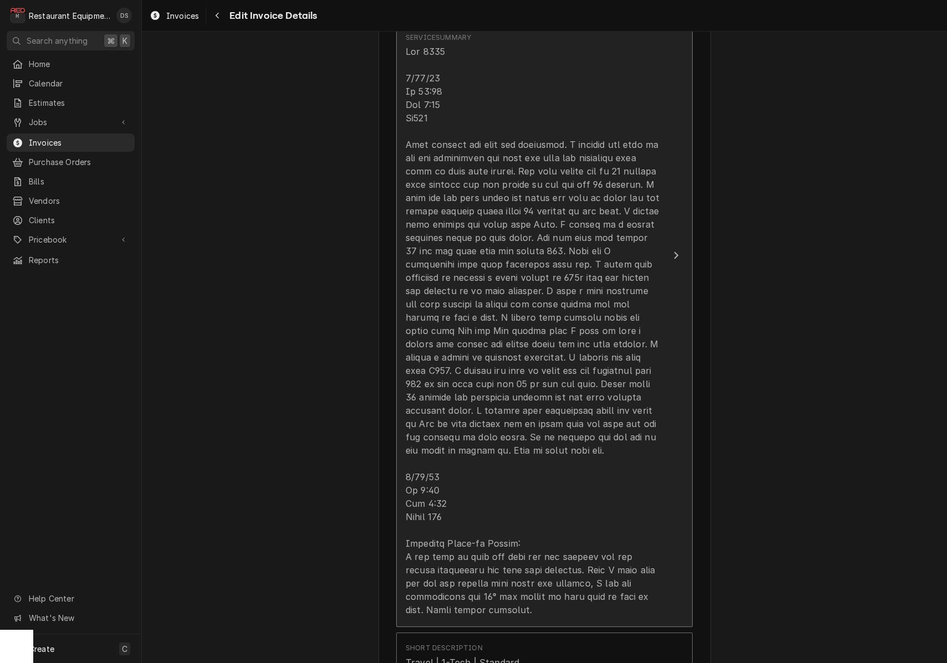
click at [522, 336] on div "Update Line Item" at bounding box center [533, 331] width 254 height 572
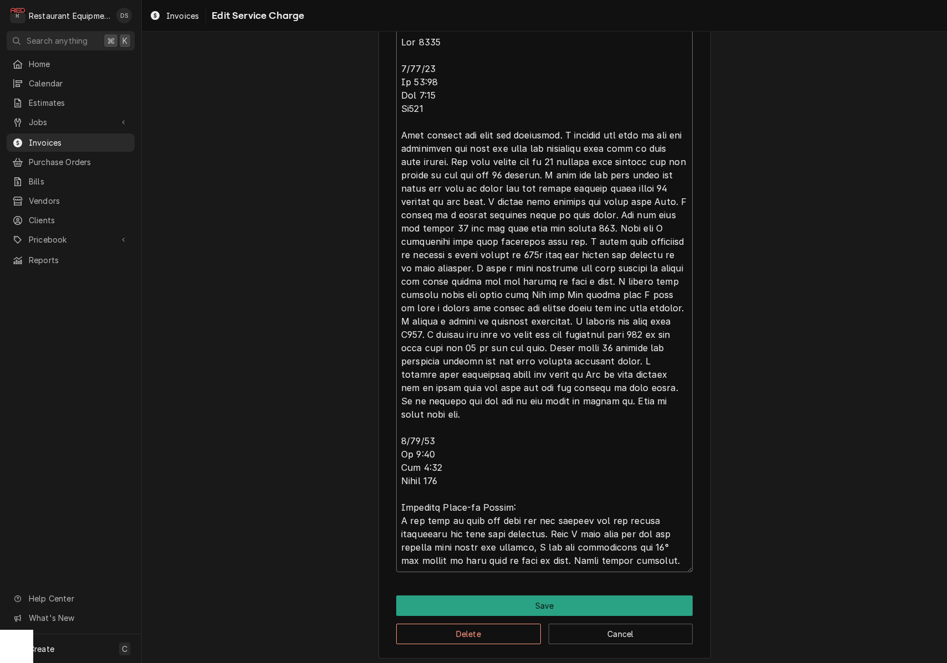
scroll to position [452, 0]
drag, startPoint x: 399, startPoint y: 401, endPoint x: 662, endPoint y: 550, distance: 301.7
click at [665, 553] on textarea "Service Summary ( optional )" at bounding box center [544, 300] width 296 height 542
click at [608, 601] on button "Save" at bounding box center [544, 605] width 296 height 21
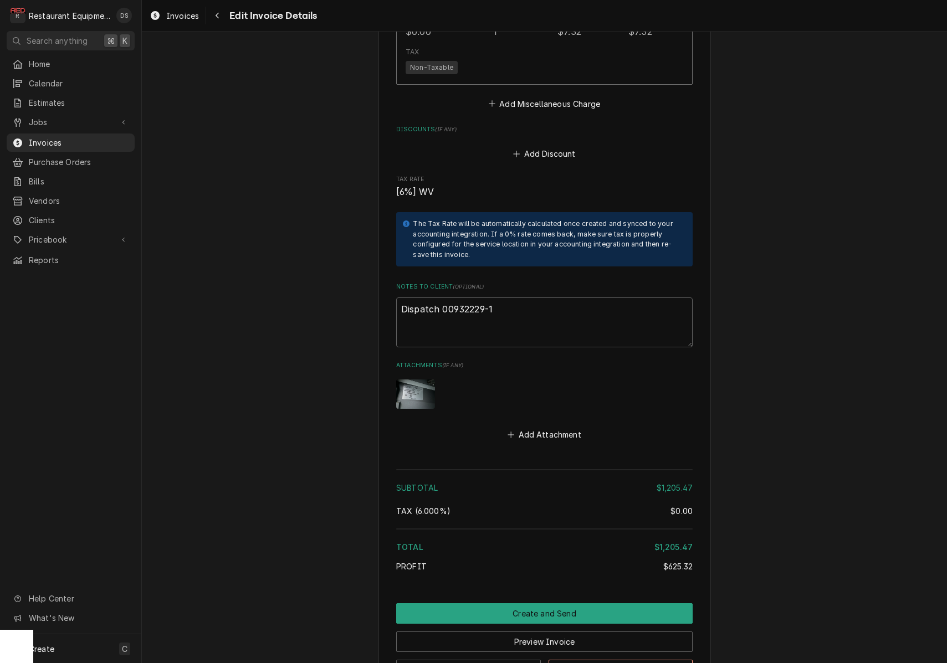
scroll to position [2401, 0]
drag, startPoint x: 499, startPoint y: 293, endPoint x: 442, endPoint y: 292, distance: 57.1
click at [442, 297] on textarea "Dispatch 00932229-1" at bounding box center [544, 322] width 296 height 50
click at [612, 631] on button "Preview Invoice" at bounding box center [544, 641] width 296 height 21
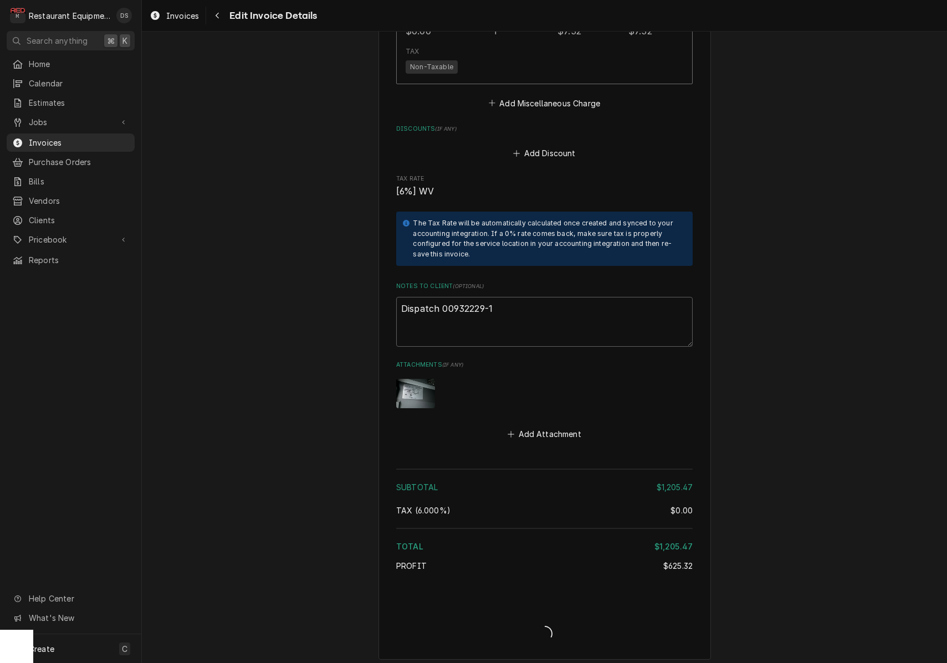
type textarea "x"
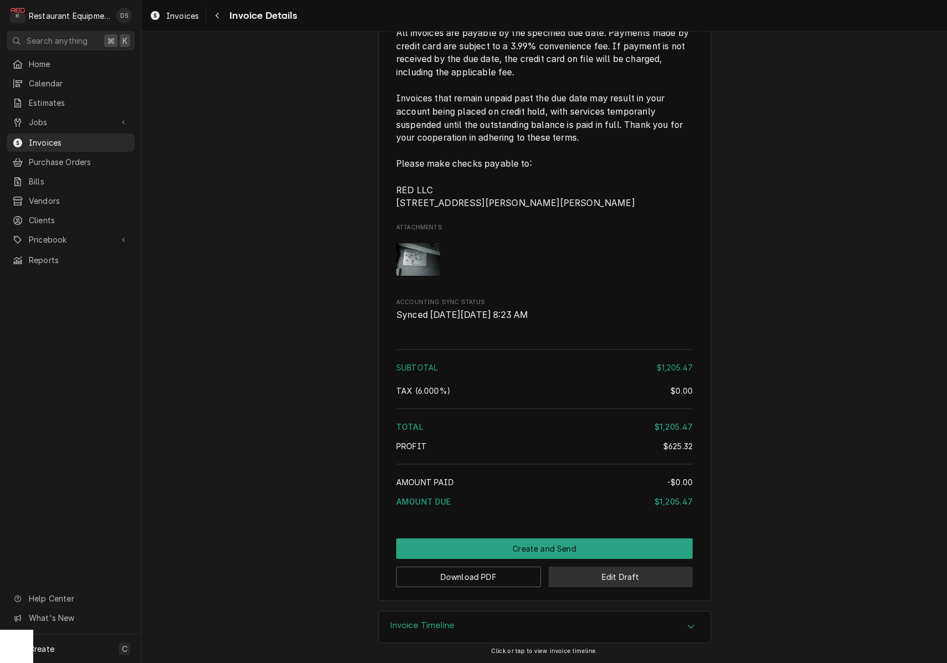
scroll to position [2256, 0]
click at [649, 576] on button "Edit Draft" at bounding box center [621, 577] width 145 height 21
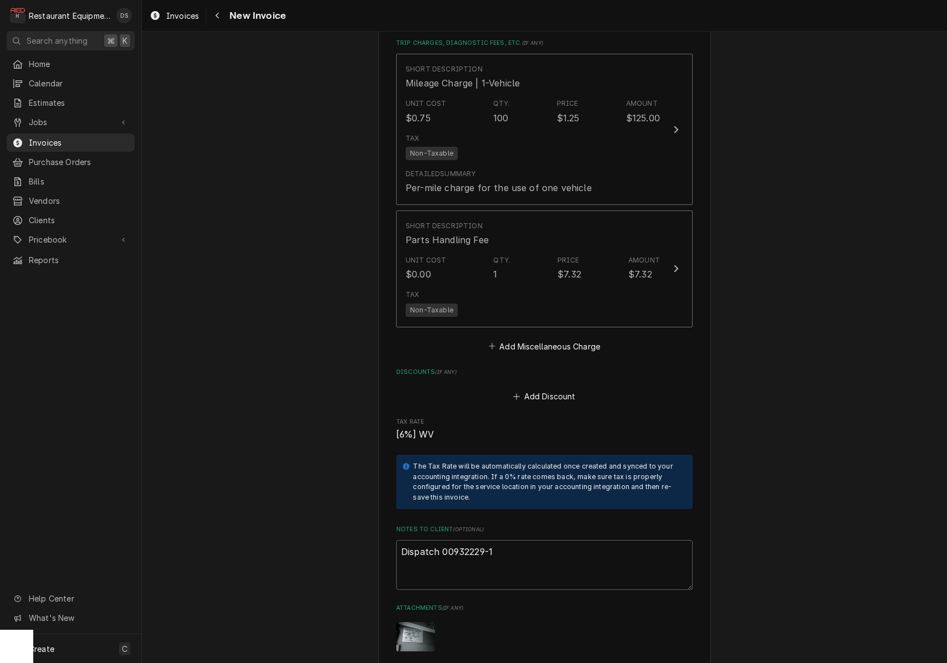
scroll to position [2153, 0]
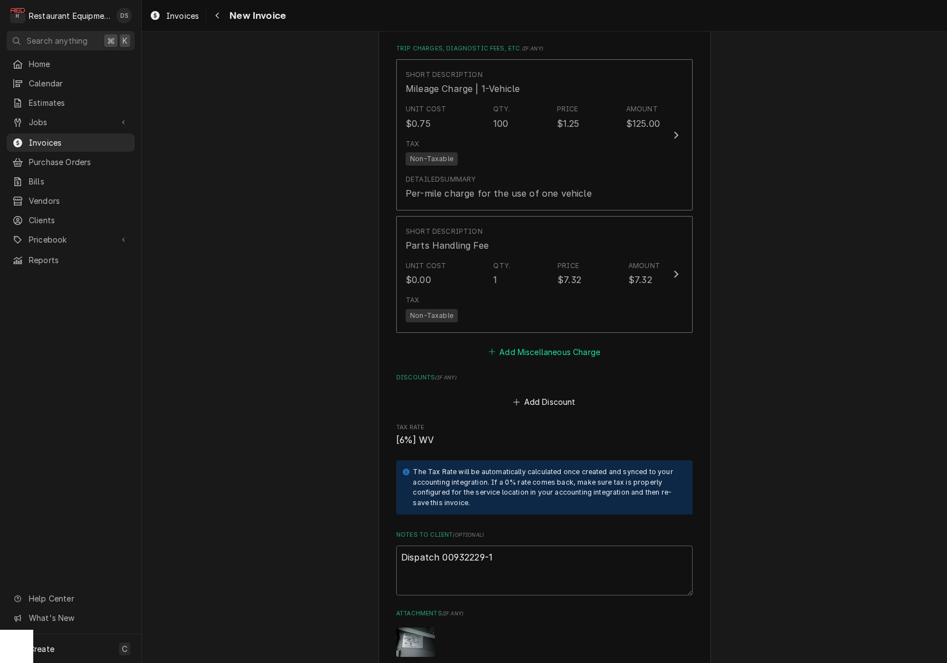
click at [545, 344] on button "Add Miscellaneous Charge" at bounding box center [543, 352] width 115 height 16
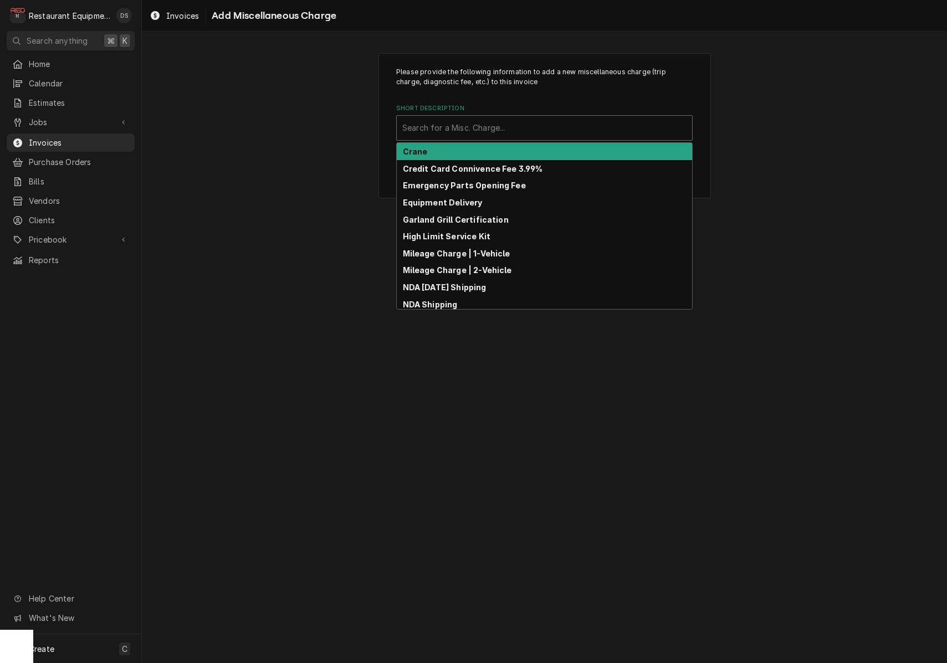
click at [526, 131] on div "Short Description" at bounding box center [544, 128] width 284 height 20
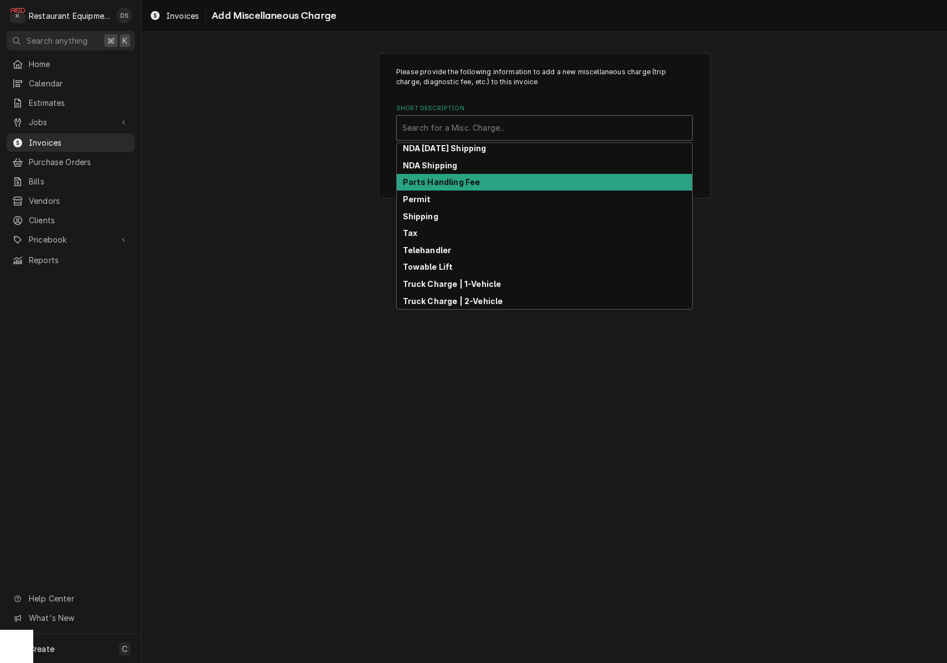
scroll to position [139, 0]
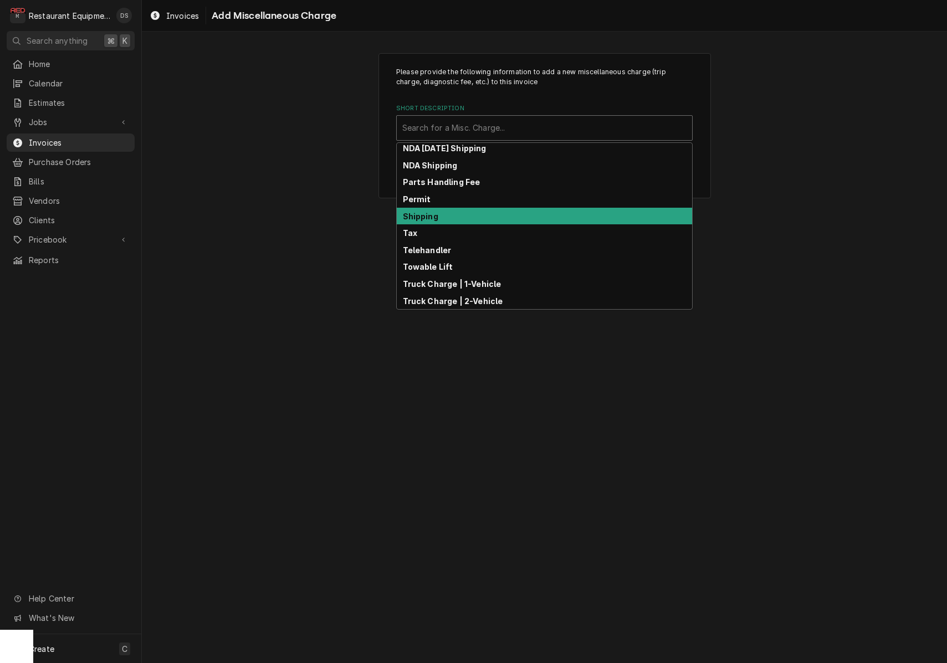
click at [781, 203] on div "Please provide the following information to add a new miscellaneous charge (tri…" at bounding box center [544, 125] width 805 height 165
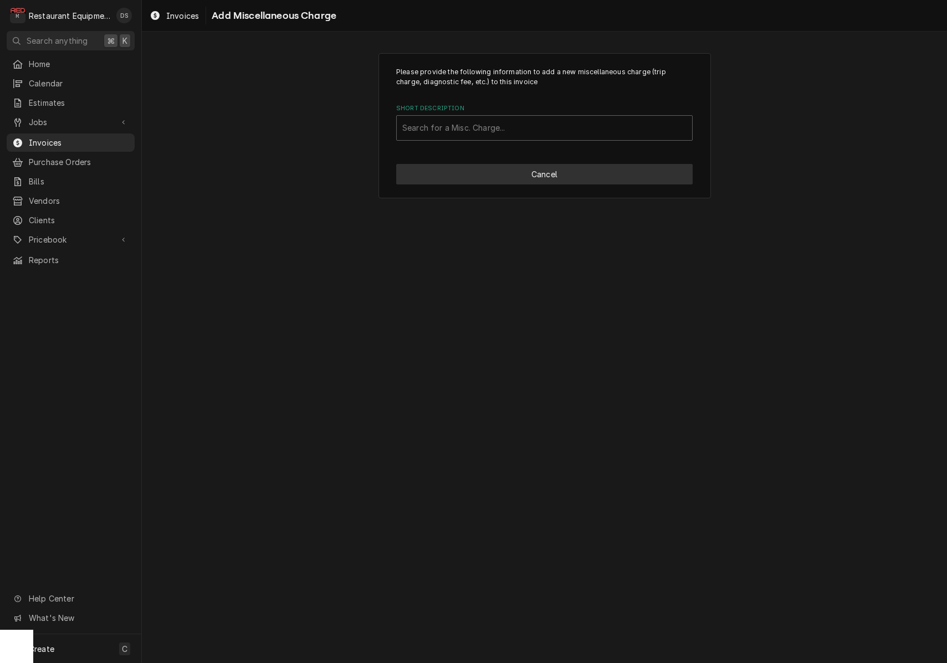
click at [539, 177] on button "Cancel" at bounding box center [544, 174] width 296 height 21
type textarea "x"
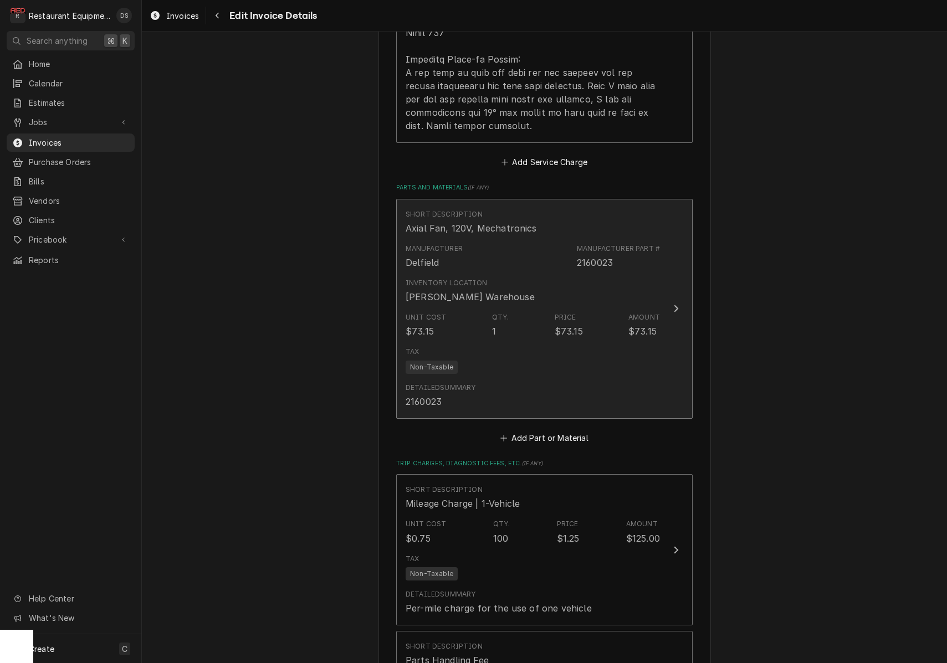
scroll to position [1713, 0]
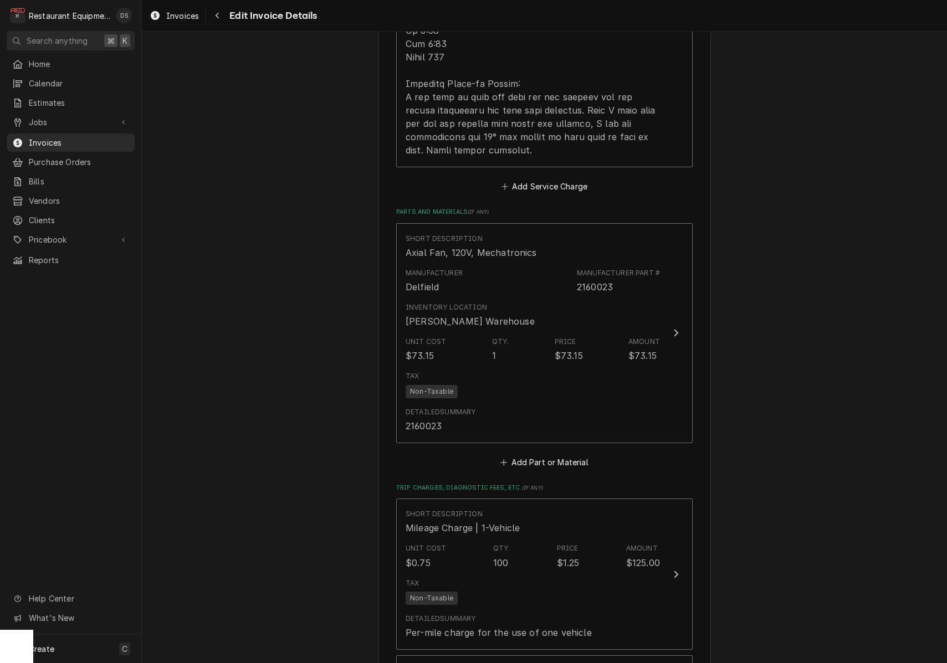
drag, startPoint x: 564, startPoint y: 449, endPoint x: 579, endPoint y: 390, distance: 61.1
click at [564, 454] on button "Add Part or Material" at bounding box center [544, 462] width 91 height 16
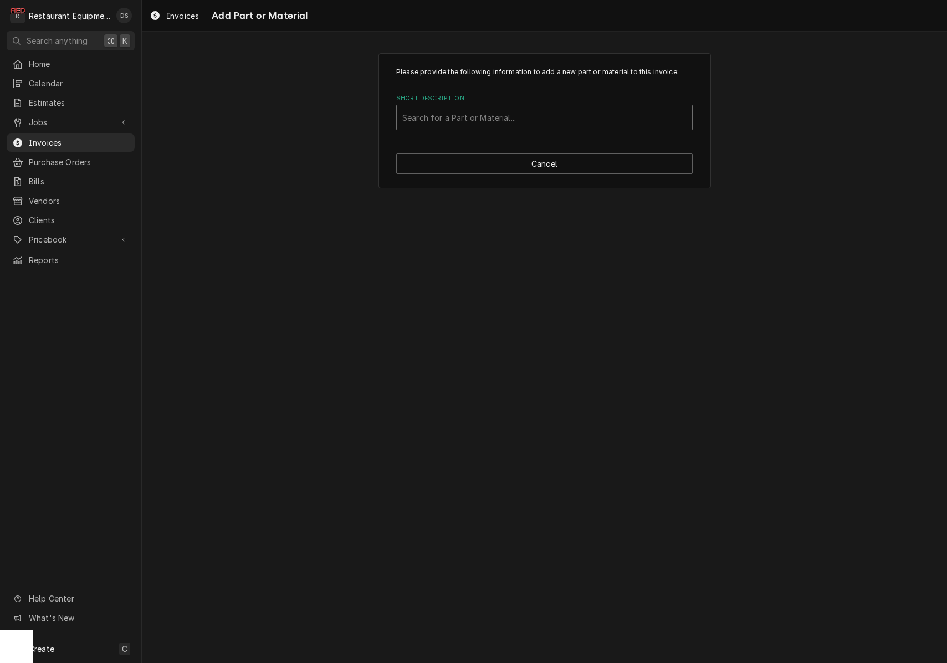
click at [549, 107] on div "Search for a Part or Material..." at bounding box center [544, 117] width 295 height 24
type input "OPENING REFRIGERENT SYSTEM"
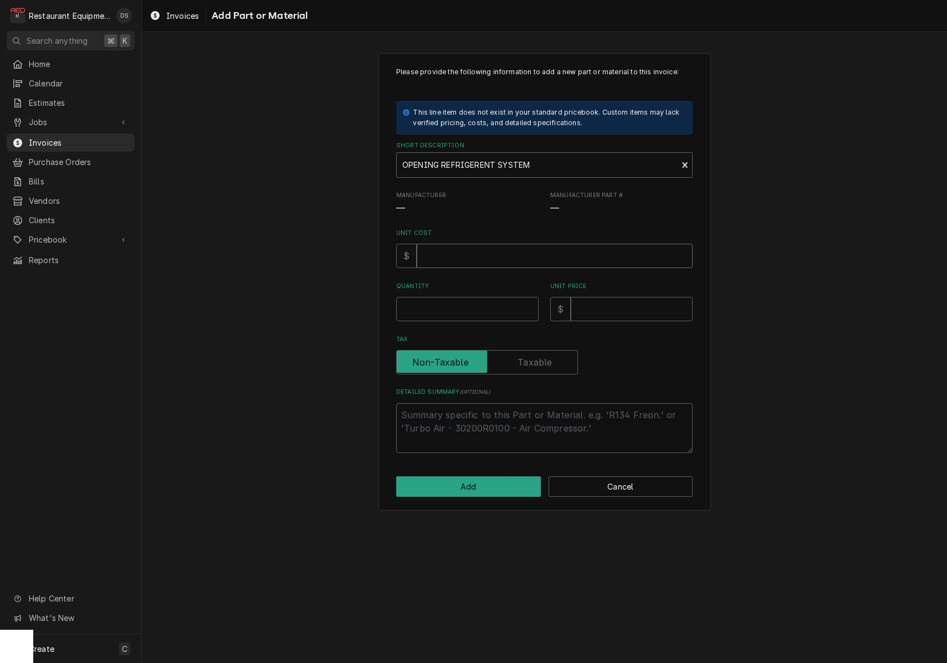
type textarea "x"
type input "0"
type textarea "x"
type input "1"
type textarea "x"
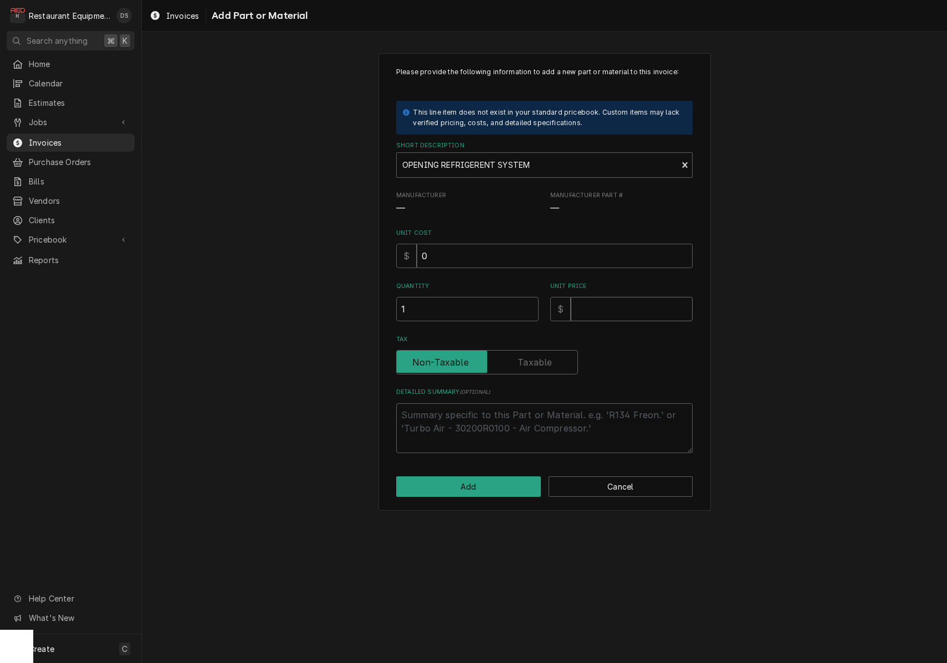
type input "5"
type textarea "x"
type input "55"
type textarea "x"
type input "55.0"
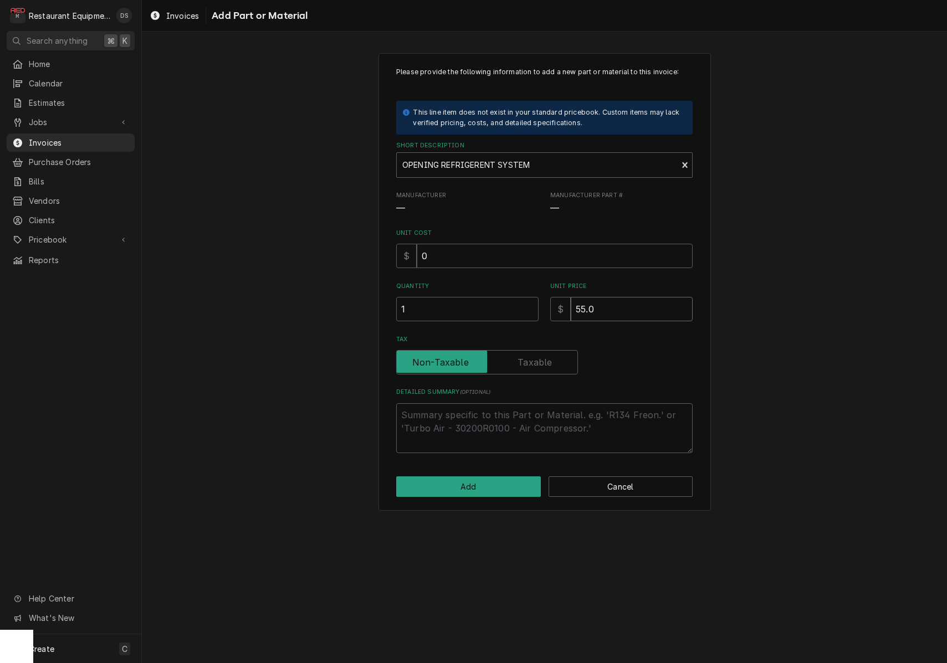
type textarea "x"
type input "55.00"
click at [520, 479] on button "Add" at bounding box center [468, 487] width 145 height 21
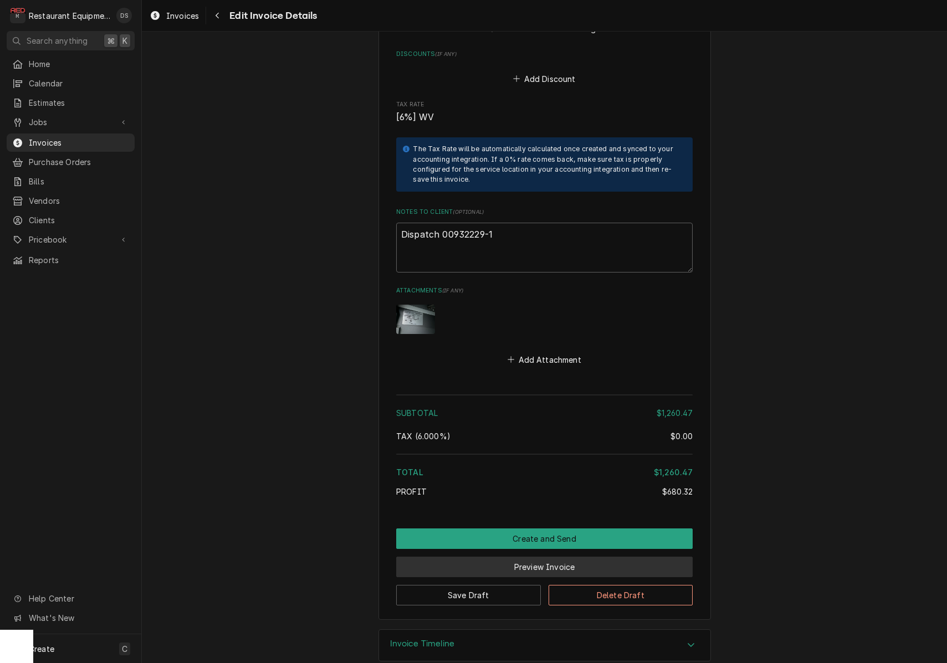
click at [507, 557] on button "Preview Invoice" at bounding box center [544, 567] width 296 height 21
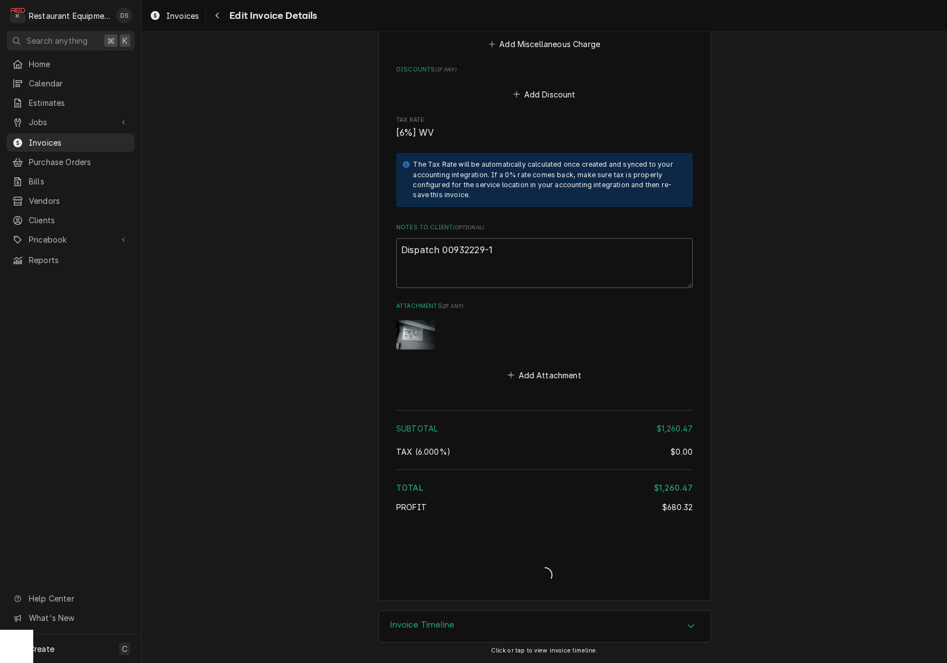
type textarea "x"
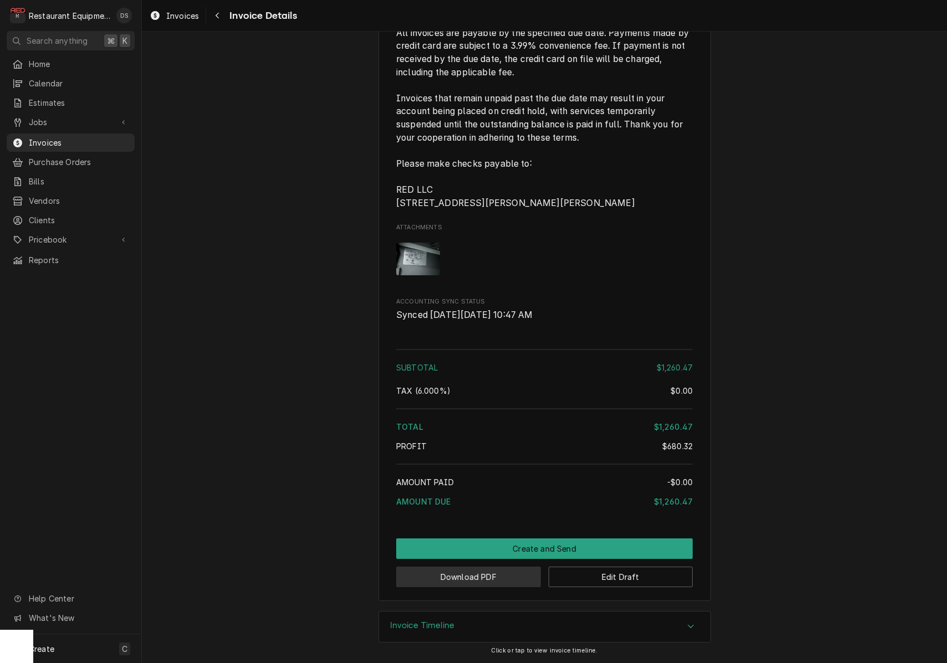
click at [490, 579] on button "Download PDF" at bounding box center [468, 577] width 145 height 21
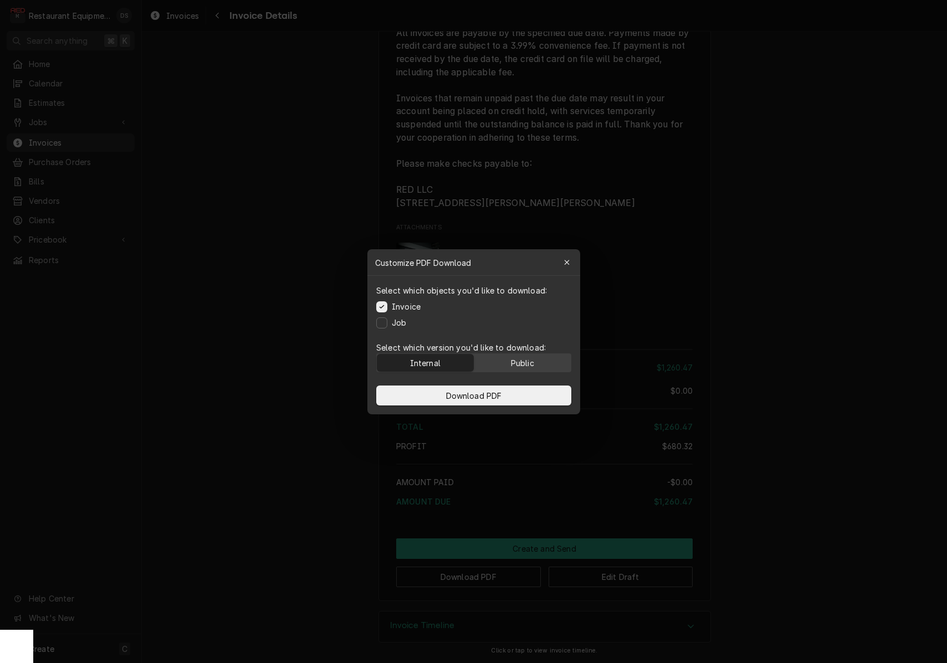
click at [531, 363] on div "Public" at bounding box center [521, 363] width 23 height 12
click at [525, 391] on button "Download PDF" at bounding box center [473, 396] width 195 height 20
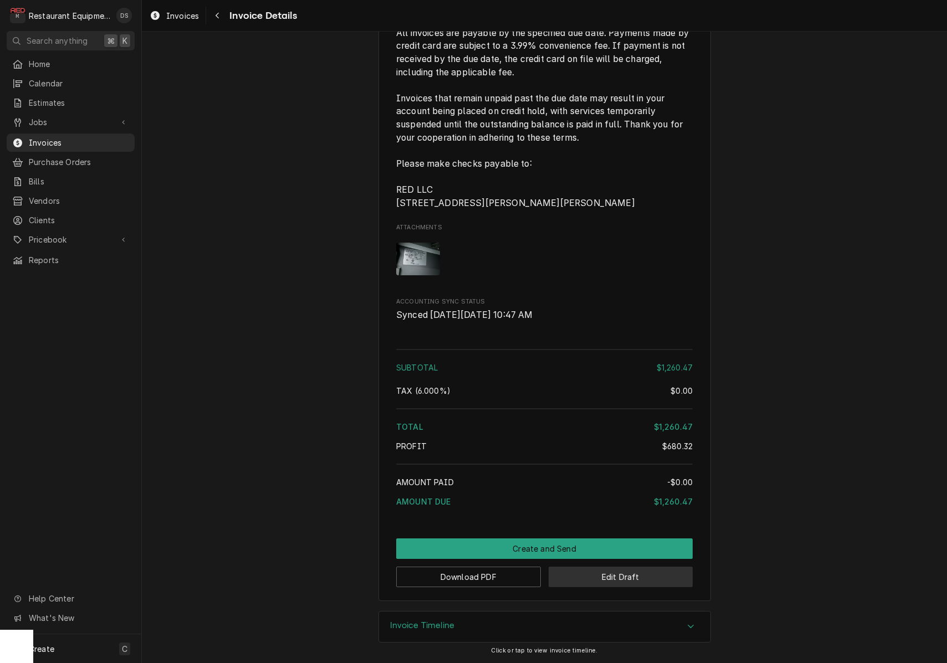
click at [649, 577] on button "Edit Draft" at bounding box center [621, 577] width 145 height 21
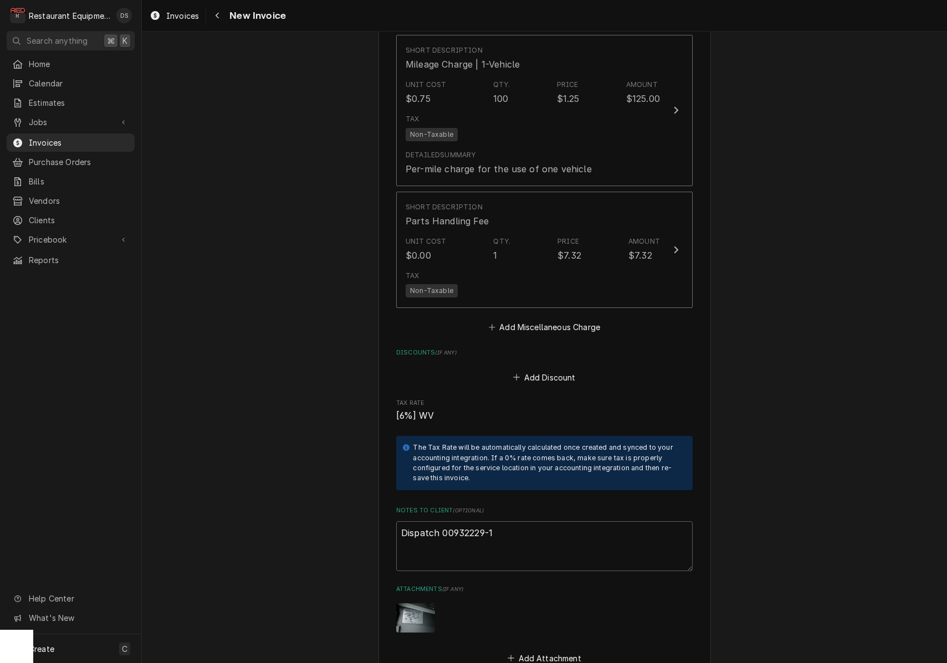
scroll to position [2407, 0]
click at [551, 520] on textarea "Dispatch 00932229-1" at bounding box center [544, 545] width 296 height 50
type textarea "x"
type textarea "Dispatch 00932229-1"
type textarea "x"
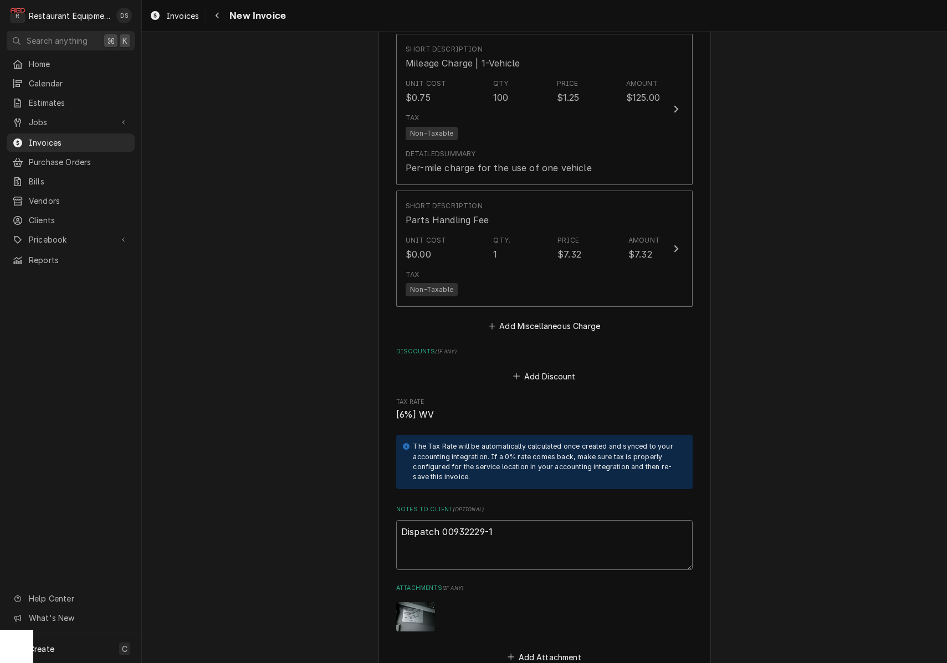
type textarea "Dispatch 00932229-1"
paste textarea "Claim KC-1032767"
type textarea "x"
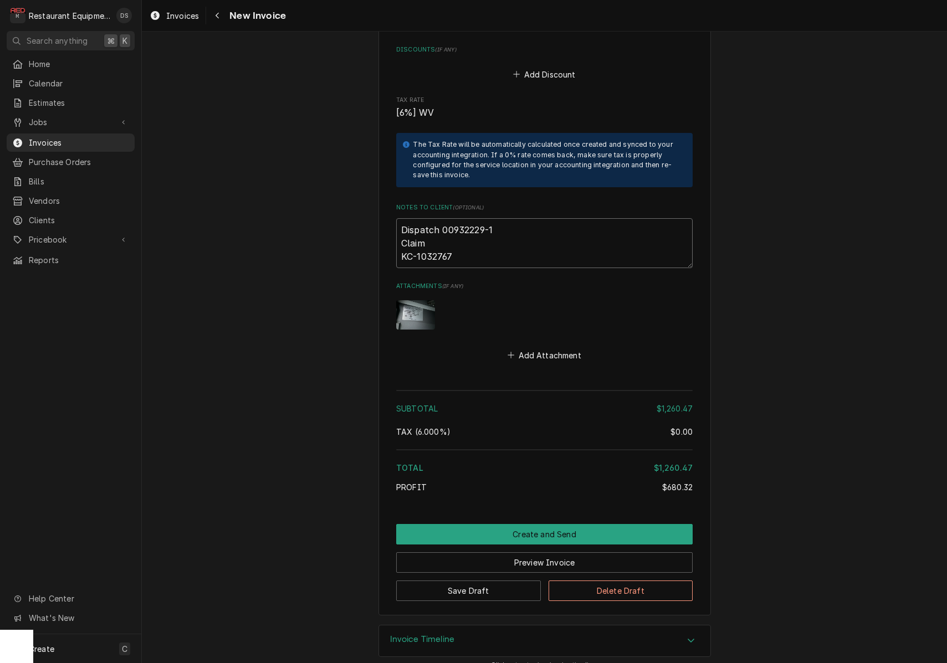
scroll to position [0, 0]
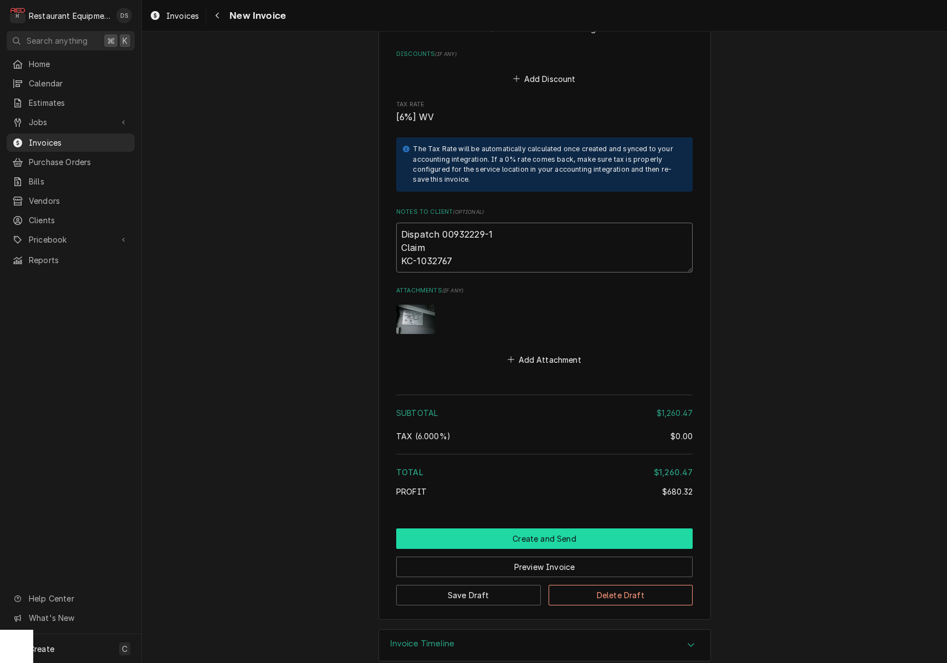
type textarea "Dispatch 00932229-1 Claim KC-1032767"
click at [575, 529] on button "Create and Send" at bounding box center [544, 539] width 296 height 21
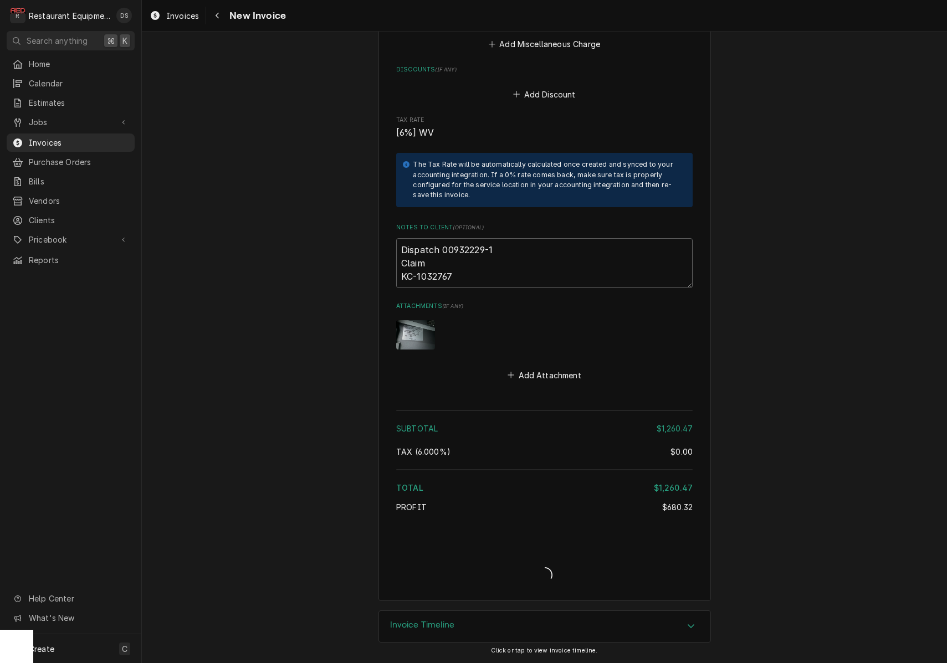
type textarea "x"
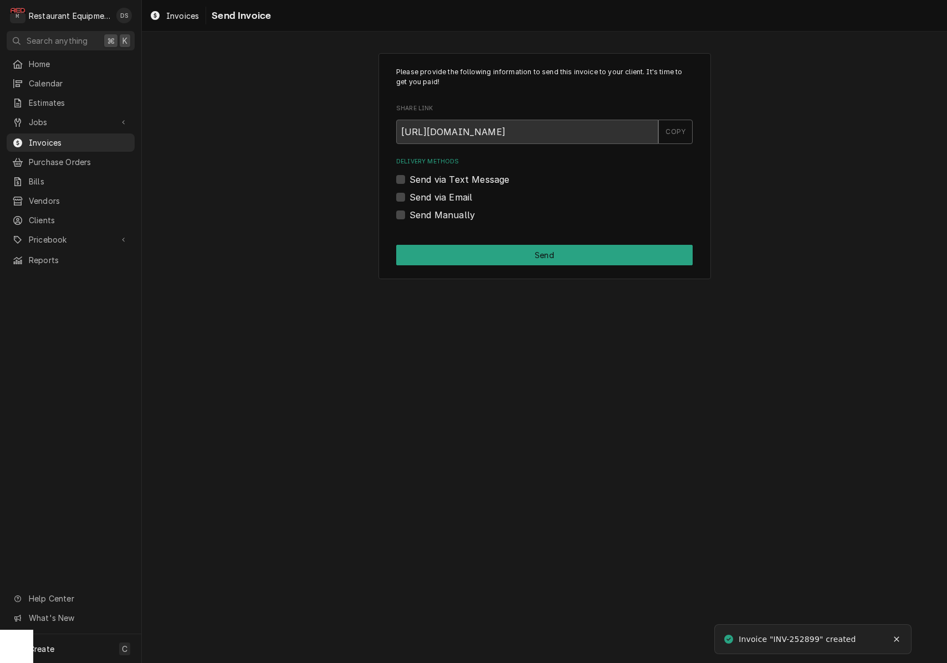
click at [409, 213] on label "Send Manually" at bounding box center [441, 214] width 65 height 13
click at [409, 213] on input "Send Manually" at bounding box center [557, 220] width 296 height 24
checkbox input "true"
click at [572, 263] on button "Send" at bounding box center [544, 255] width 296 height 21
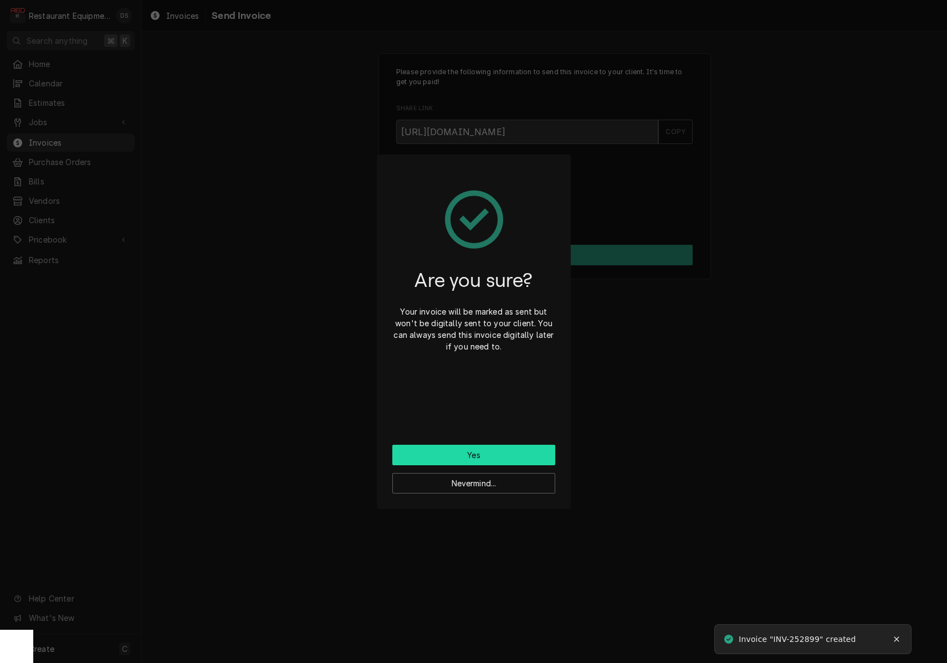
click at [505, 449] on button "Yes" at bounding box center [473, 455] width 163 height 21
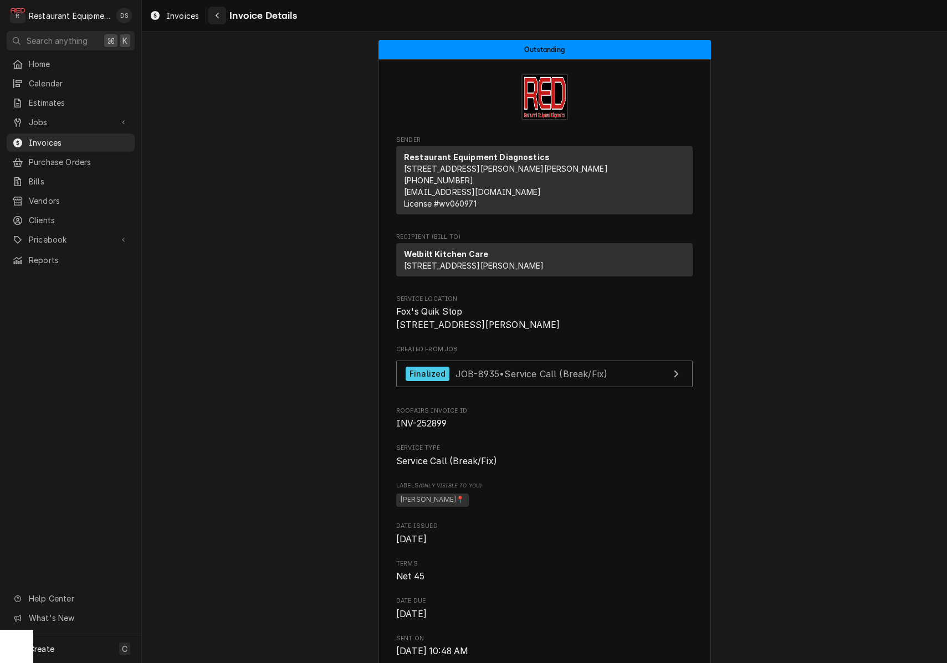
click at [221, 19] on div "Navigate back" at bounding box center [217, 15] width 11 height 11
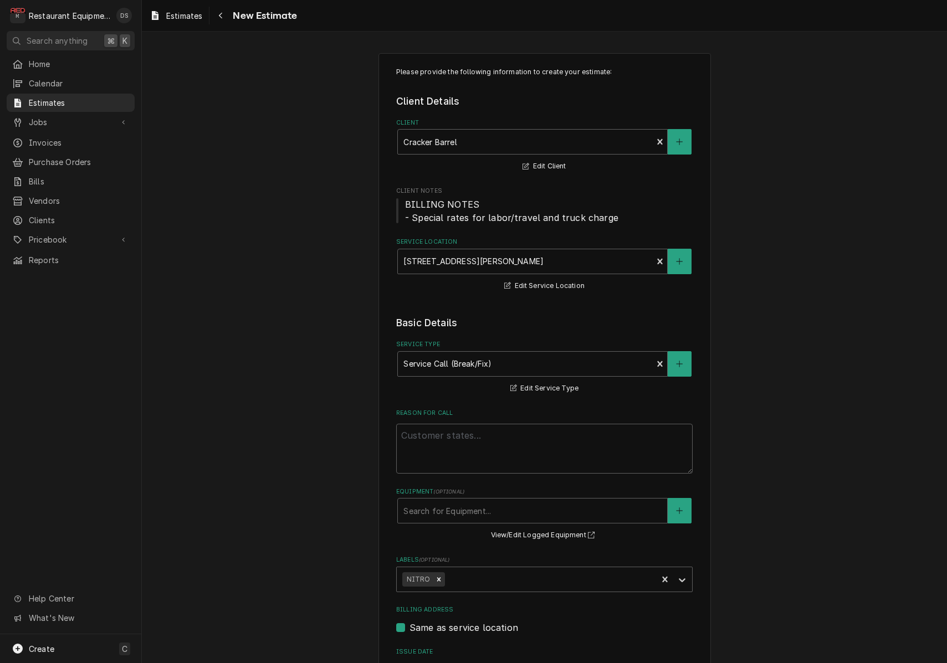
type textarea "x"
click at [224, 13] on div "Navigate back" at bounding box center [220, 15] width 11 height 11
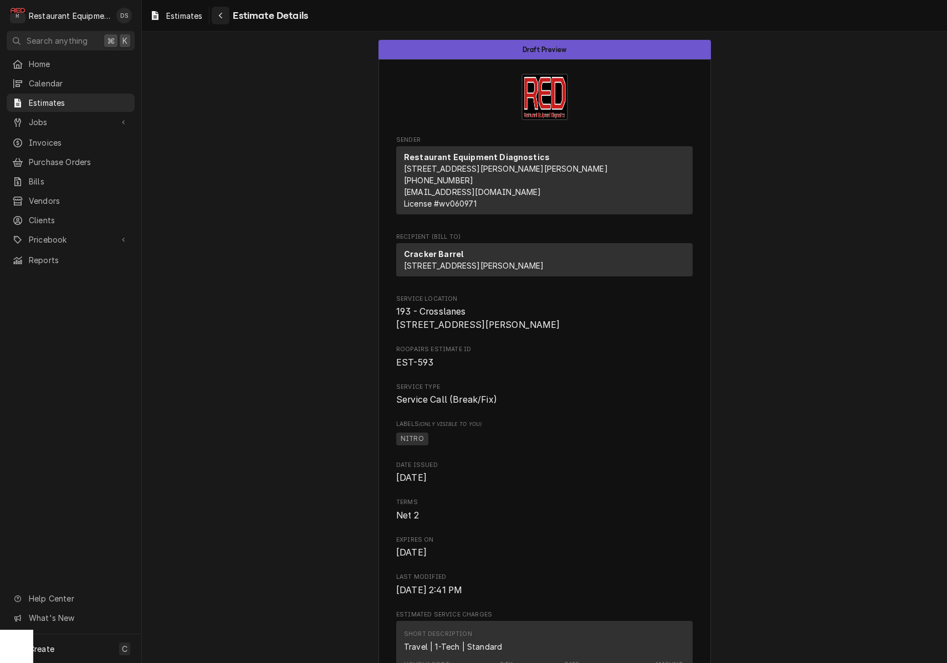
click at [224, 19] on div "Navigate back" at bounding box center [220, 15] width 11 height 11
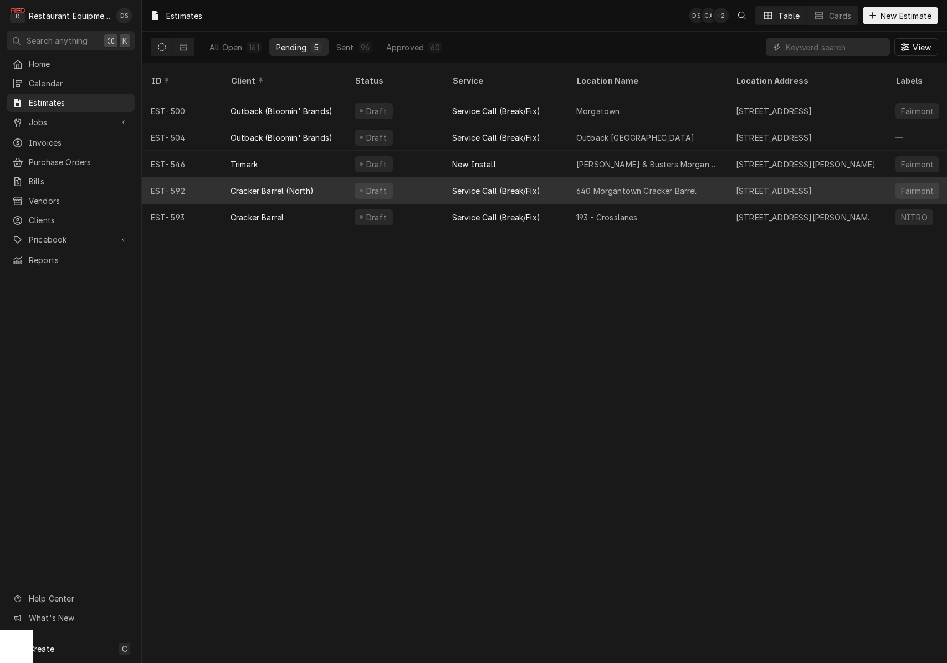
click at [524, 185] on div "Service Call (Break/Fix)" at bounding box center [496, 191] width 88 height 12
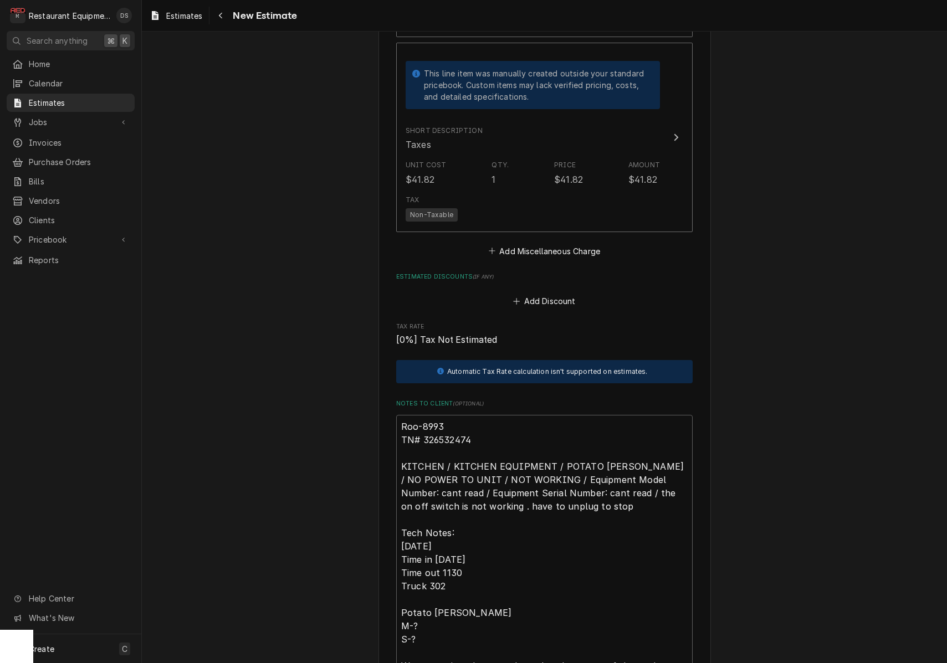
scroll to position [2242, 0]
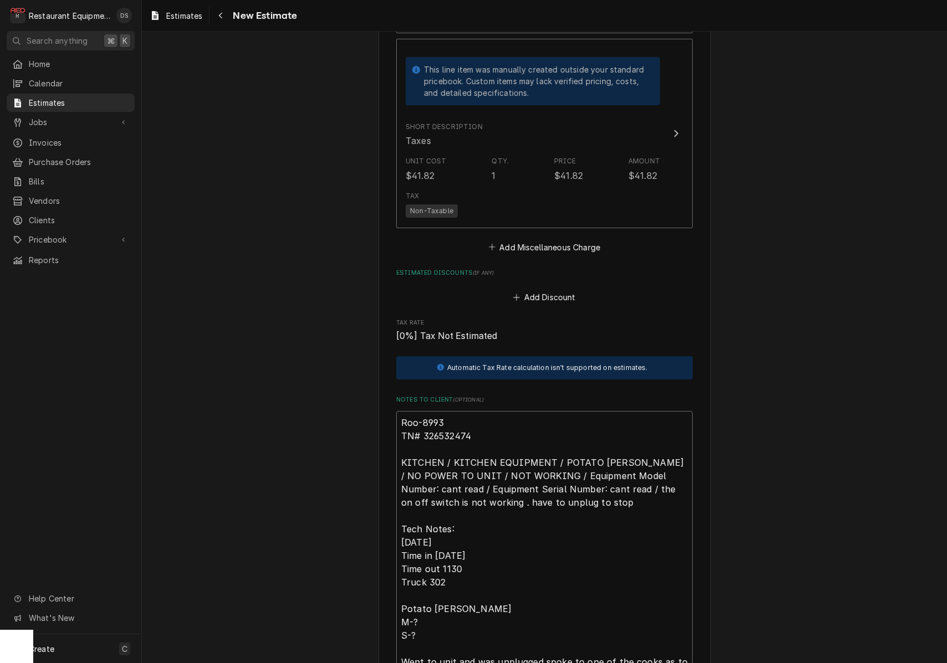
drag, startPoint x: 473, startPoint y: 416, endPoint x: 424, endPoint y: 417, distance: 48.8
click at [422, 418] on textarea "Roo-8993 TN# 326532474 KITCHEN / KITCHEN EQUIPMENT / POTATO [PERSON_NAME] / NO …" at bounding box center [544, 569] width 296 height 316
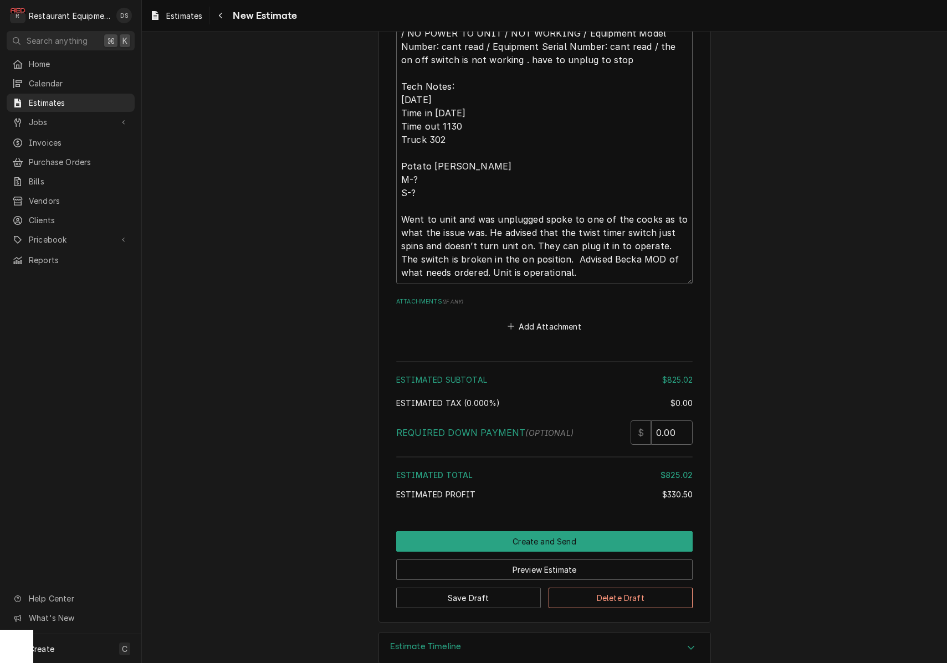
click at [552, 531] on button "Create and Send" at bounding box center [544, 541] width 296 height 21
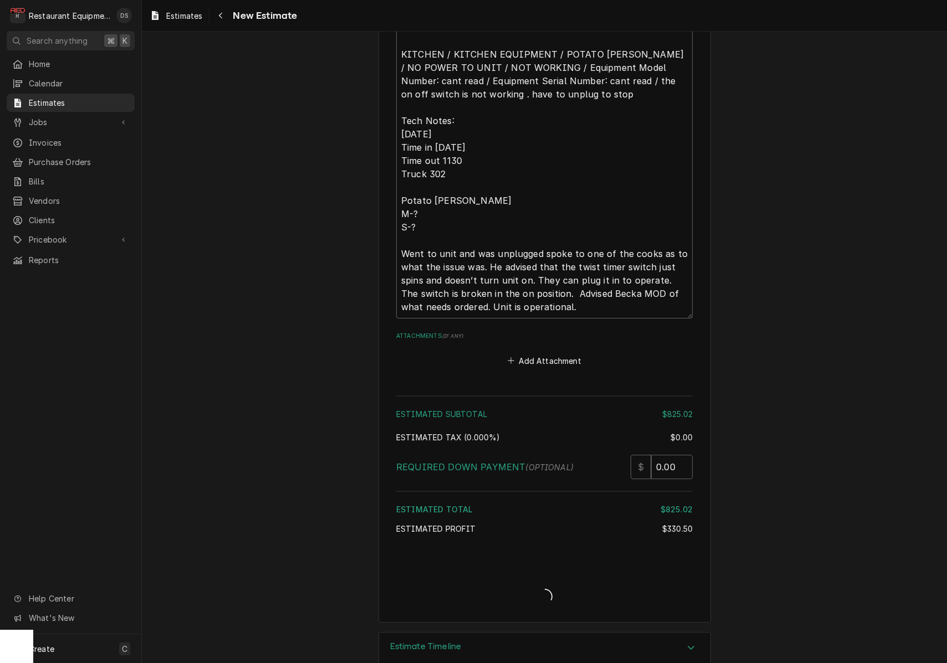
type textarea "x"
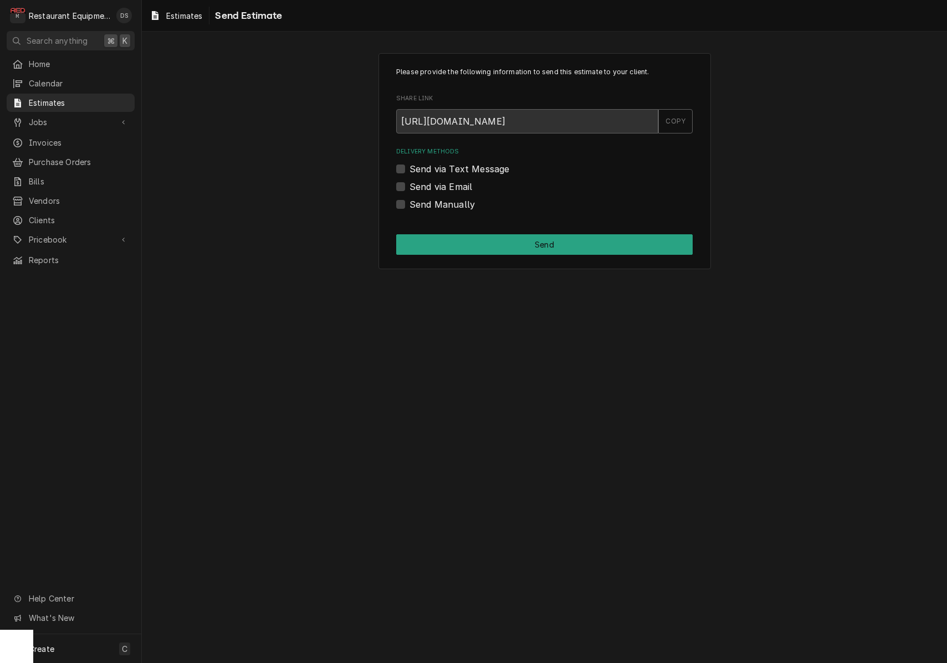
click at [409, 204] on label "Send Manually" at bounding box center [441, 204] width 65 height 13
click at [409, 204] on input "Send Manually" at bounding box center [557, 210] width 296 height 24
checkbox input "true"
click at [493, 244] on button "Send" at bounding box center [544, 244] width 296 height 21
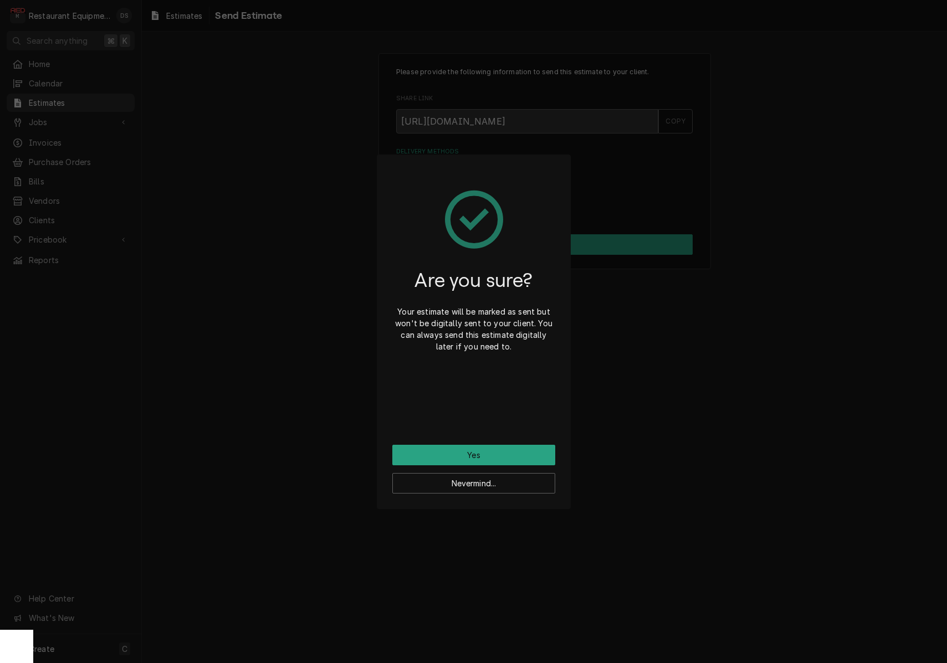
click at [500, 454] on button "Yes" at bounding box center [473, 455] width 163 height 21
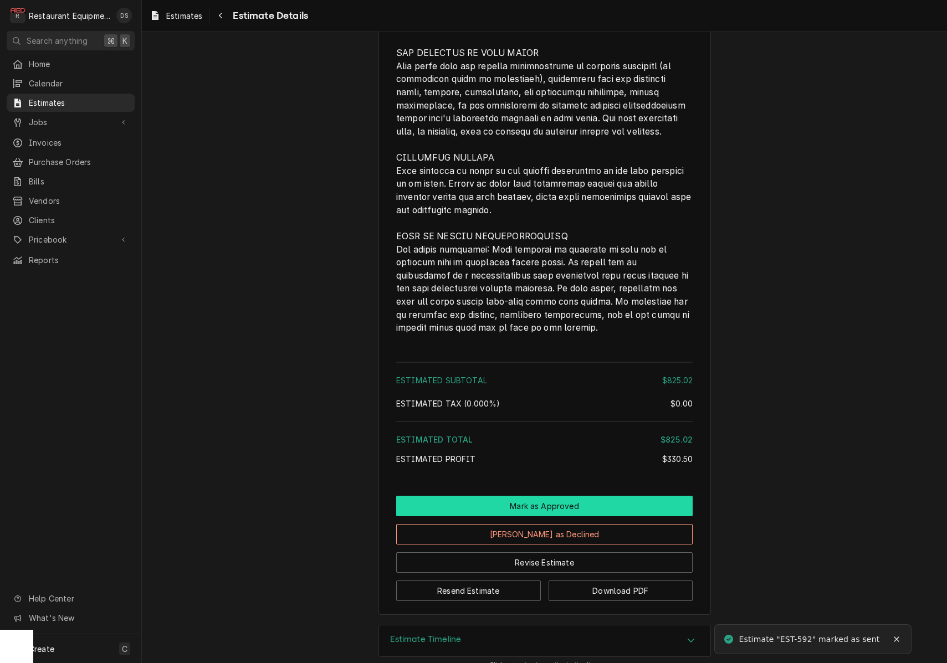
scroll to position [2388, 0]
click at [539, 496] on button "Mark as Approved" at bounding box center [544, 506] width 296 height 21
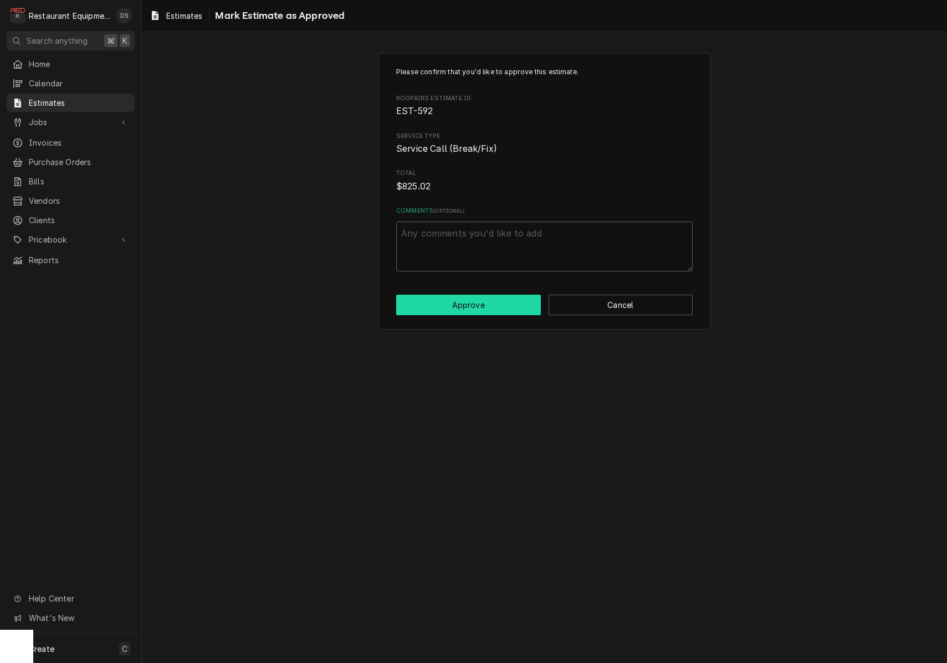
scroll to position [1, 0]
click at [475, 295] on button "Approve" at bounding box center [468, 305] width 145 height 21
type textarea "x"
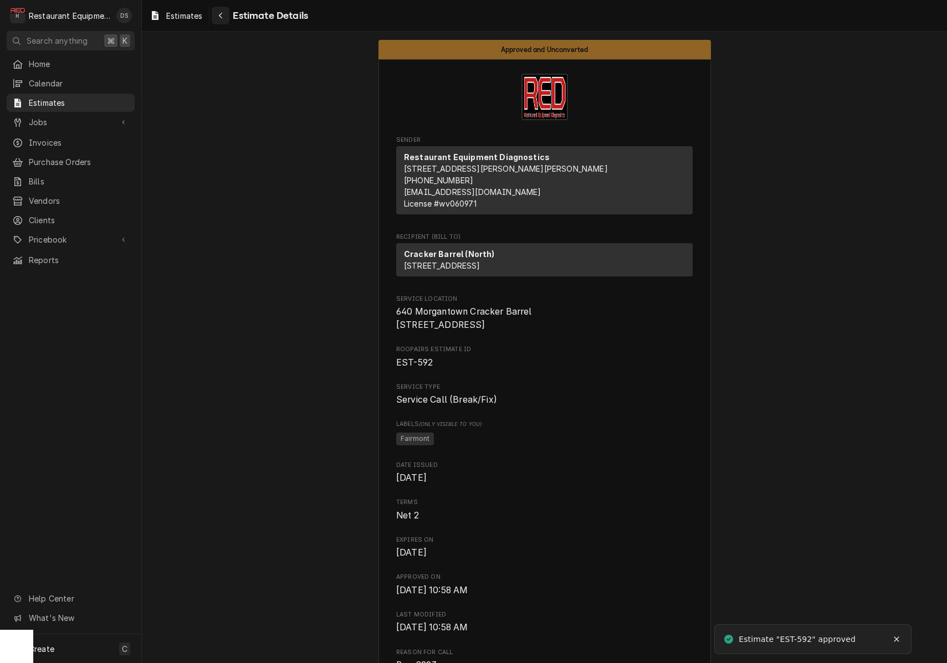
click at [219, 13] on icon "Navigate back" at bounding box center [220, 16] width 5 height 8
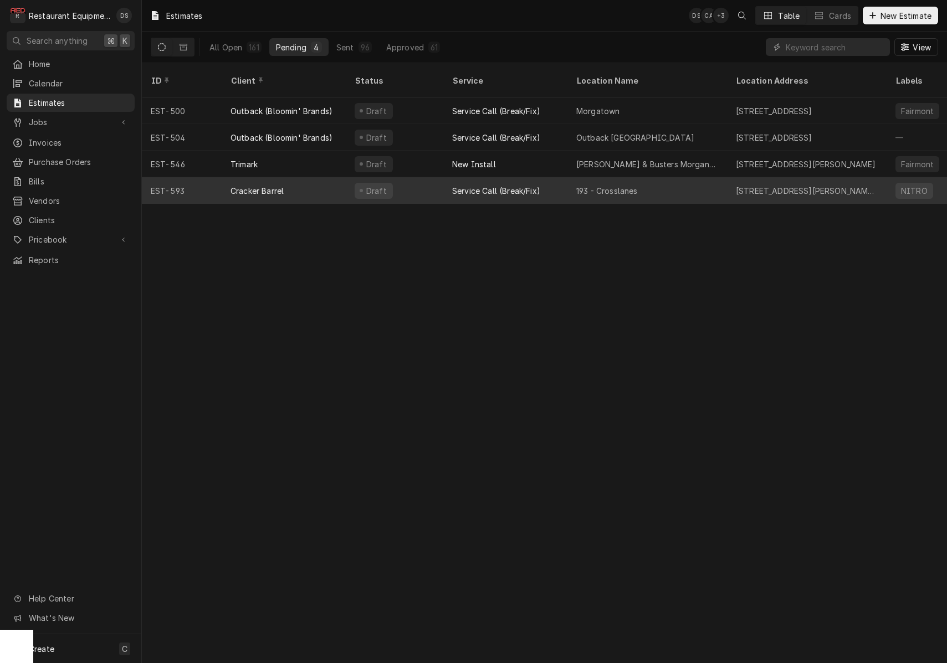
click at [329, 180] on div "Cracker Barrel" at bounding box center [284, 190] width 124 height 27
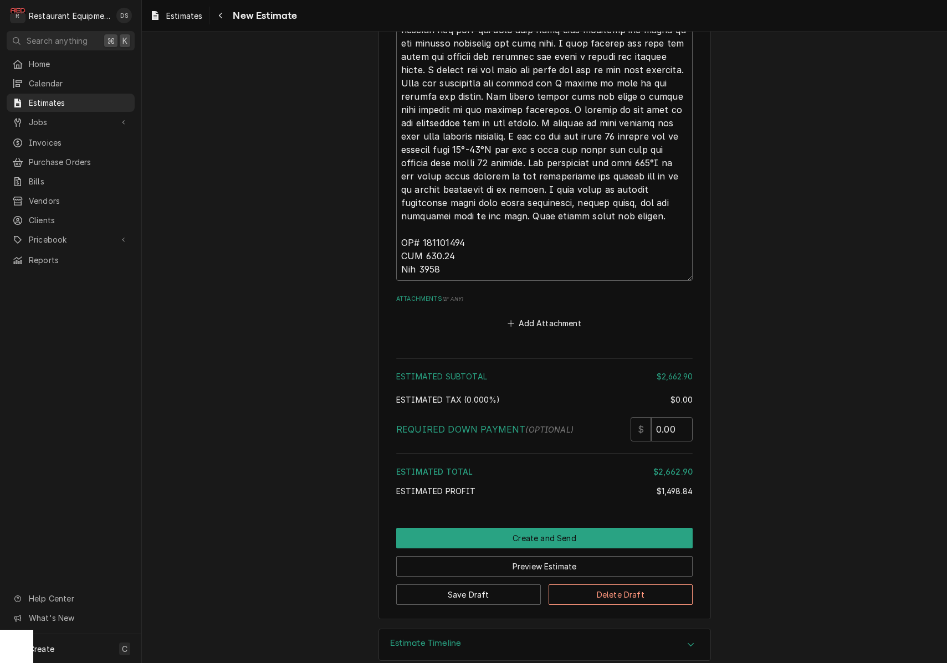
scroll to position [3022, 0]
drag, startPoint x: 478, startPoint y: 227, endPoint x: 429, endPoint y: 226, distance: 48.8
click at [423, 227] on textarea "Notes to Client ( optional )" at bounding box center [544, 50] width 296 height 462
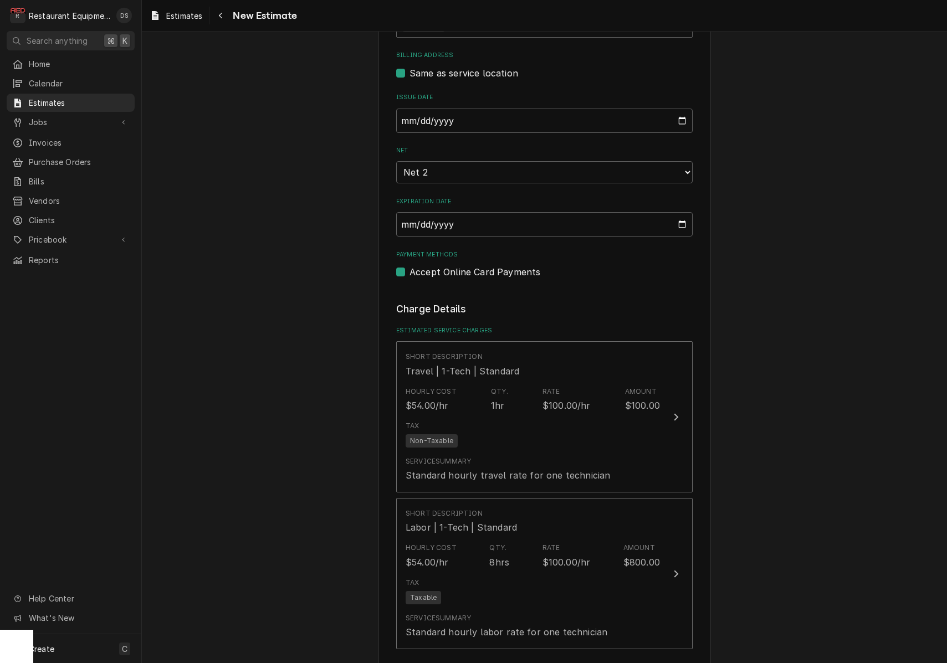
scroll to position [554, 0]
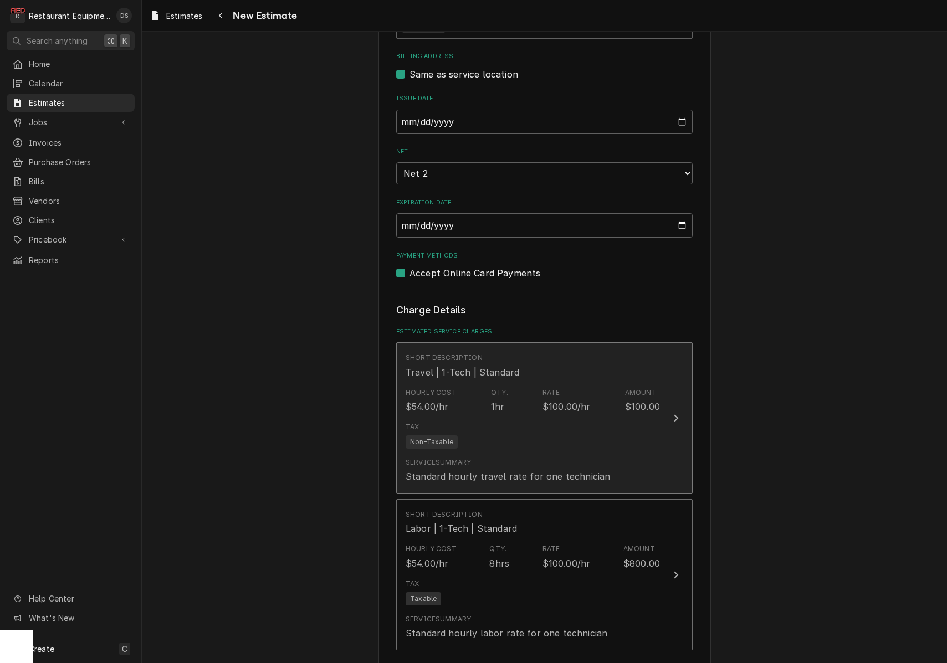
click at [640, 430] on div "Tax Non-Taxable" at bounding box center [533, 435] width 254 height 35
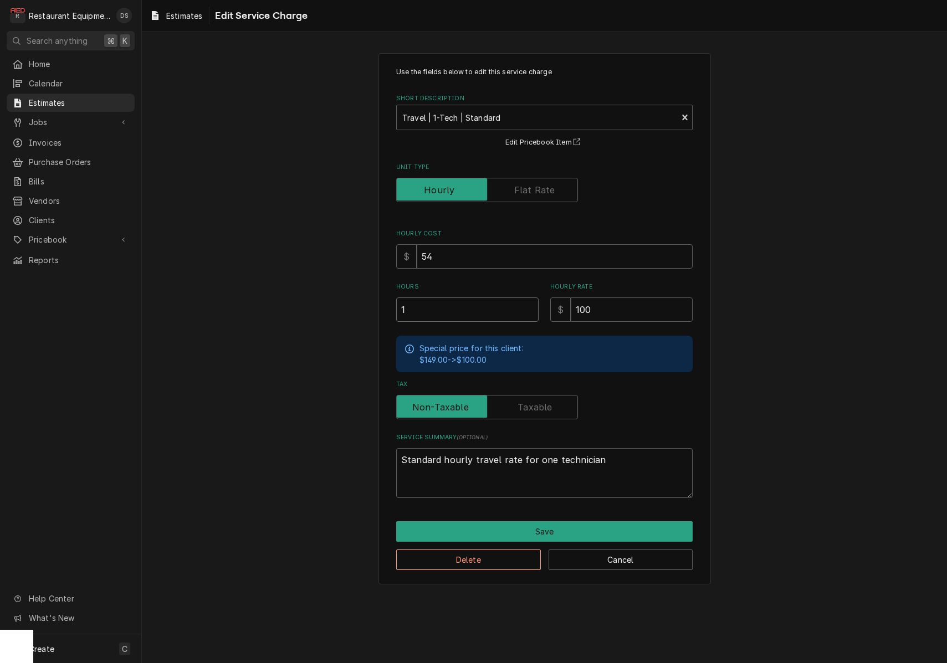
drag, startPoint x: 401, startPoint y: 313, endPoint x: 368, endPoint y: 308, distance: 33.2
click at [368, 308] on div "Use the fields below to edit this service charge Short Description Travel | 1-T…" at bounding box center [544, 318] width 805 height 551
type textarea "x"
type input "2"
type textarea "x"
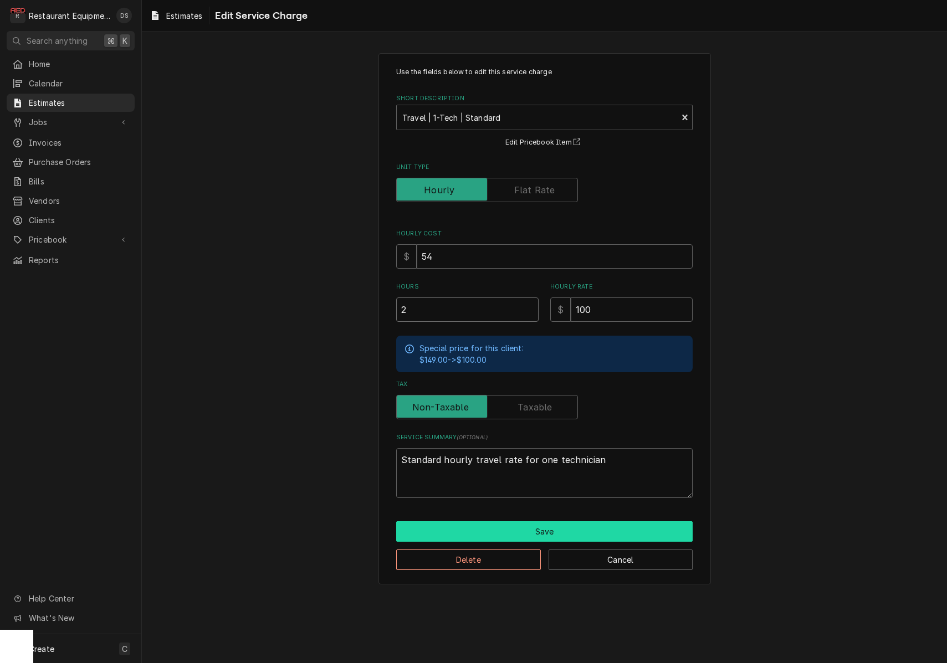
type input "2"
click at [572, 529] on button "Save" at bounding box center [544, 531] width 296 height 21
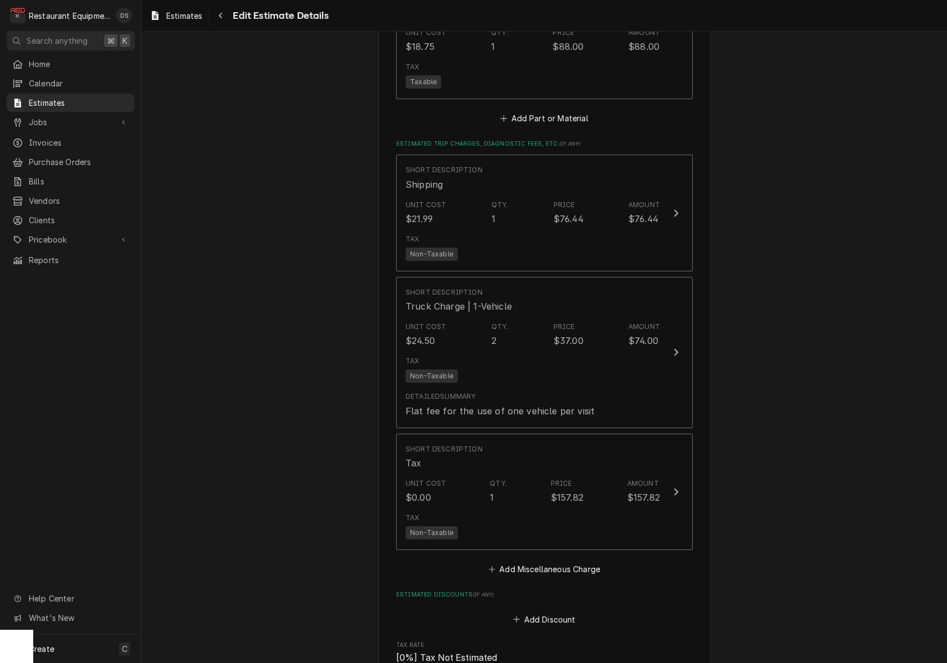
scroll to position [2105, 0]
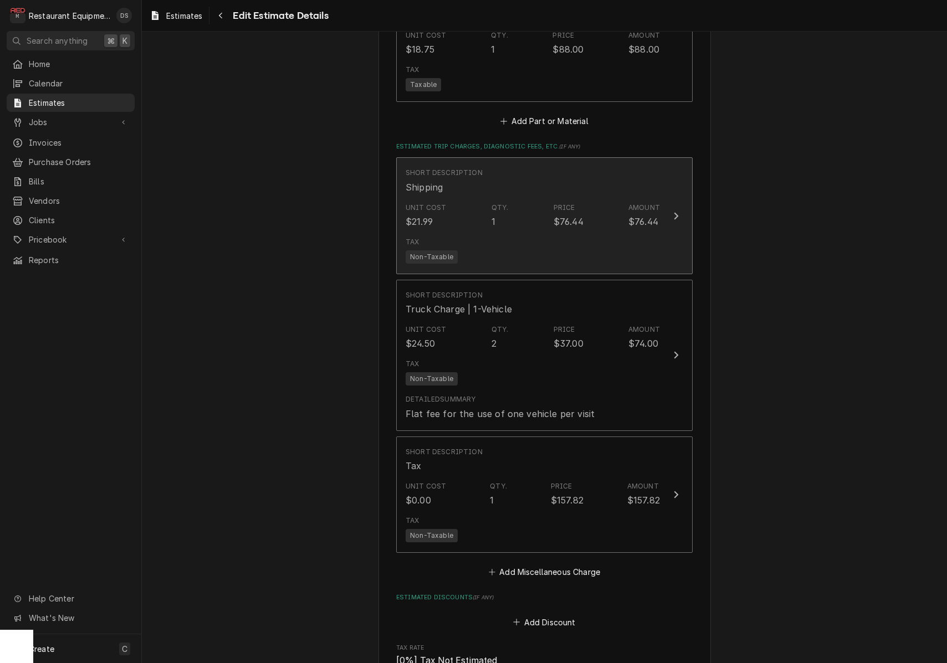
click at [652, 233] on div "Tax Non-Taxable" at bounding box center [533, 250] width 254 height 35
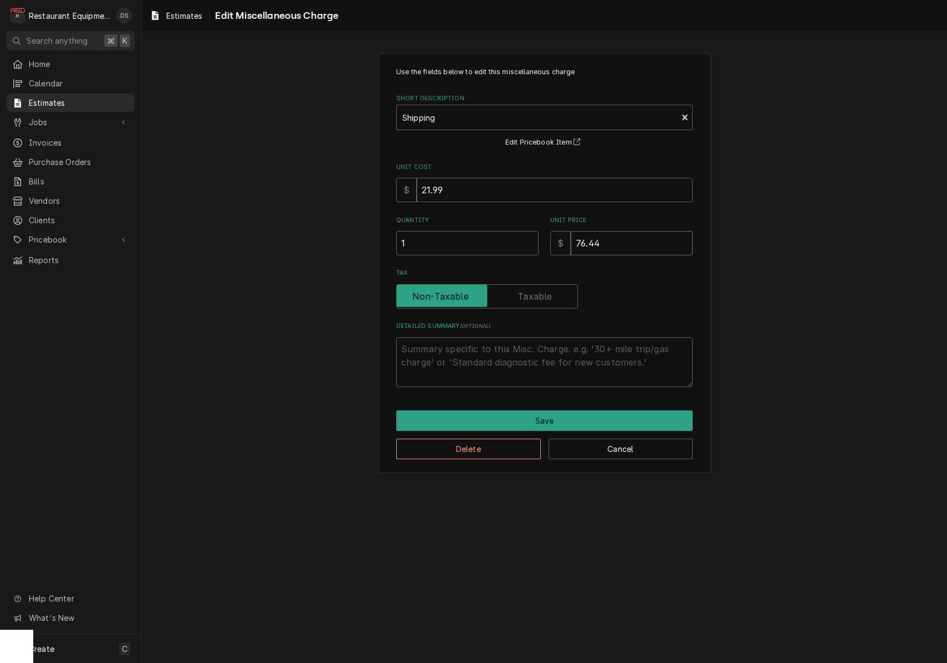
drag, startPoint x: 587, startPoint y: 243, endPoint x: 534, endPoint y: 239, distance: 53.8
click at [537, 240] on div "Quantity 1 Unit Price $ 76.44" at bounding box center [544, 235] width 296 height 39
type textarea "x"
type input "1"
type textarea "x"
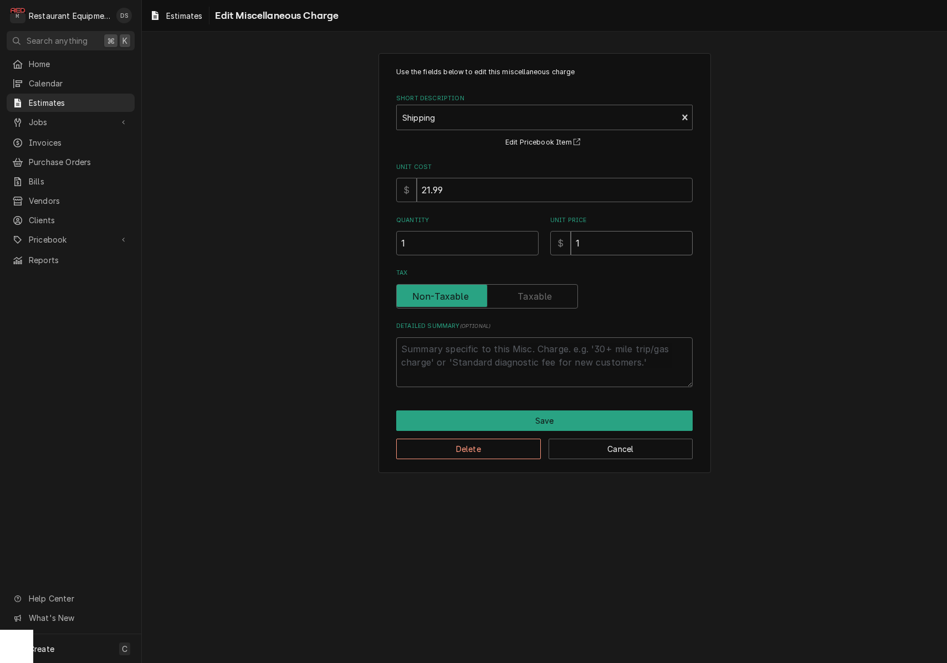
type input "10"
type textarea "x"
type input "102"
type textarea "x"
type input "102.4"
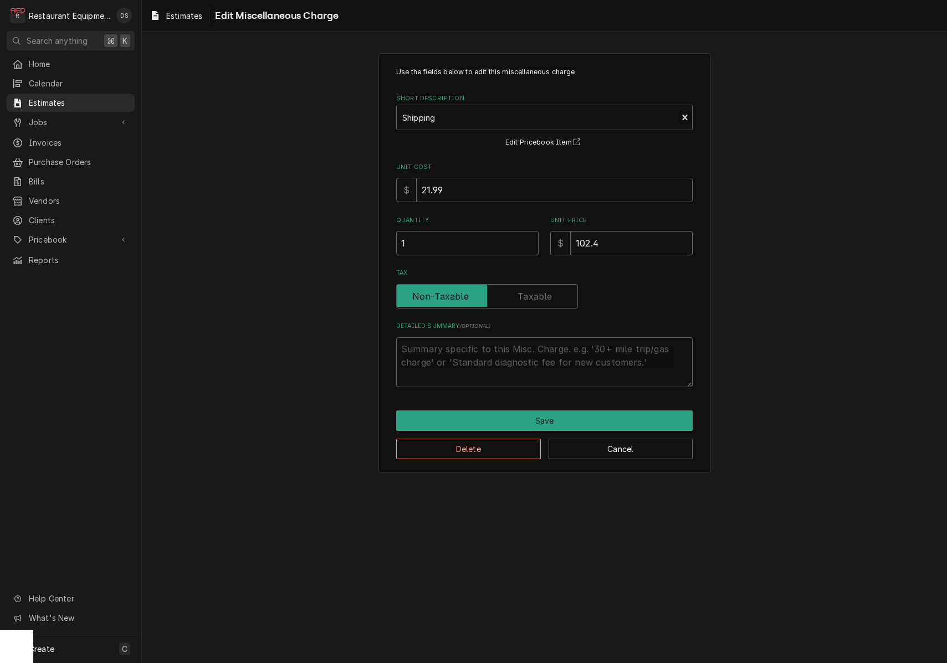
type textarea "x"
type input "102.45"
click at [587, 414] on button "Save" at bounding box center [544, 421] width 296 height 21
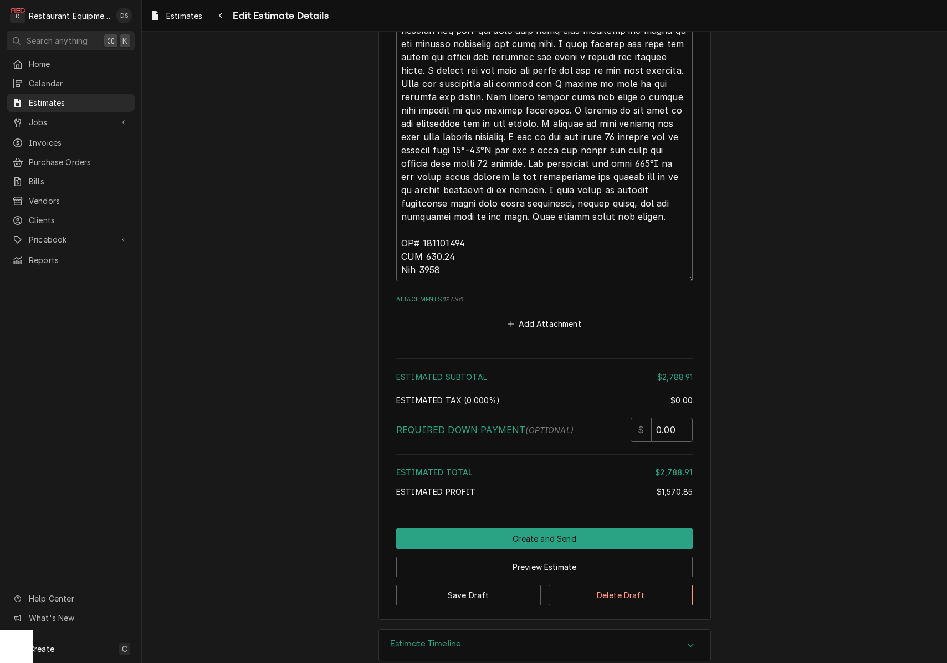
scroll to position [3022, 0]
click at [568, 557] on button "Preview Estimate" at bounding box center [544, 567] width 296 height 21
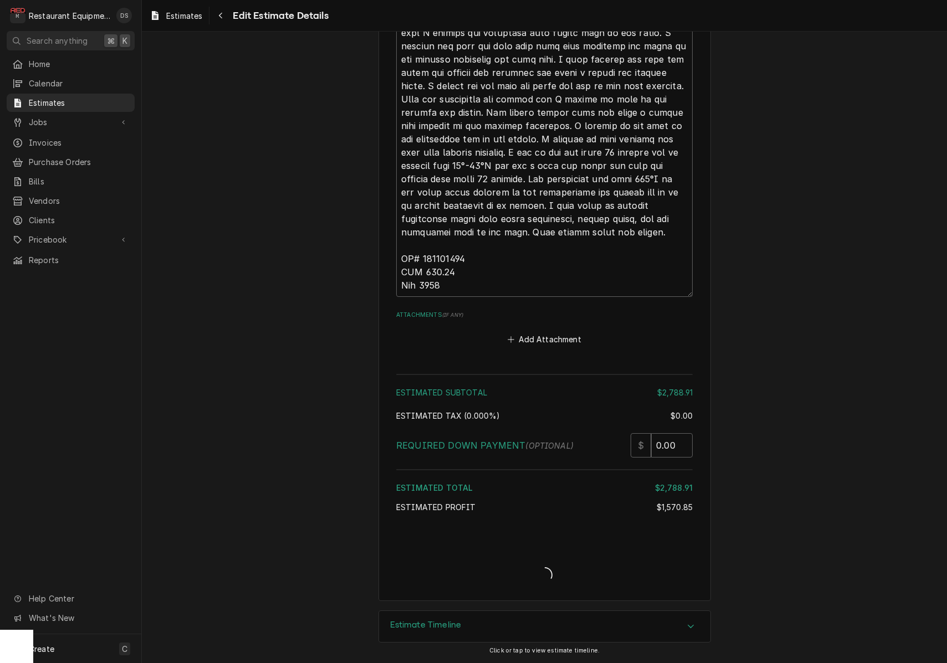
scroll to position [2988, 0]
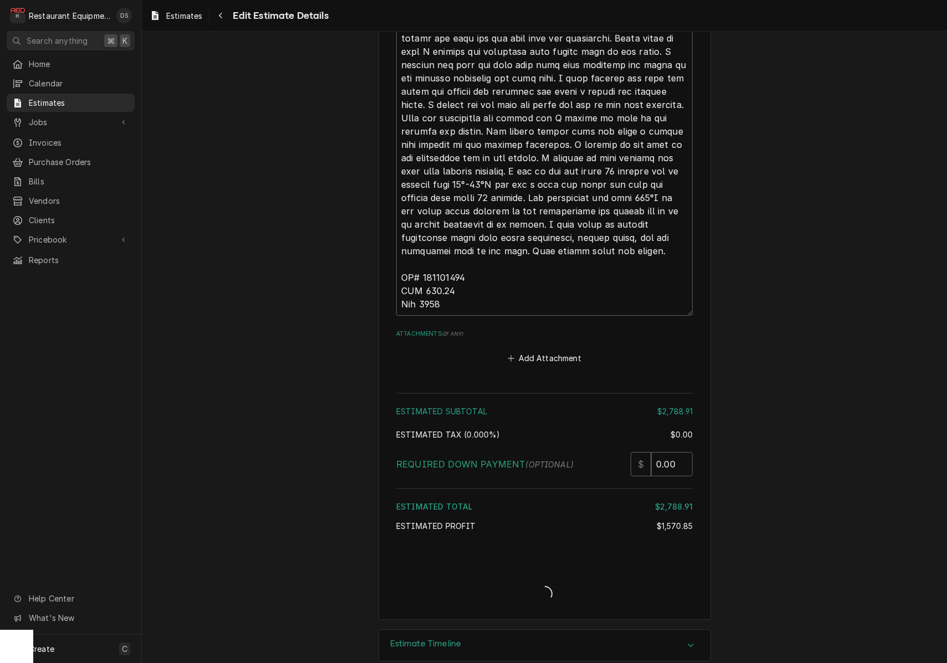
type textarea "x"
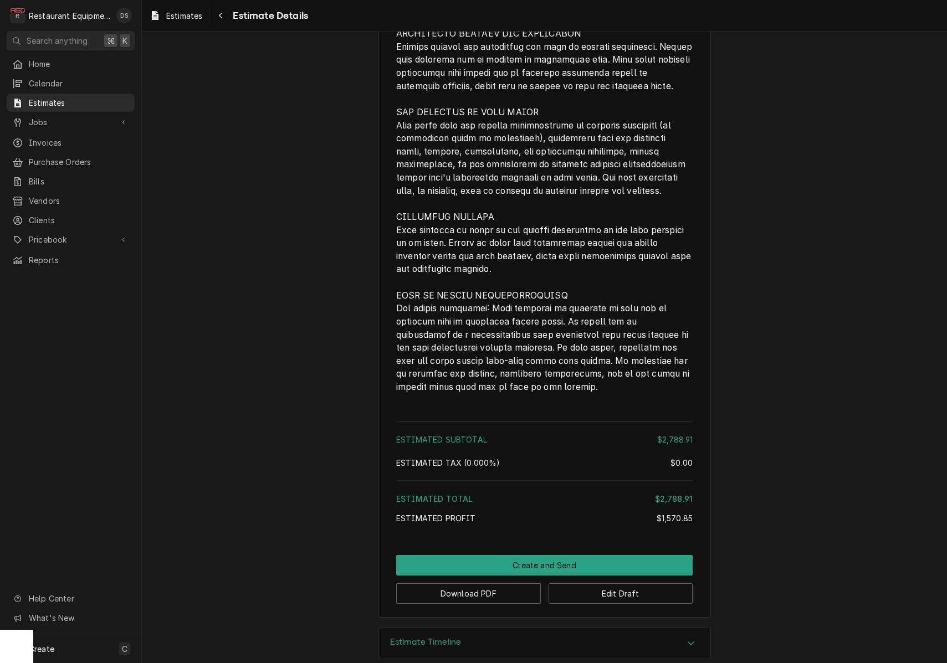
scroll to position [2747, 0]
click at [477, 584] on button "Download PDF" at bounding box center [468, 594] width 145 height 21
click at [224, 18] on div "Navigate back" at bounding box center [220, 15] width 11 height 11
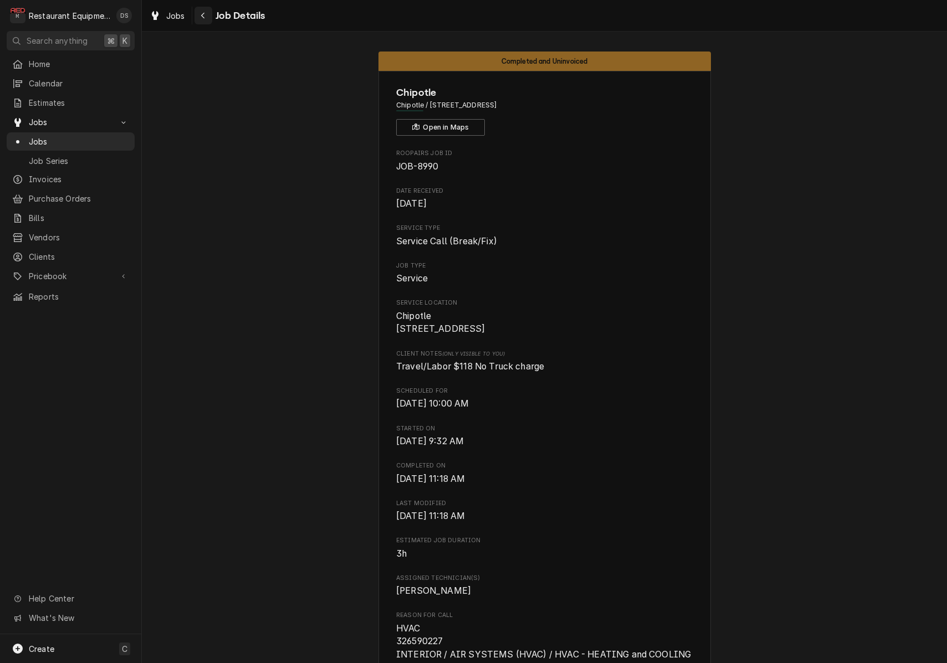
click at [201, 20] on div "Navigate back" at bounding box center [203, 15] width 11 height 11
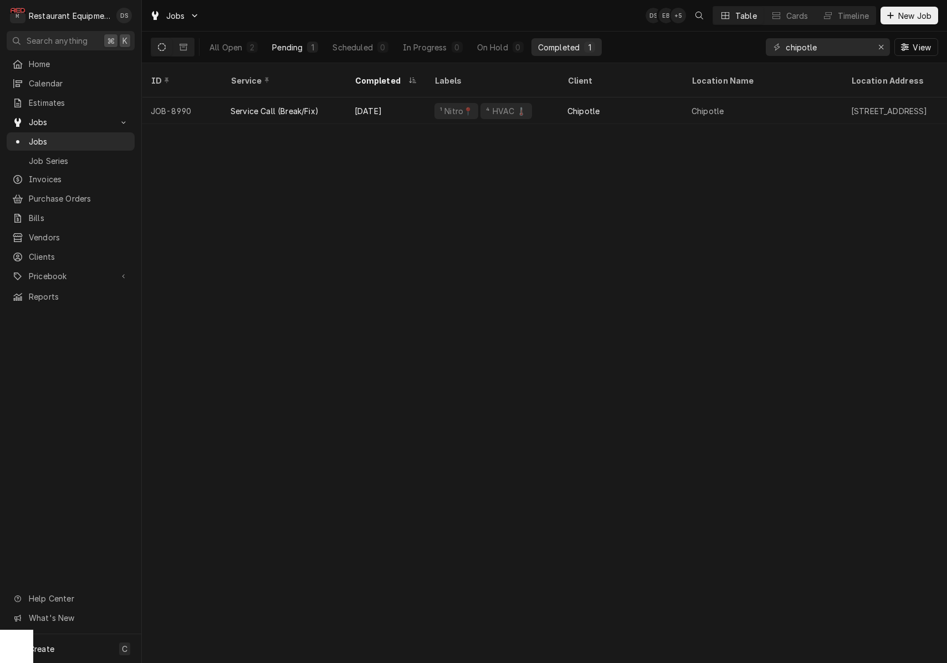
click at [244, 44] on button "All Open 2" at bounding box center [234, 47] width 62 height 18
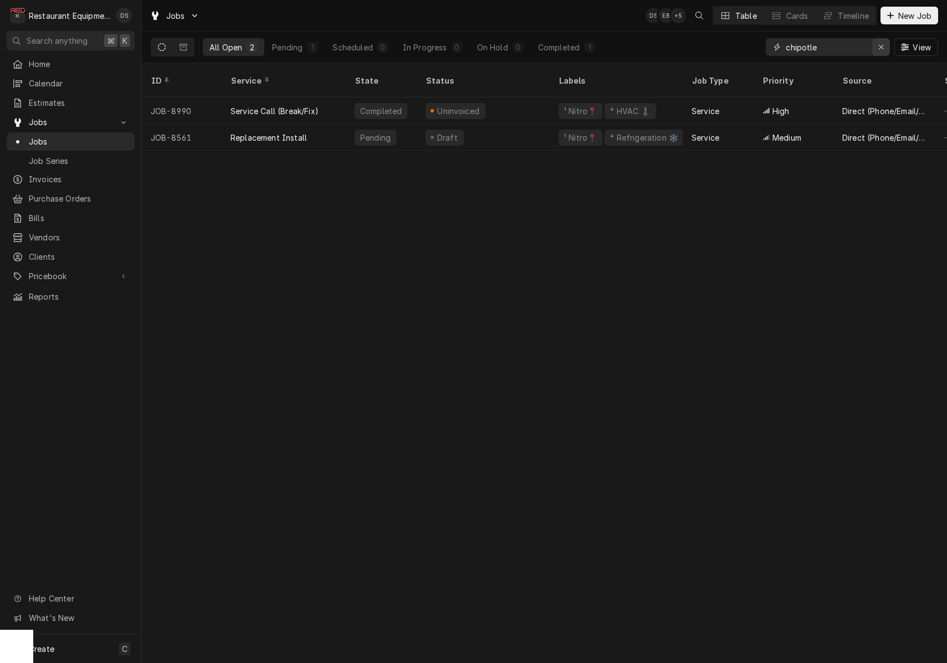
click at [875, 51] on div "Erase input" at bounding box center [880, 47] width 11 height 11
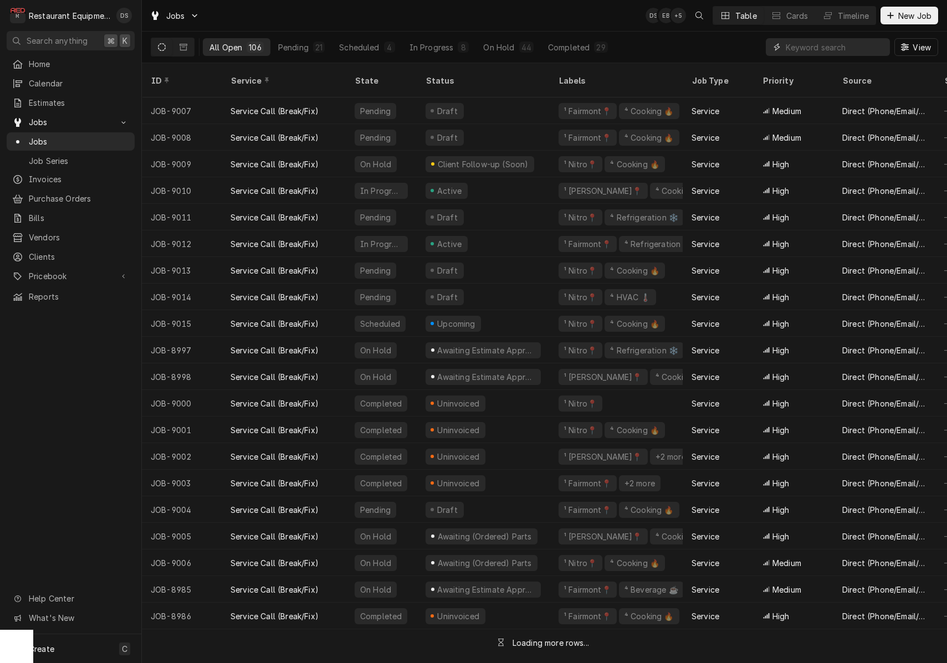
click at [842, 50] on input "Dynamic Content Wrapper" at bounding box center [835, 47] width 99 height 18
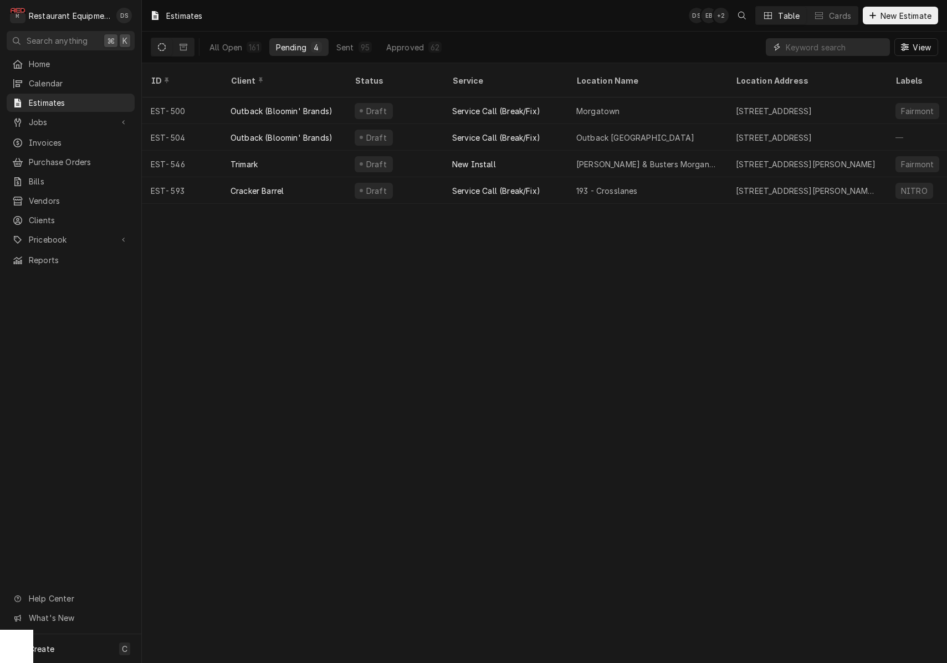
drag, startPoint x: 840, startPoint y: 49, endPoint x: 831, endPoint y: 52, distance: 9.1
click at [840, 49] on input "Dynamic Content Wrapper" at bounding box center [835, 47] width 99 height 18
drag, startPoint x: 237, startPoint y: 44, endPoint x: 363, endPoint y: 53, distance: 126.1
click at [237, 44] on div "All Open" at bounding box center [225, 48] width 33 height 12
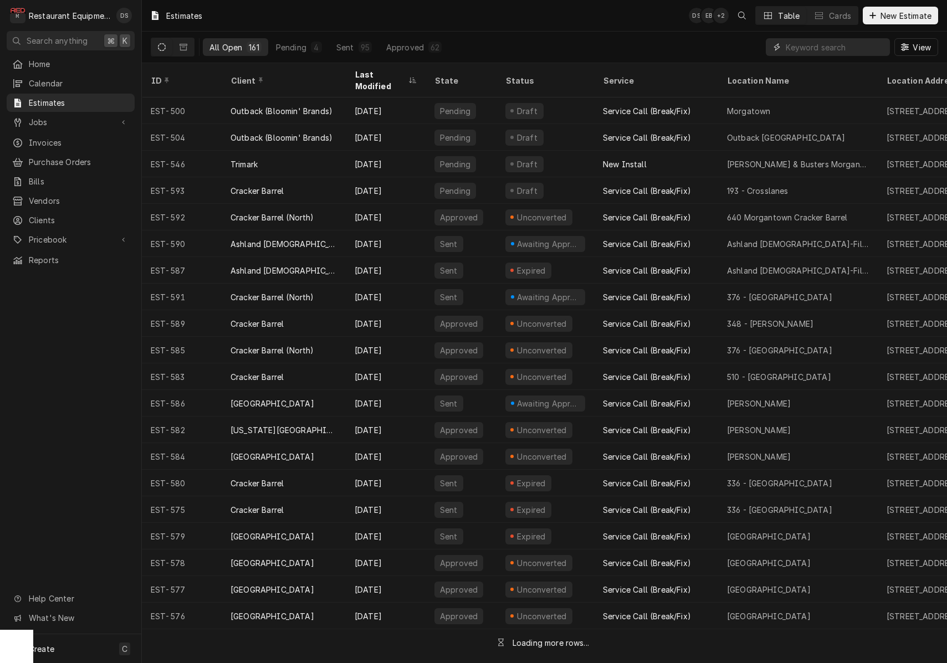
click at [839, 48] on input "Dynamic Content Wrapper" at bounding box center [835, 47] width 99 height 18
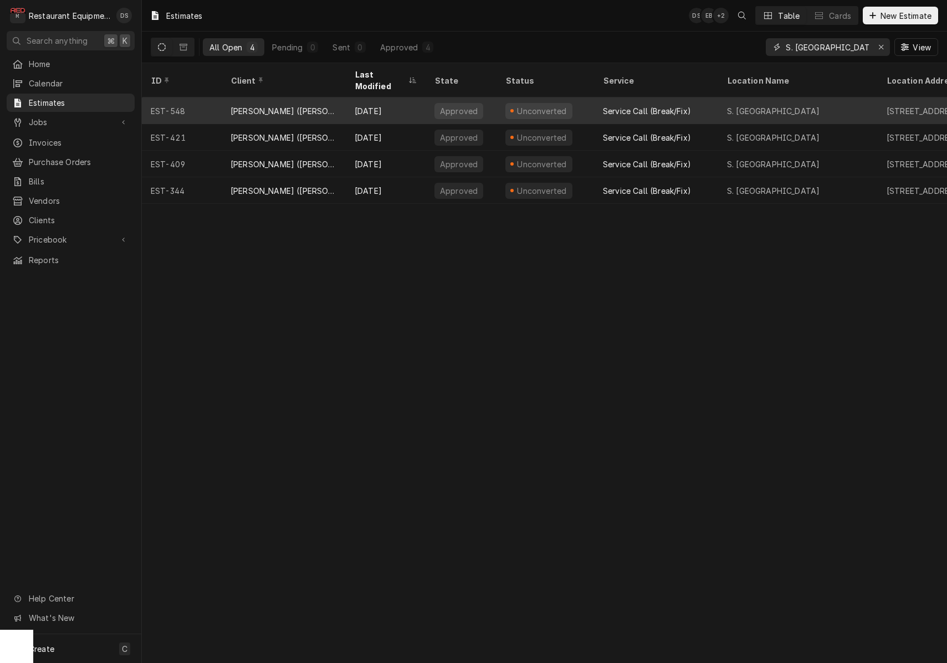
type input "S. [GEOGRAPHIC_DATA]"
click at [808, 98] on div "S. [GEOGRAPHIC_DATA]" at bounding box center [798, 111] width 160 height 27
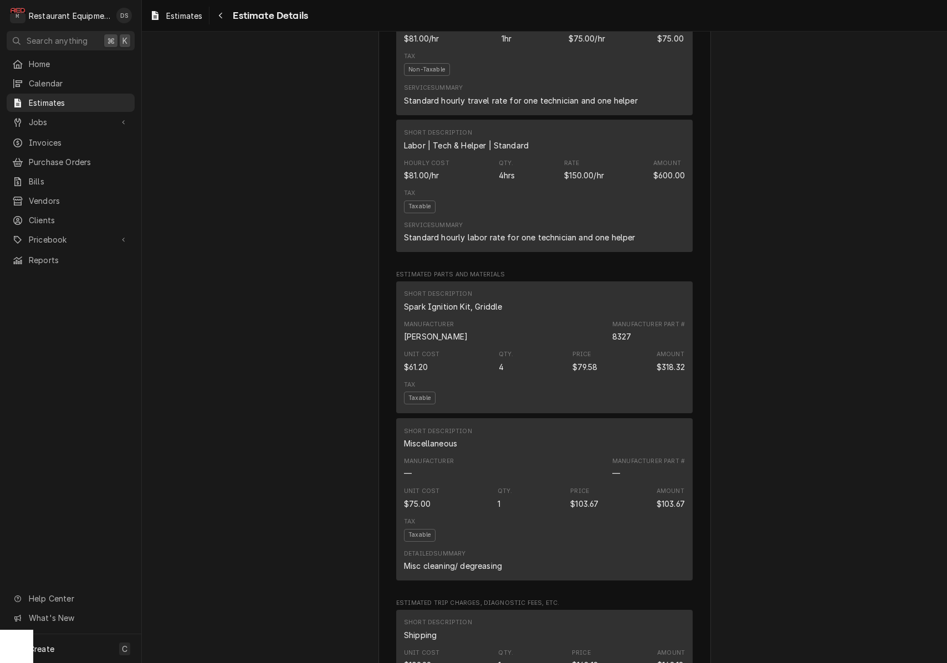
scroll to position [753, 0]
click at [55, 234] on span "Pricebook" at bounding box center [71, 240] width 84 height 12
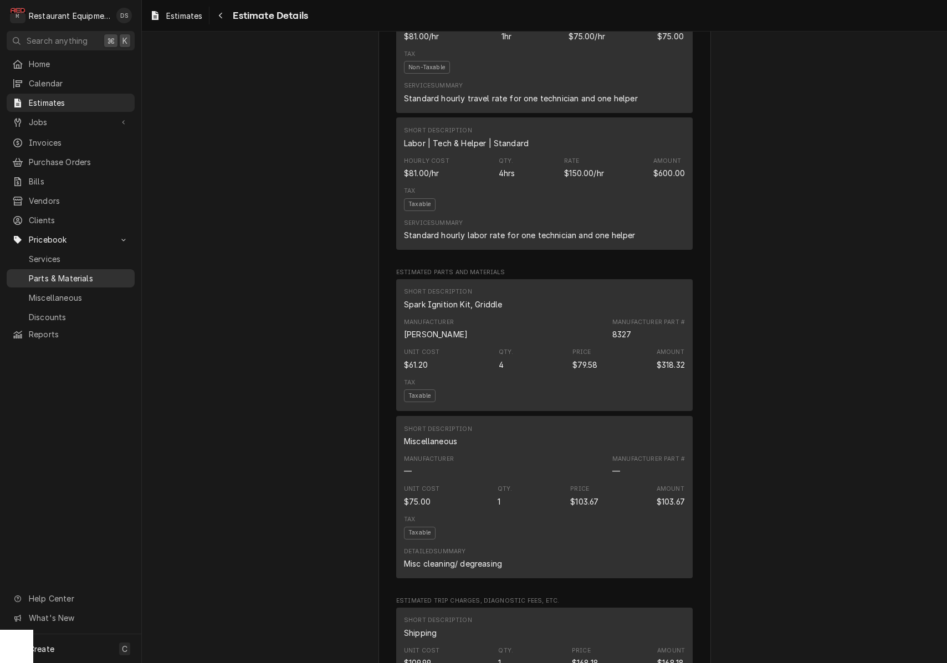
click at [58, 273] on span "Parts & Materials" at bounding box center [79, 279] width 100 height 12
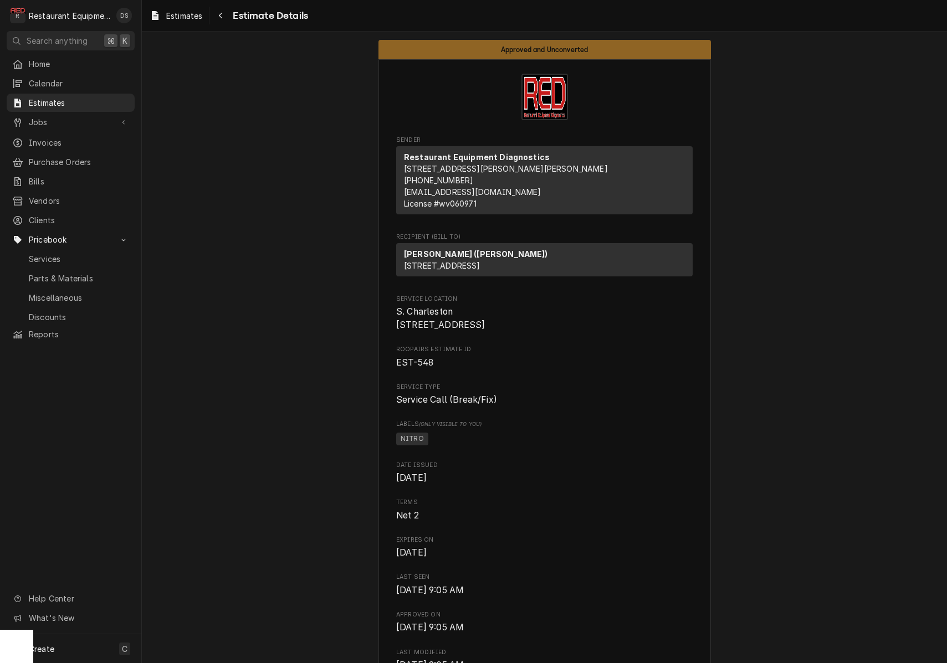
scroll to position [0, 0]
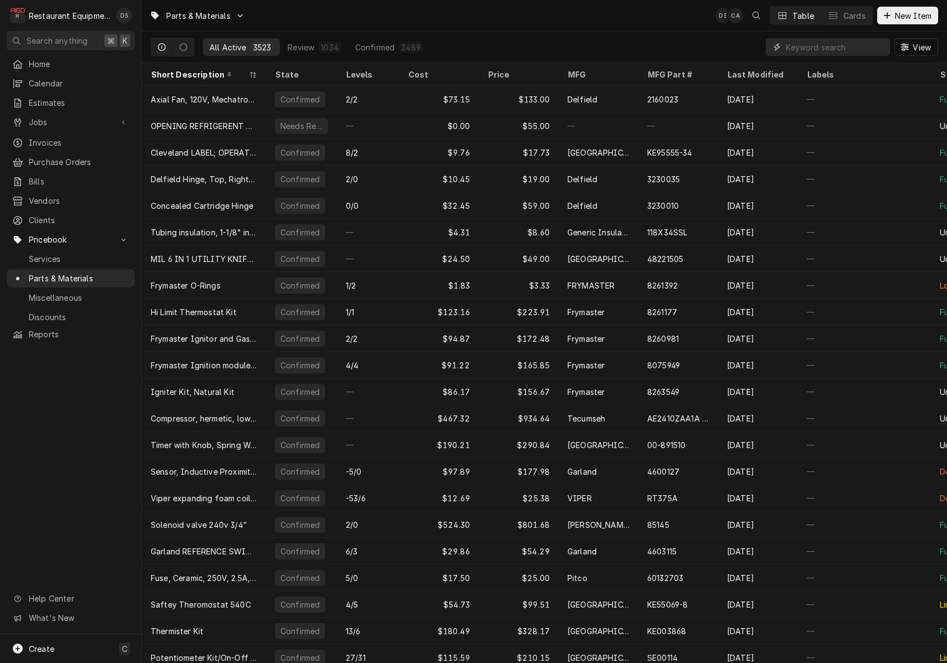
click at [831, 48] on input "Dynamic Content Wrapper" at bounding box center [835, 47] width 99 height 18
type input "8327"
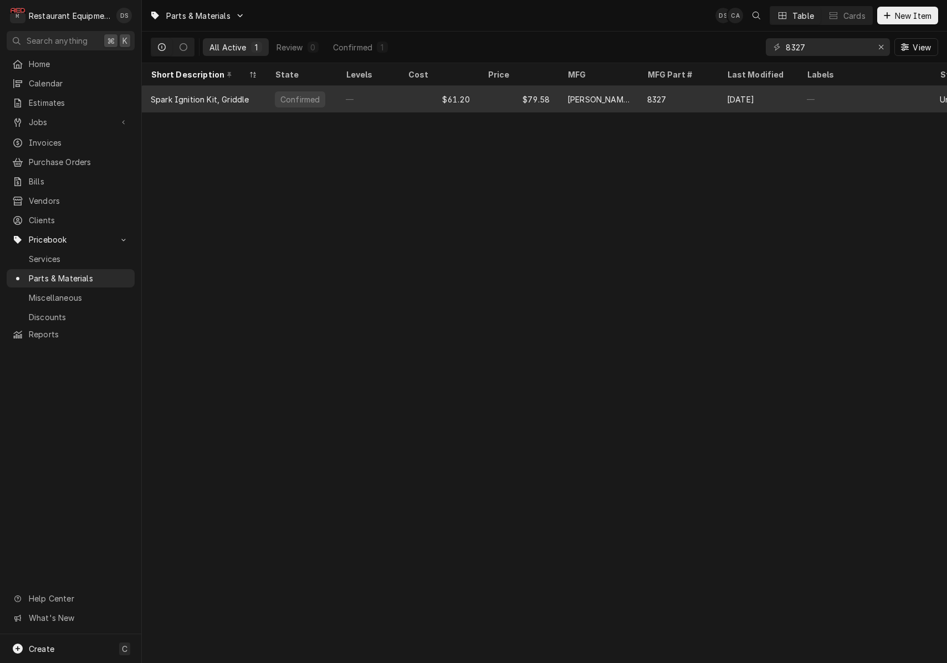
click at [399, 104] on div "$61.20" at bounding box center [439, 99] width 80 height 27
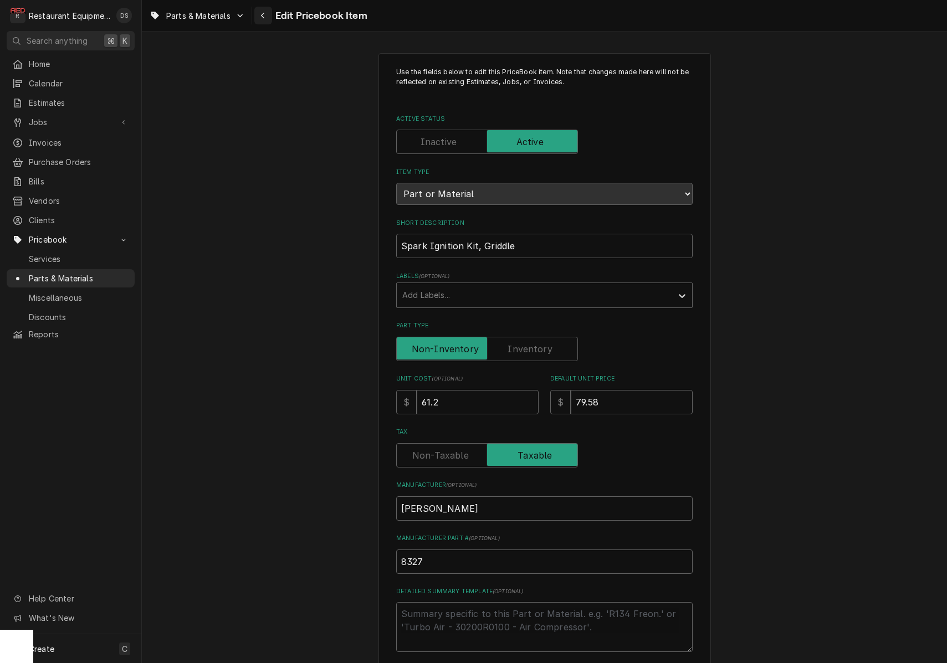
click at [264, 15] on icon "Navigate back" at bounding box center [262, 16] width 5 height 8
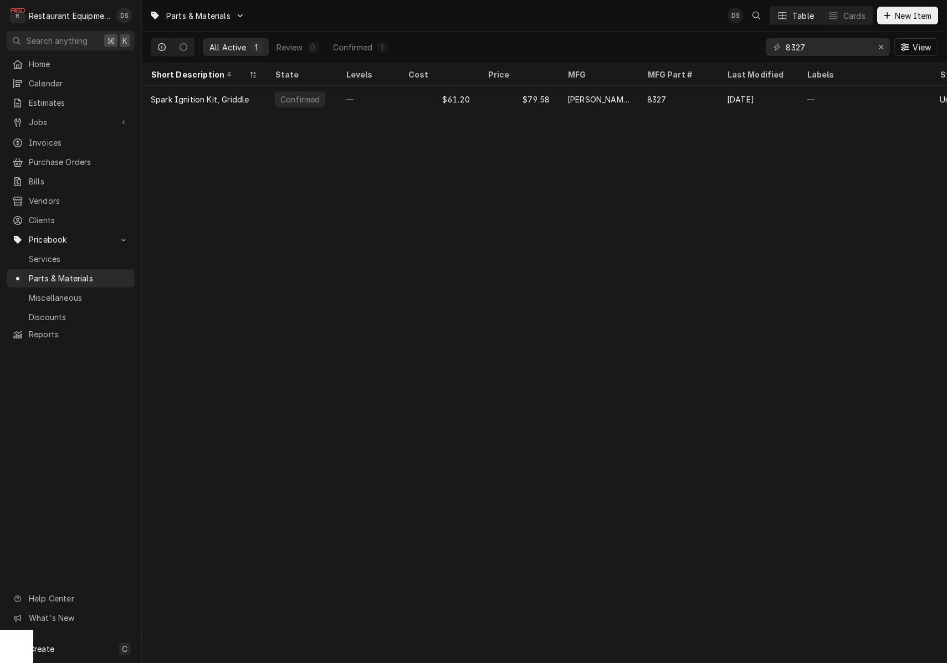
click at [539, 81] on div "Price" at bounding box center [518, 74] width 75 height 18
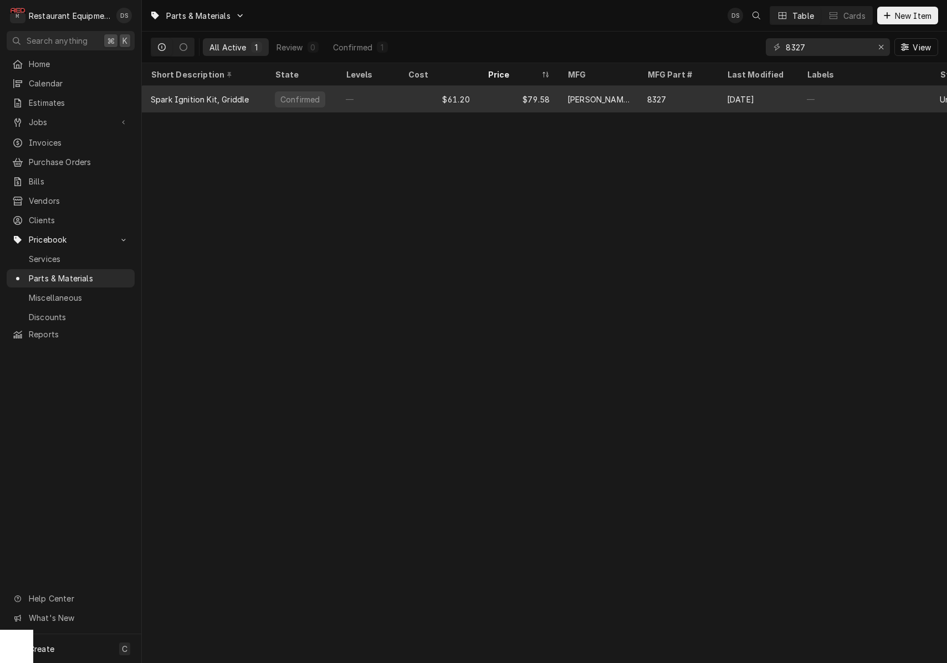
click at [402, 95] on div "$61.20" at bounding box center [439, 99] width 80 height 27
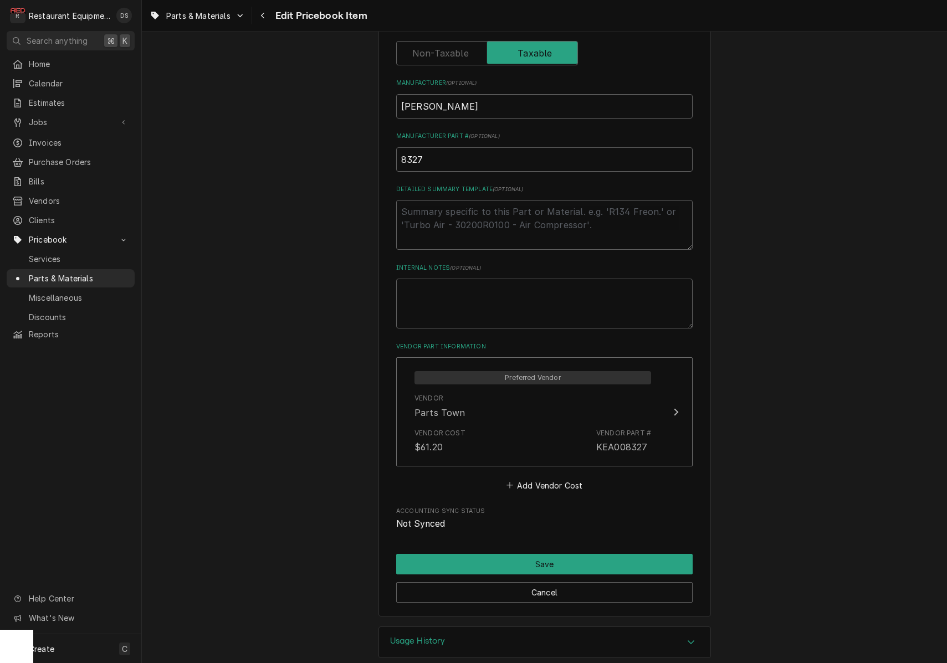
click at [495, 627] on div "Usage History" at bounding box center [544, 642] width 331 height 31
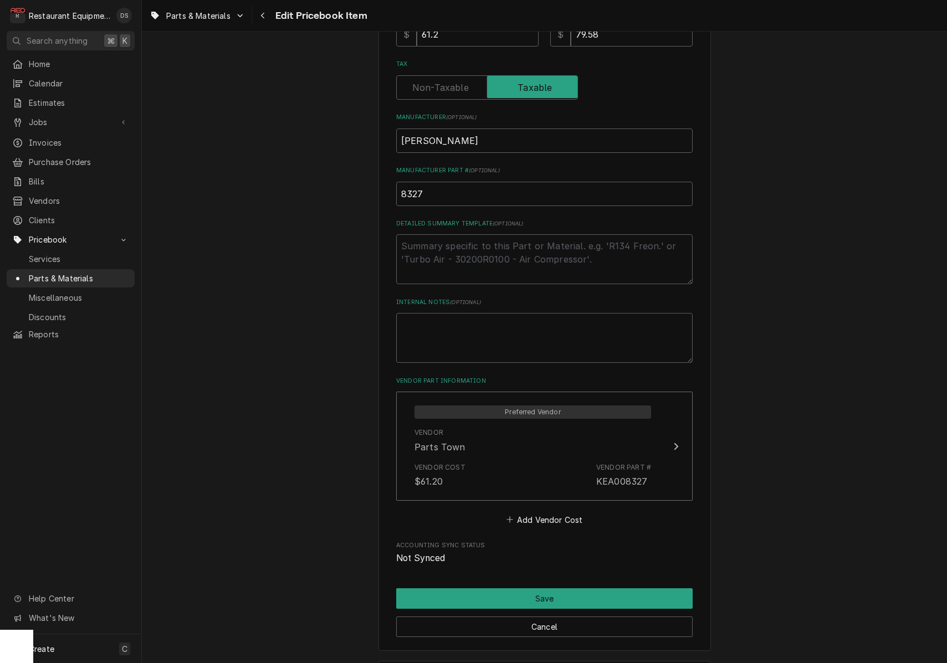
scroll to position [314, 0]
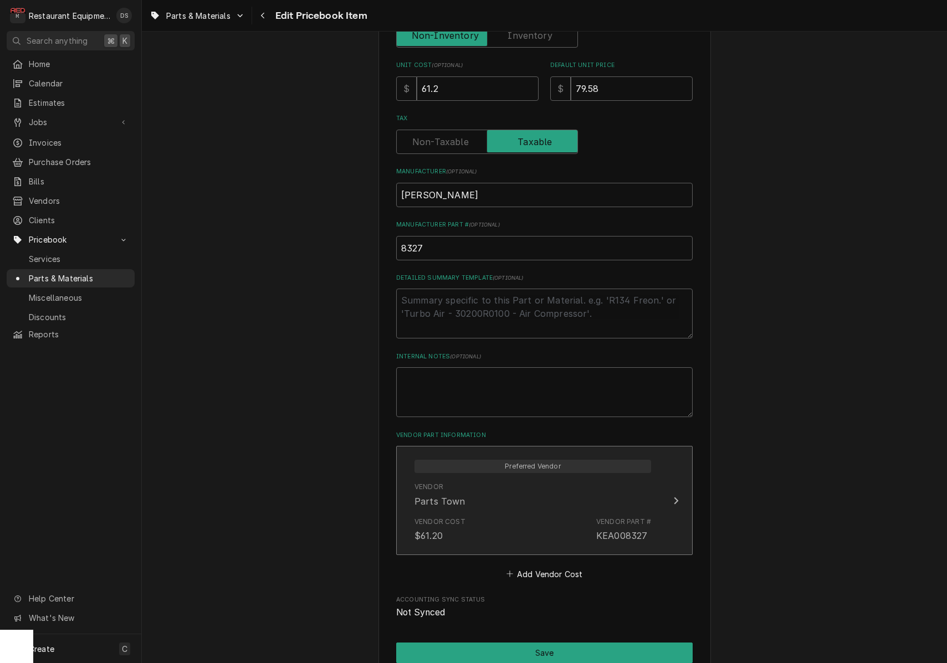
click at [653, 463] on div "Preferred Vendor Vendor Parts Town Vendor Cost $61.20 Vendor Part # KEA008327" at bounding box center [533, 500] width 254 height 96
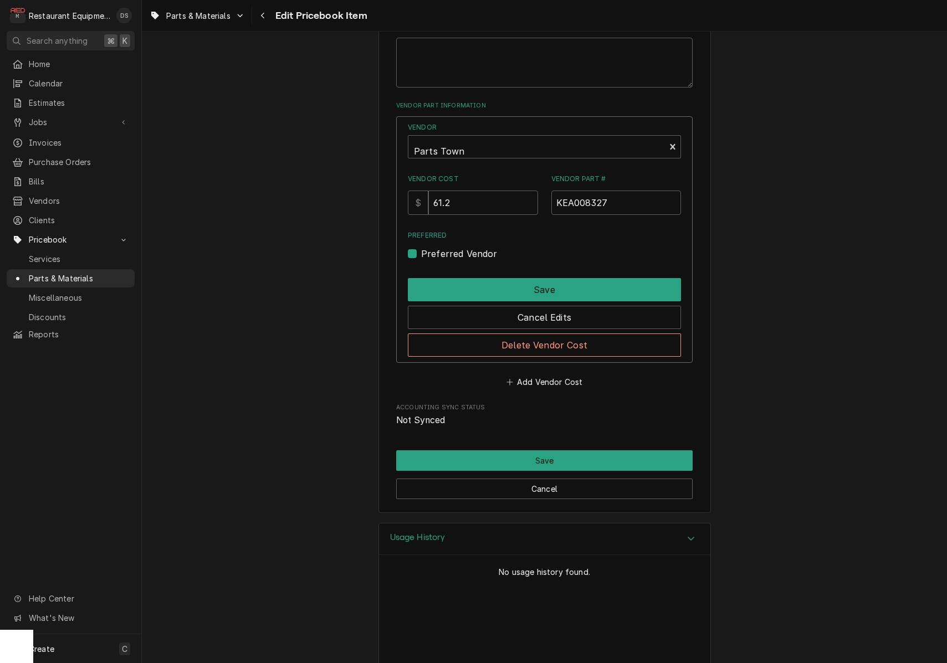
scroll to position [643, 0]
click at [549, 479] on button "Cancel" at bounding box center [544, 489] width 296 height 21
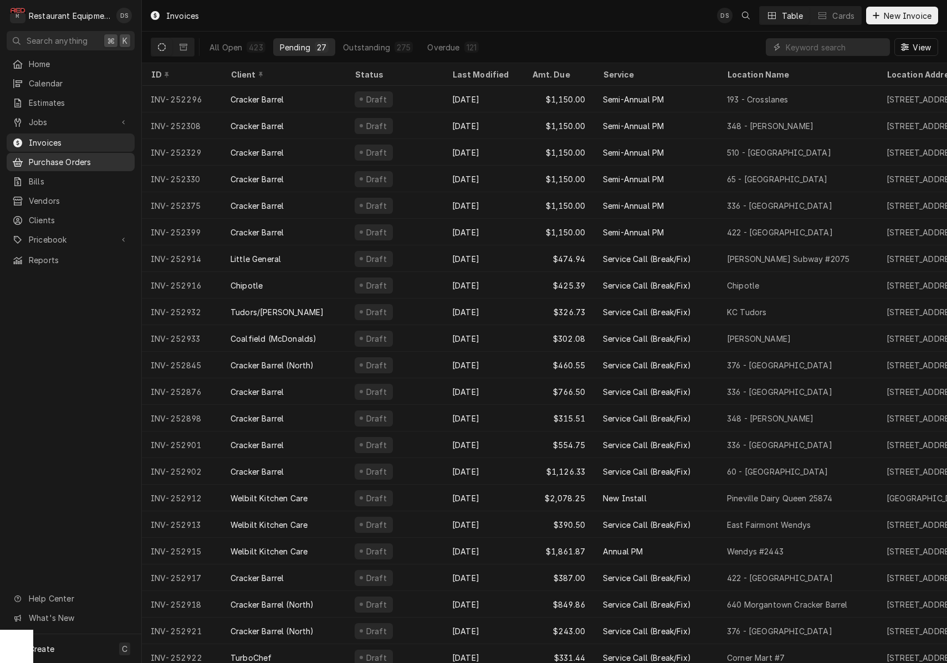
click at [68, 158] on span "Purchase Orders" at bounding box center [79, 162] width 100 height 12
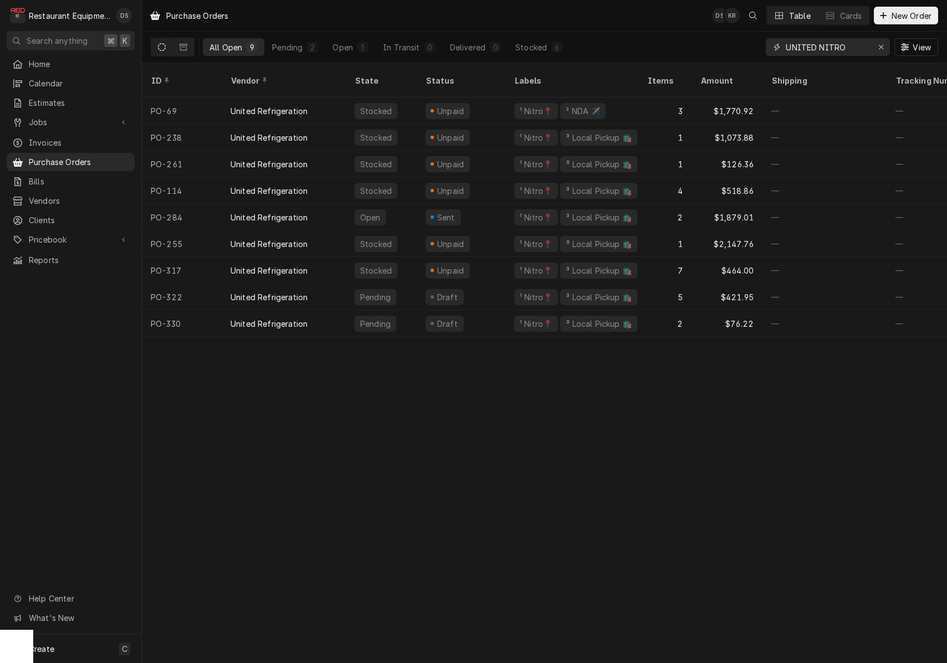
click at [881, 44] on icon "Erase input" at bounding box center [881, 47] width 6 height 8
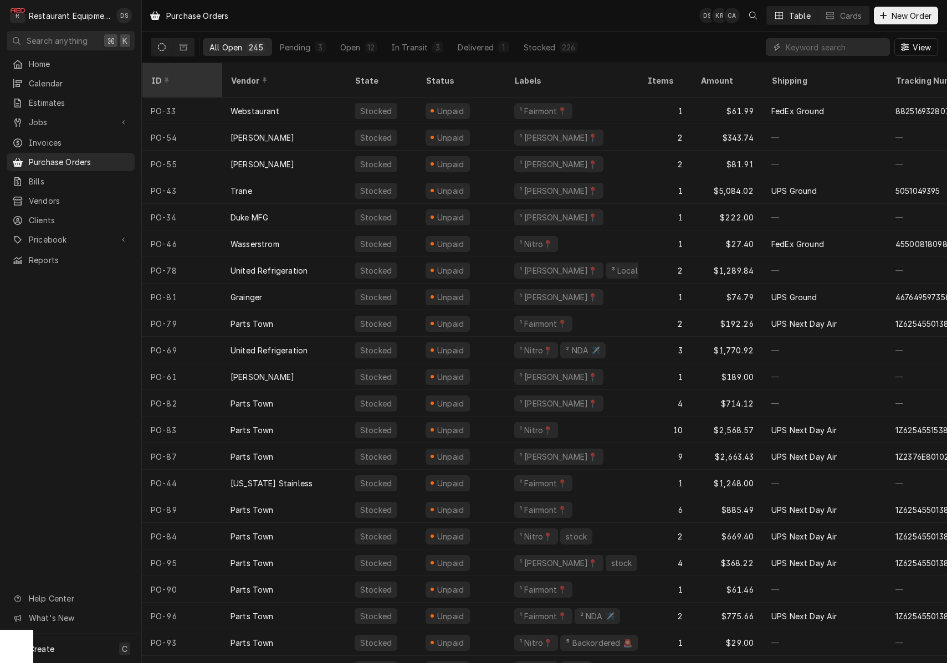
click at [178, 78] on div "ID" at bounding box center [181, 80] width 75 height 30
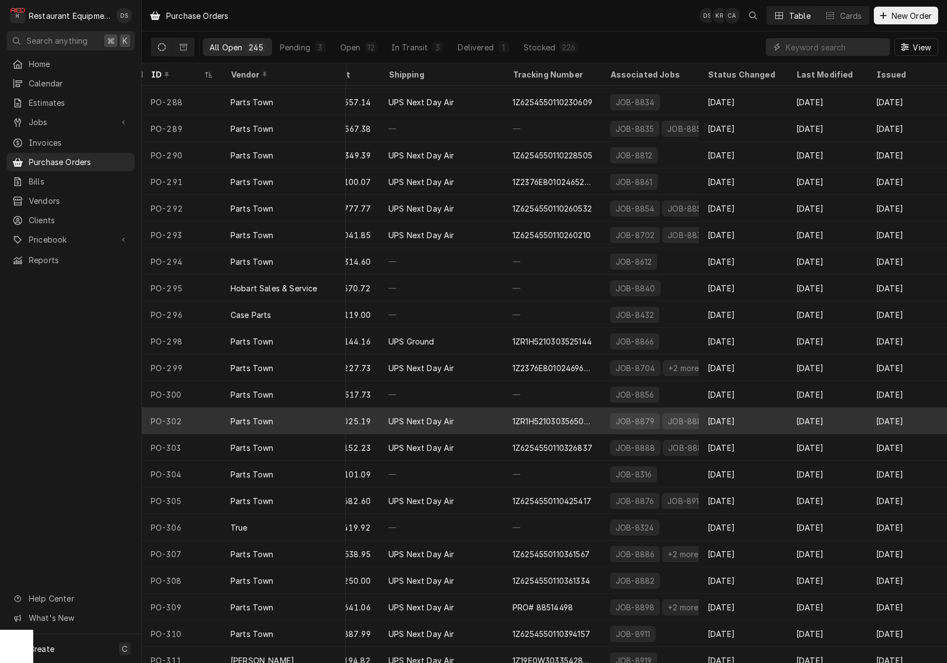
click at [778, 426] on div "[DATE]" at bounding box center [743, 421] width 89 height 27
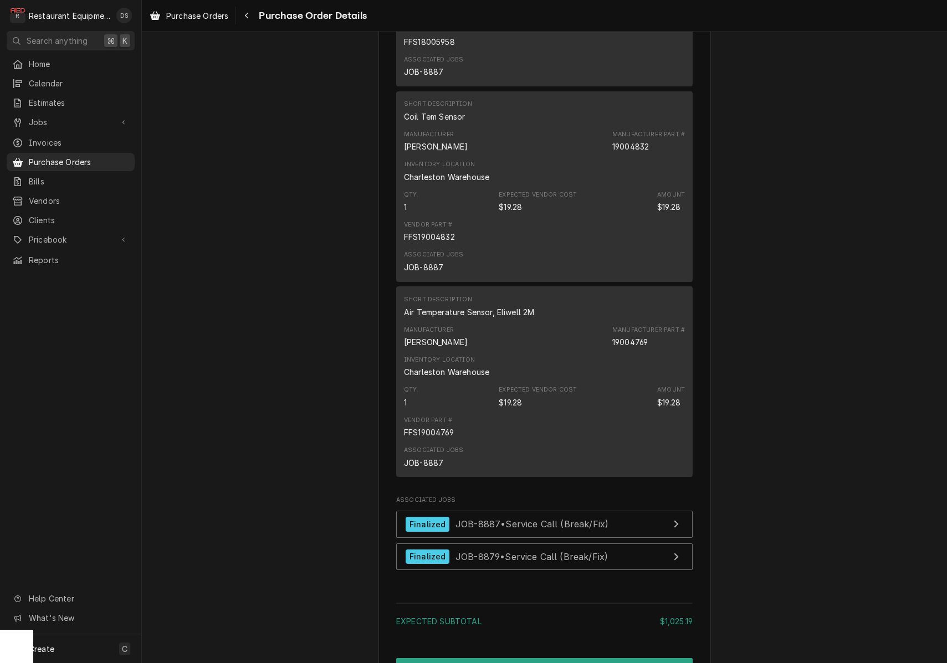
scroll to position [1414, 0]
click at [242, 12] on div "Navigate back" at bounding box center [246, 15] width 11 height 11
